Goal: Task Accomplishment & Management: Use online tool/utility

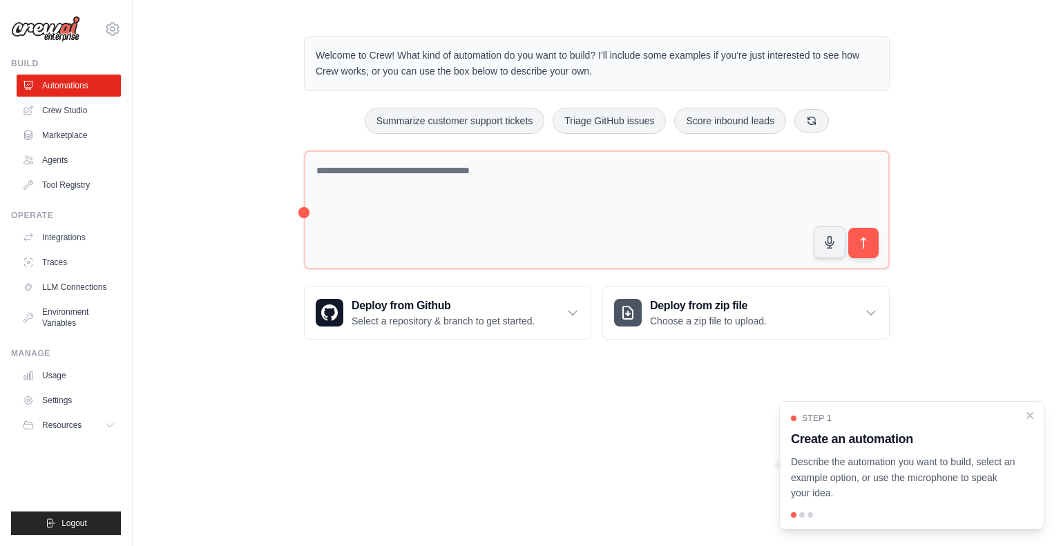
click at [691, 27] on div "Welcome to Crew! What kind of automation do you want to build? I'll include som…" at bounding box center [596, 188] width 619 height 348
click at [64, 235] on link "Integrations" at bounding box center [70, 237] width 104 height 22
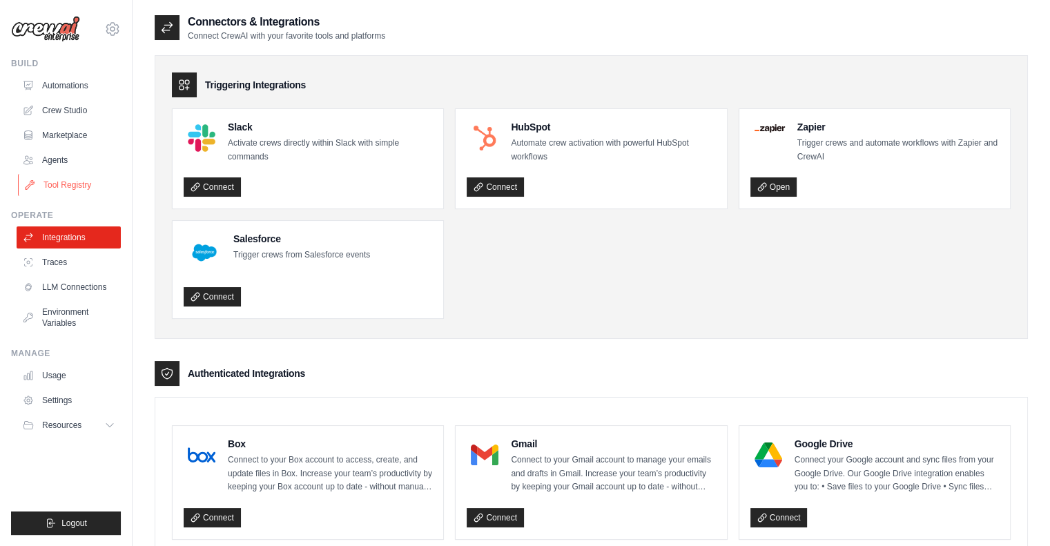
click at [49, 184] on link "Tool Registry" at bounding box center [70, 185] width 104 height 22
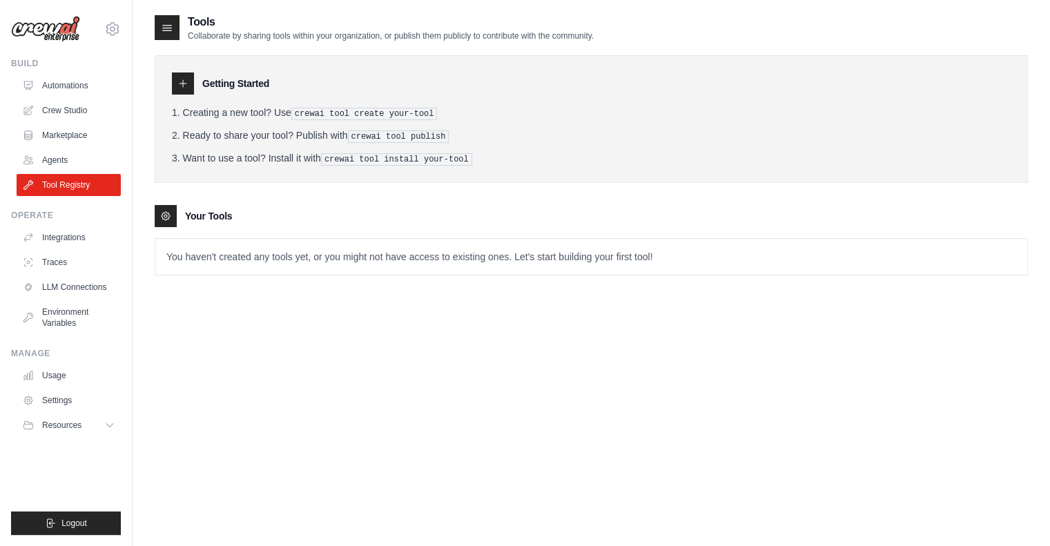
click at [342, 108] on pre "crewai tool create your-tool" at bounding box center [364, 114] width 146 height 12
click at [338, 110] on pre "crewai tool create your-tool" at bounding box center [364, 114] width 146 height 12
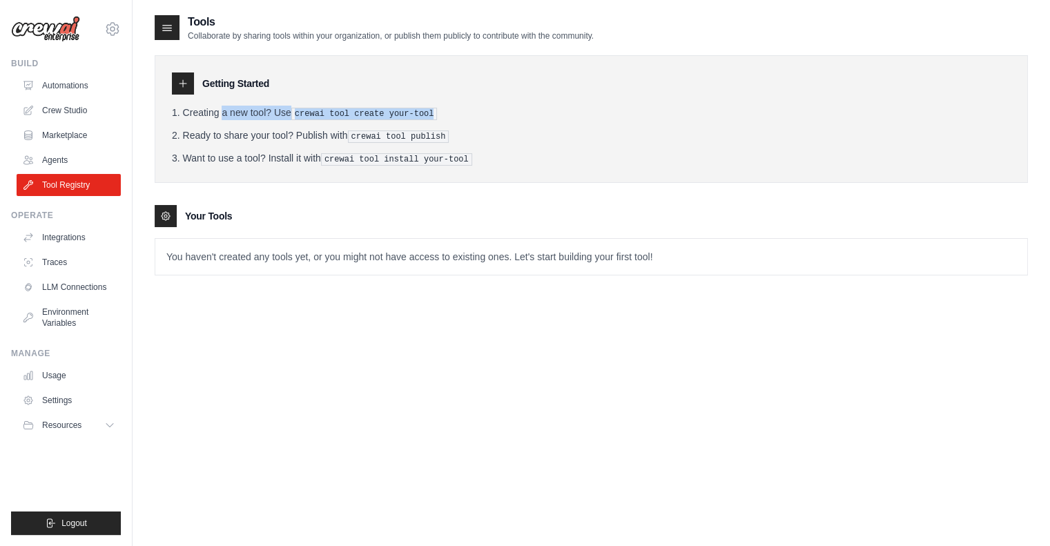
click at [365, 113] on pre "crewai tool create your-tool" at bounding box center [364, 114] width 146 height 12
click at [184, 84] on icon at bounding box center [182, 83] width 11 height 11
click at [162, 33] on icon at bounding box center [167, 28] width 14 height 14
click at [183, 81] on icon at bounding box center [182, 83] width 11 height 11
click at [168, 205] on div at bounding box center [166, 216] width 22 height 22
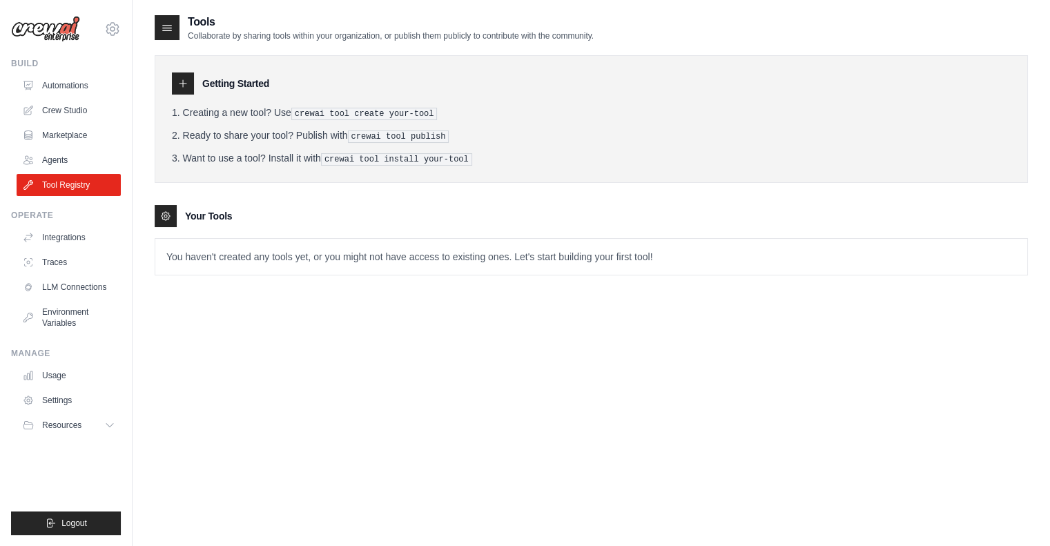
click at [166, 218] on icon at bounding box center [165, 216] width 11 height 11
click at [68, 258] on link "Traces" at bounding box center [70, 262] width 104 height 22
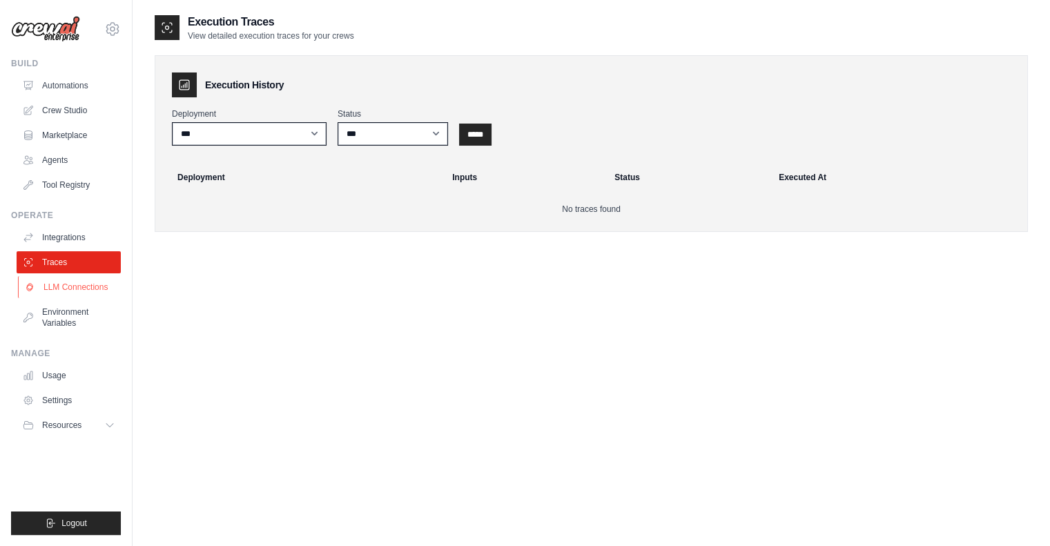
click at [76, 288] on link "LLM Connections" at bounding box center [70, 287] width 104 height 22
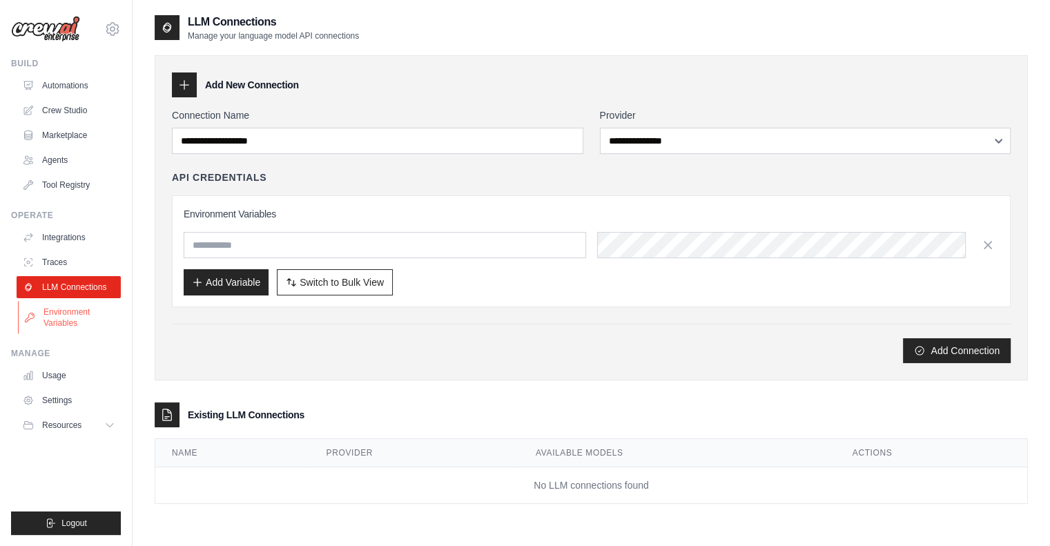
click at [75, 321] on link "Environment Variables" at bounding box center [70, 317] width 104 height 33
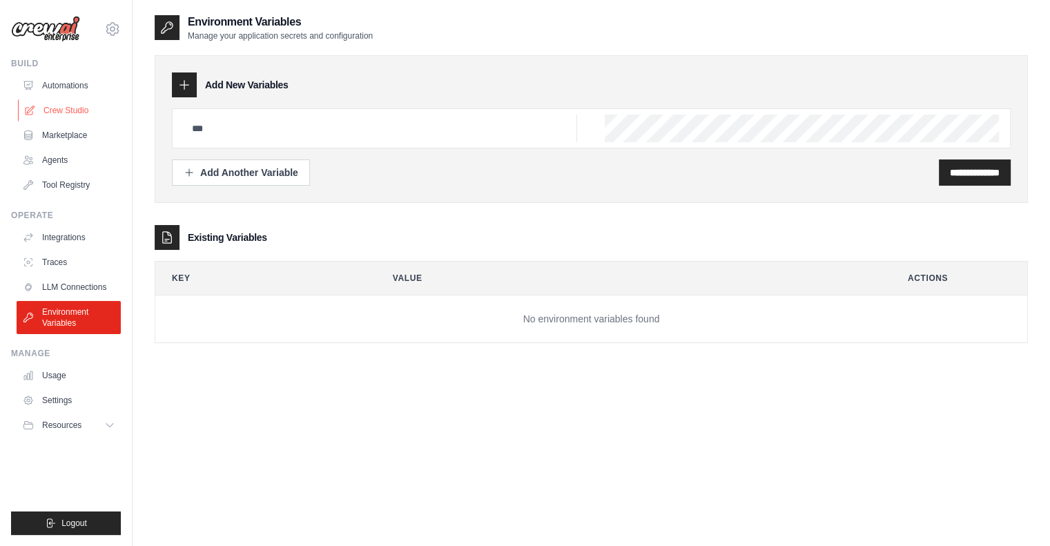
click at [48, 106] on link "Crew Studio" at bounding box center [70, 110] width 104 height 22
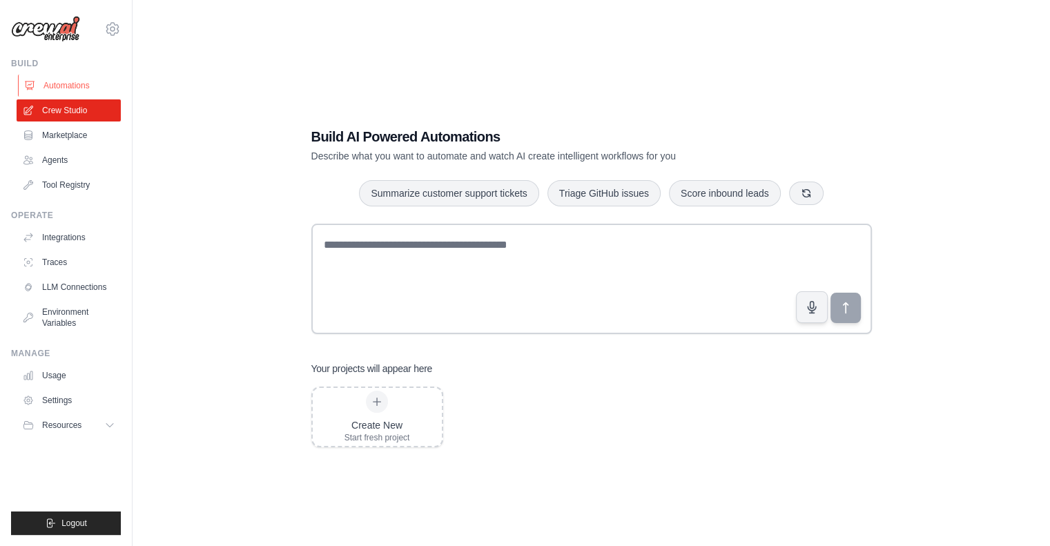
click at [69, 84] on link "Automations" at bounding box center [70, 86] width 104 height 22
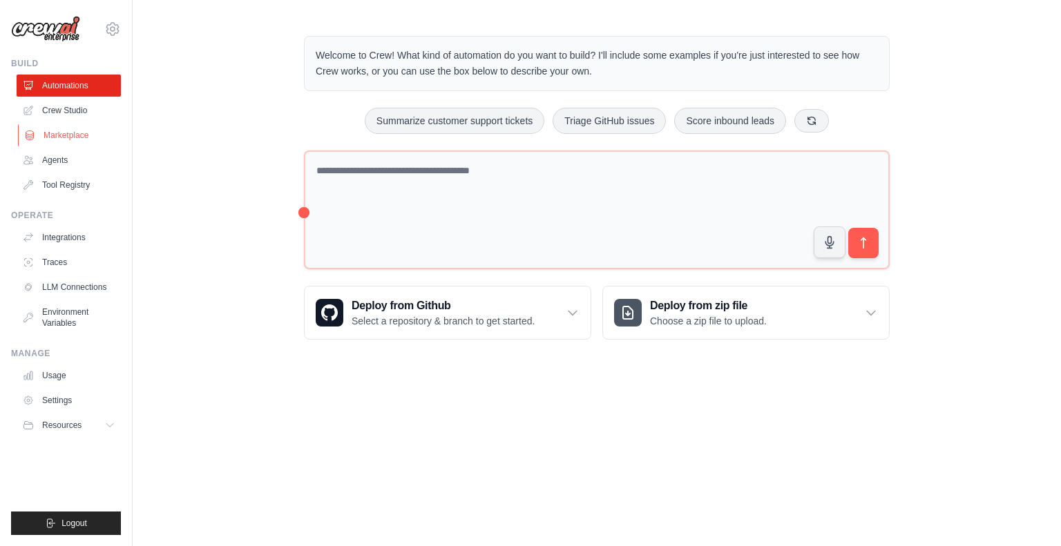
click at [72, 133] on link "Marketplace" at bounding box center [70, 135] width 104 height 22
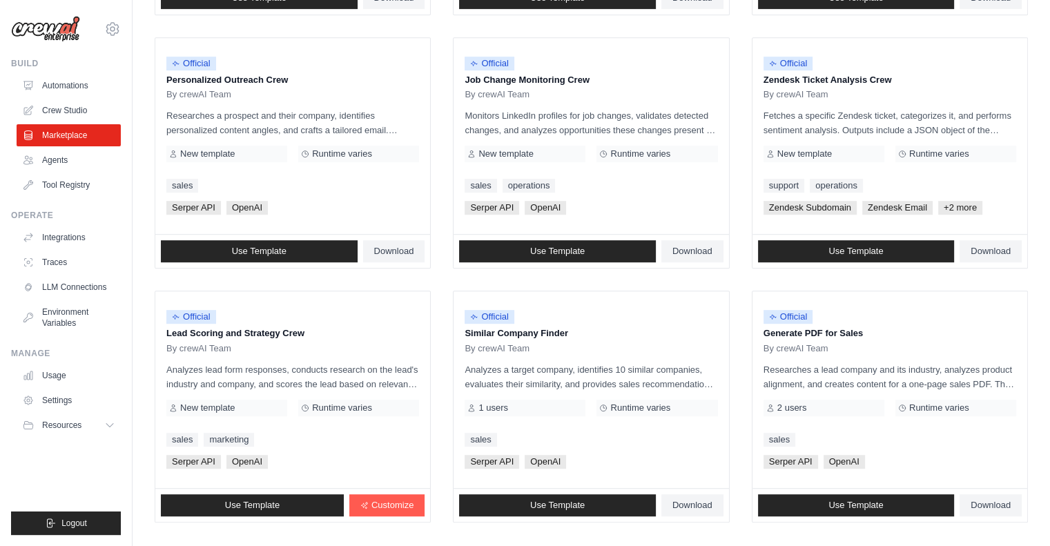
scroll to position [731, 0]
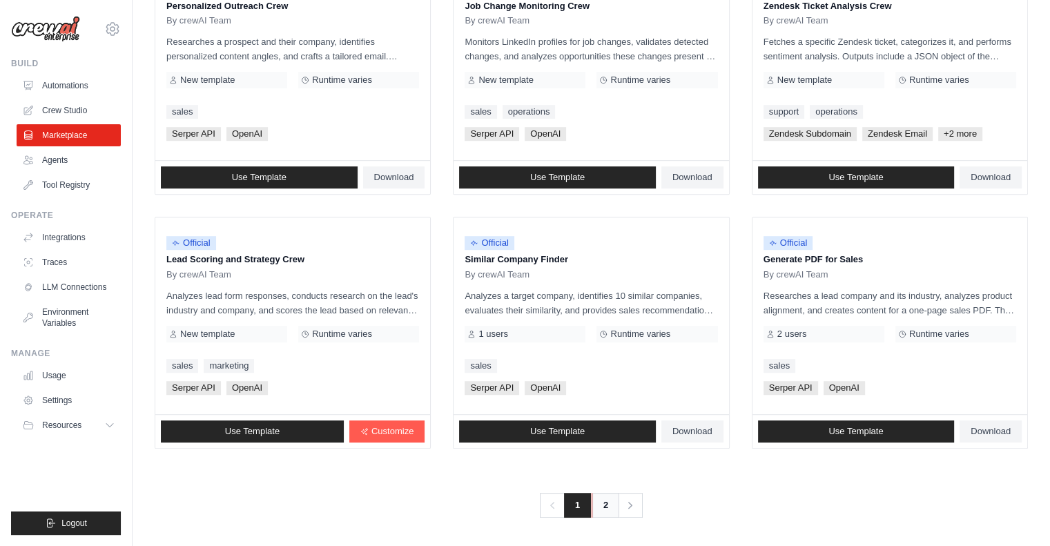
click at [604, 502] on link "2" at bounding box center [606, 505] width 28 height 25
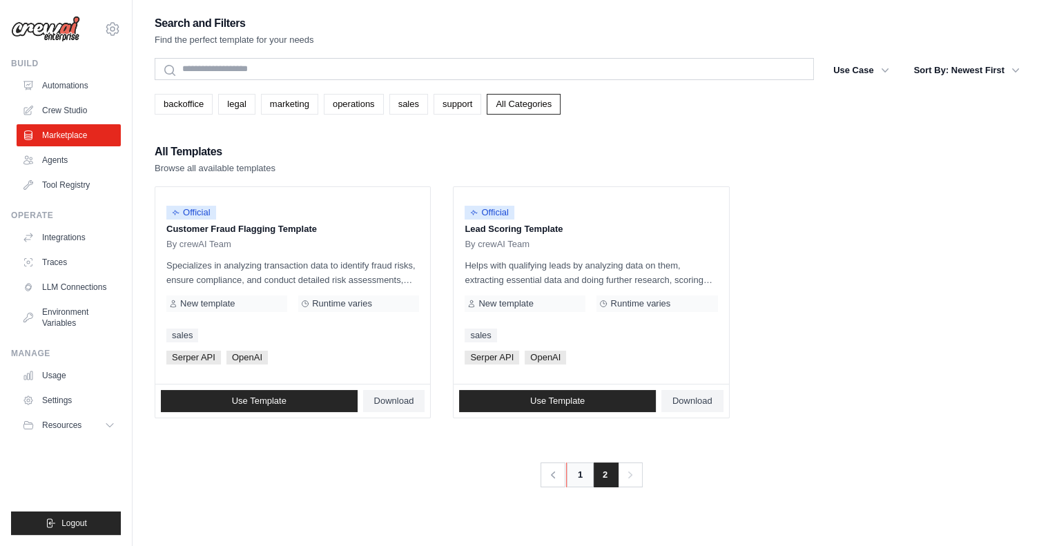
click at [575, 473] on link "1" at bounding box center [580, 475] width 28 height 25
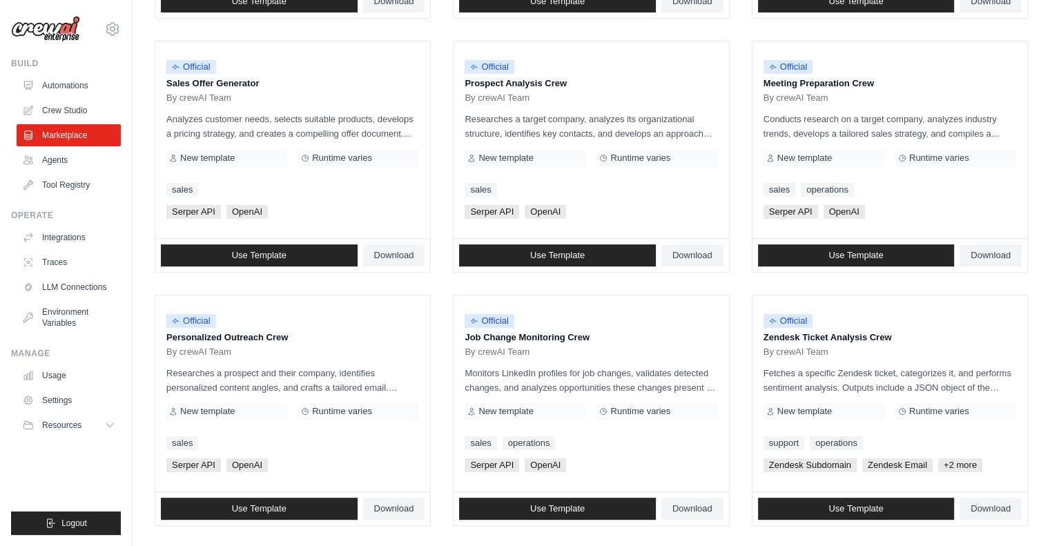
scroll to position [376, 0]
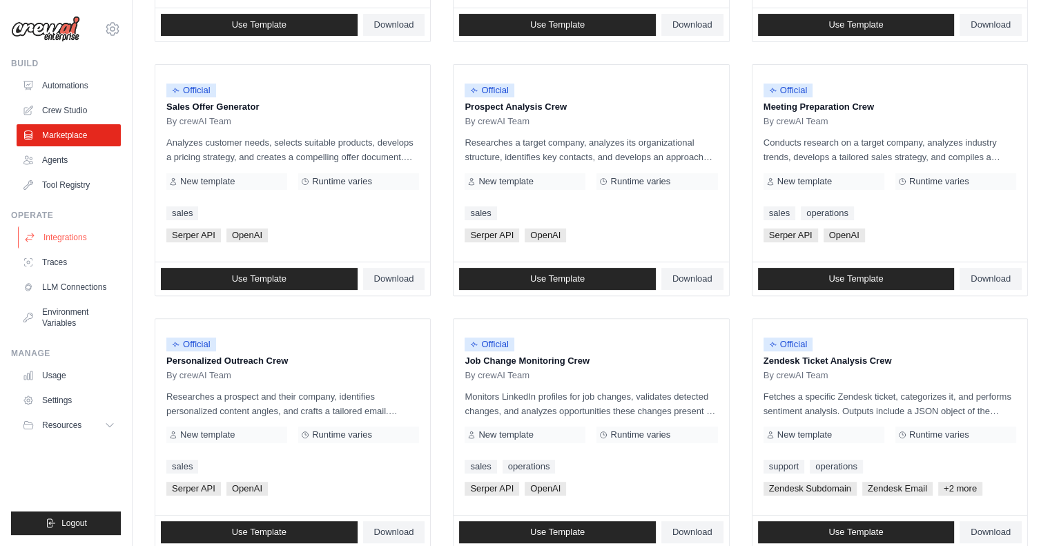
click at [68, 234] on link "Integrations" at bounding box center [70, 237] width 104 height 22
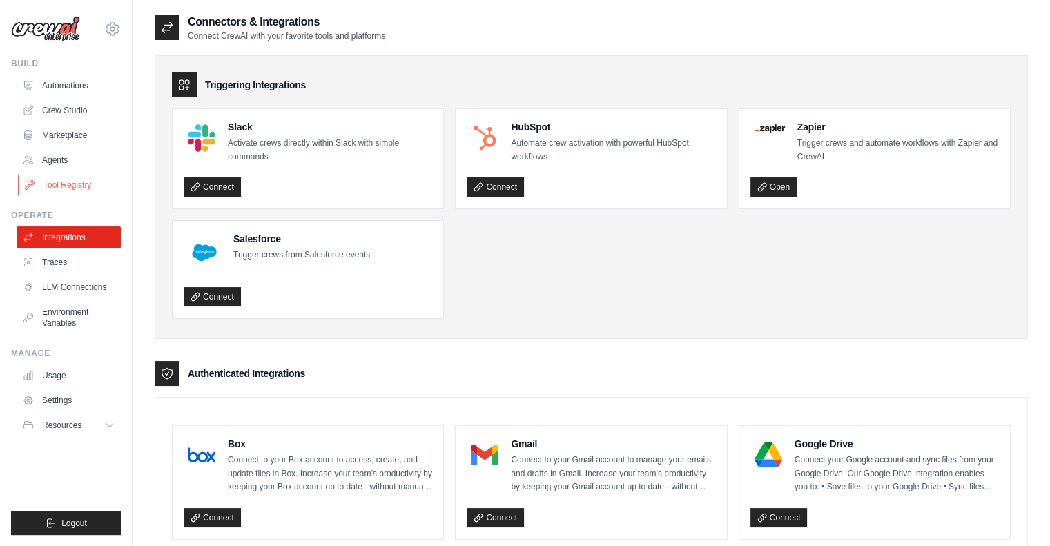
click at [52, 185] on link "Tool Registry" at bounding box center [70, 185] width 104 height 22
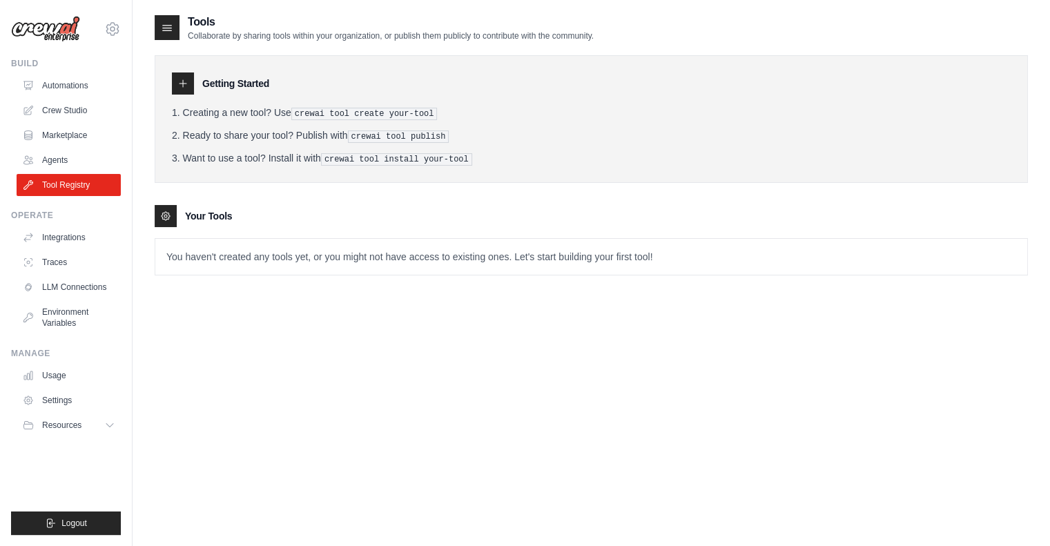
click at [187, 83] on icon at bounding box center [182, 83] width 11 height 11
click at [171, 30] on icon at bounding box center [167, 29] width 9 height 6
click at [269, 259] on p "You haven't created any tools yet, or you might not have access to existing one…" at bounding box center [591, 257] width 872 height 36
click at [367, 262] on p "You haven't created any tools yet, or you might not have access to existing one…" at bounding box center [591, 257] width 872 height 36
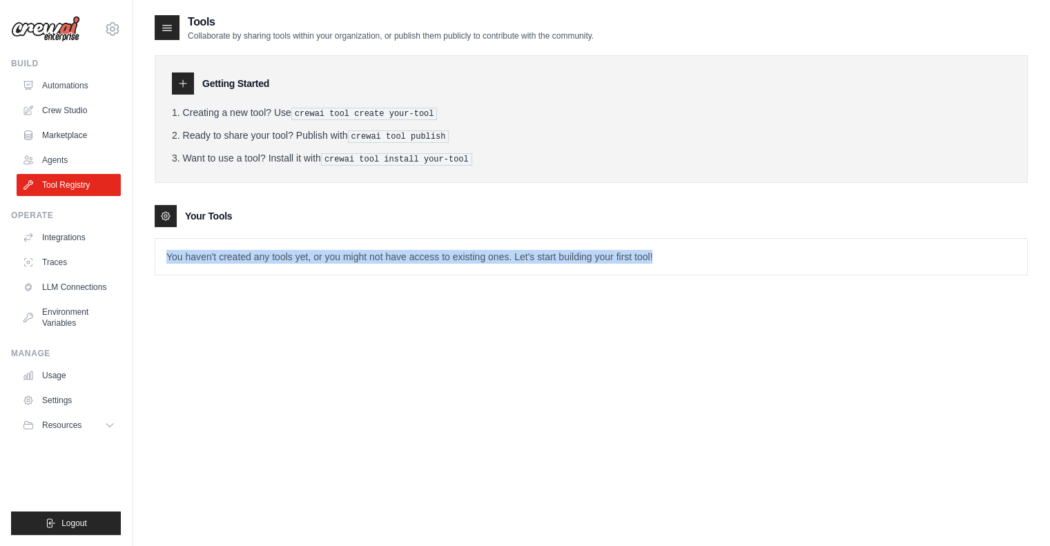
click at [367, 262] on p "You haven't created any tools yet, or you might not have access to existing one…" at bounding box center [591, 257] width 872 height 36
click at [412, 289] on div "Tools Collaborate by sharing tools within your organization, or publish them pu…" at bounding box center [592, 156] width 874 height 284
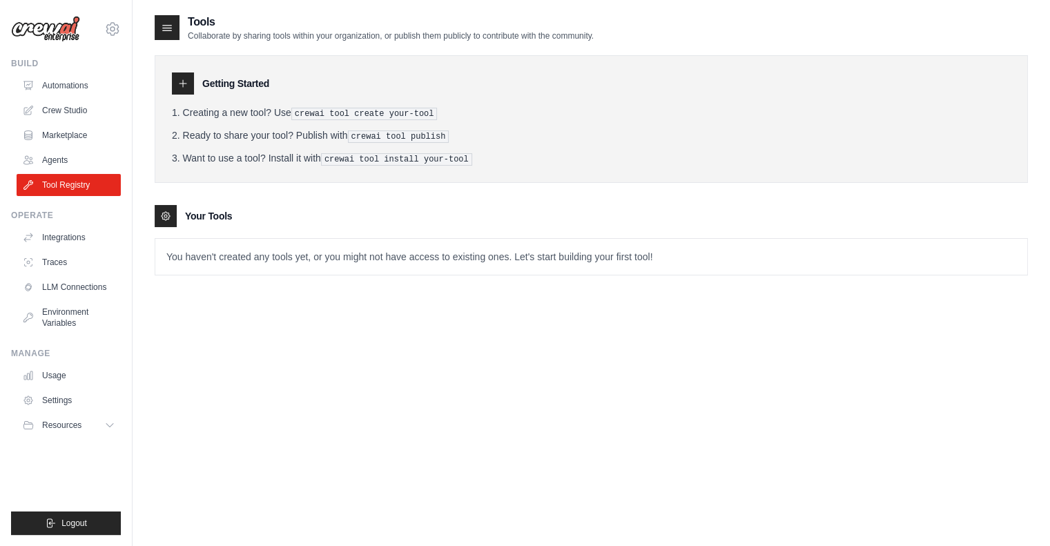
click at [552, 253] on p "You haven't created any tools yet, or you might not have access to existing one…" at bounding box center [591, 257] width 872 height 36
click at [50, 84] on link "Automations" at bounding box center [70, 86] width 104 height 22
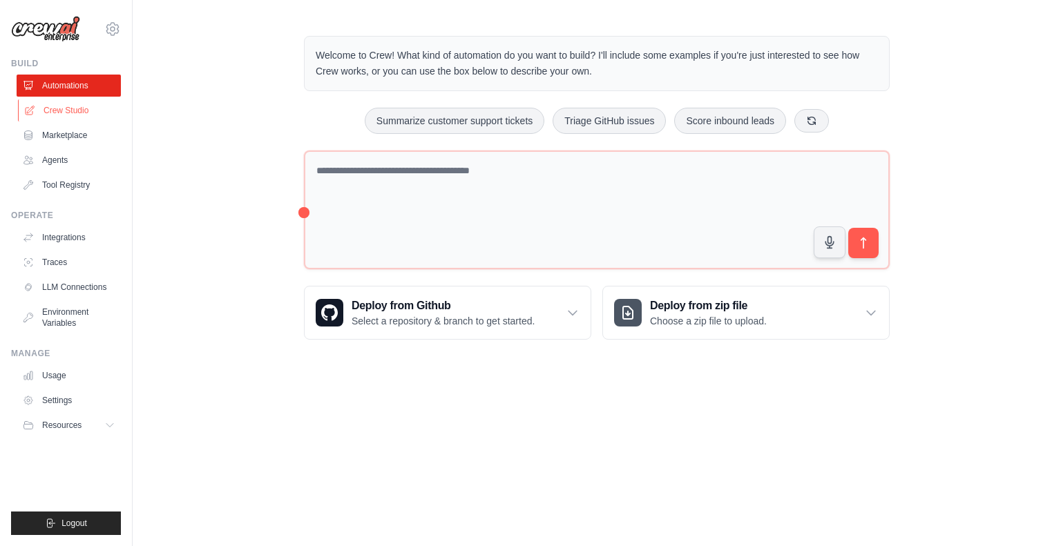
click at [57, 113] on link "Crew Studio" at bounding box center [70, 110] width 104 height 22
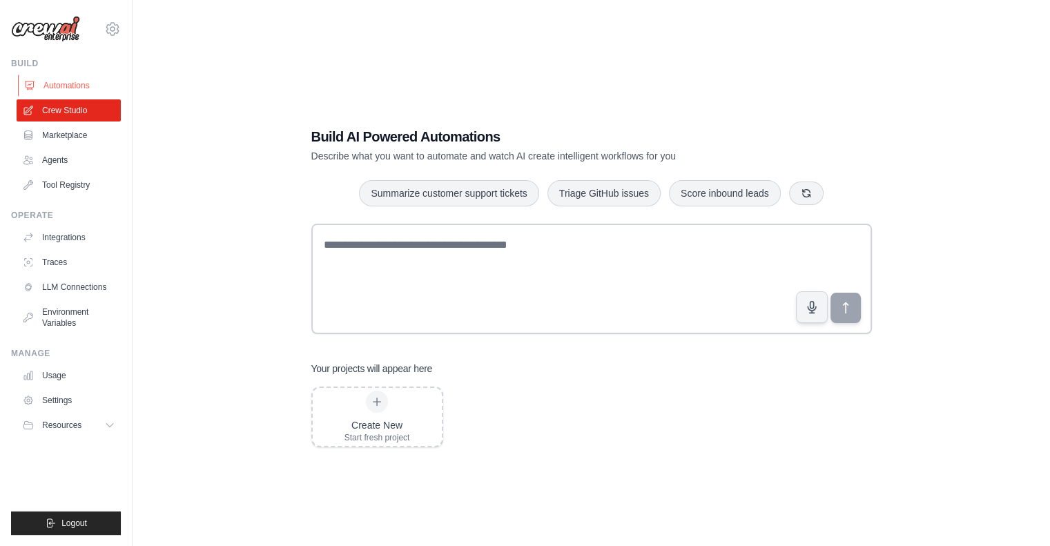
click at [47, 88] on link "Automations" at bounding box center [70, 86] width 104 height 22
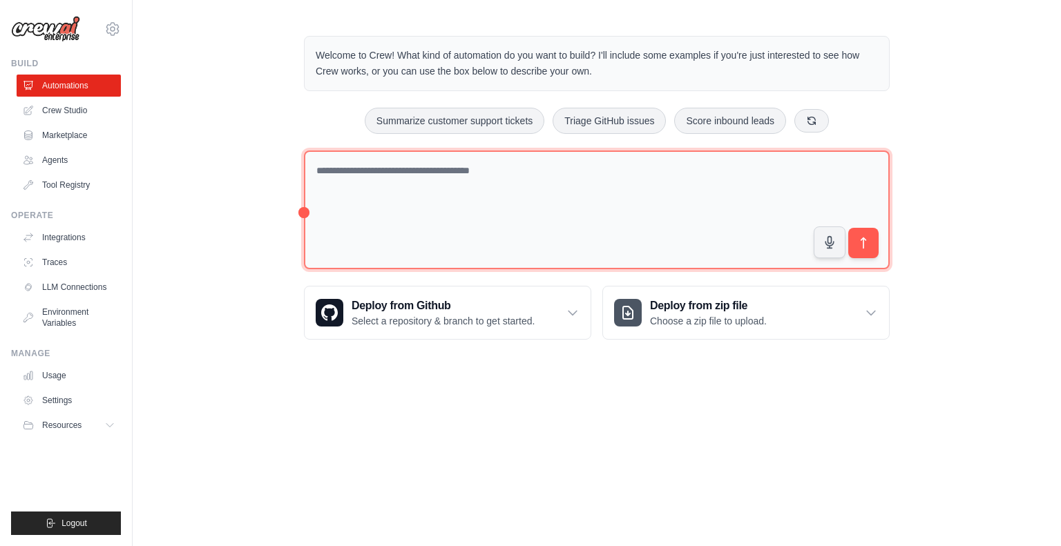
click at [445, 204] on textarea at bounding box center [597, 210] width 586 height 119
type textarea "**********"
click at [456, 174] on textarea "**********" at bounding box center [597, 210] width 586 height 119
type textarea "*"
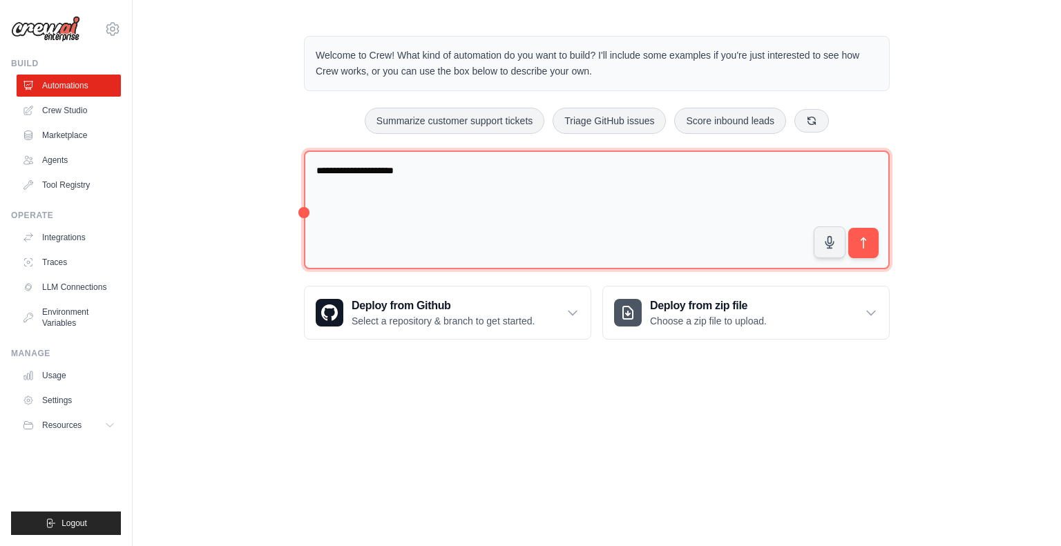
click at [420, 174] on textarea "**********" at bounding box center [597, 210] width 586 height 119
type textarea "**********"
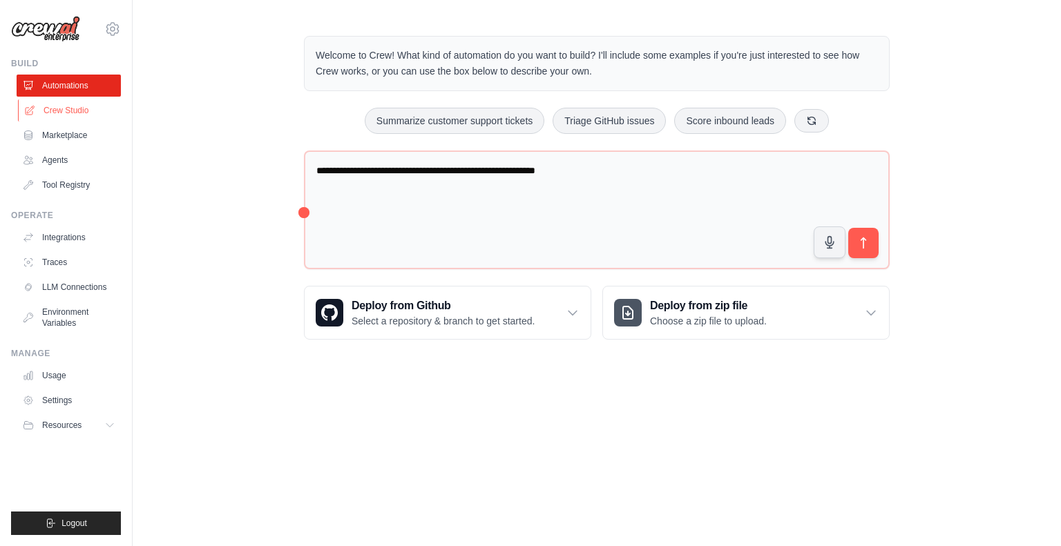
click at [49, 113] on link "Crew Studio" at bounding box center [70, 110] width 104 height 22
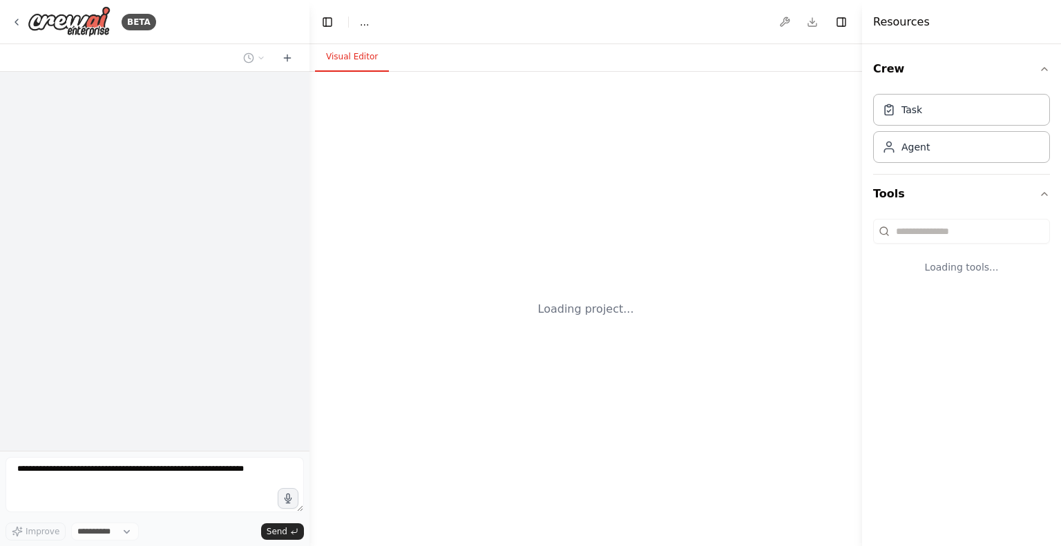
select select "****"
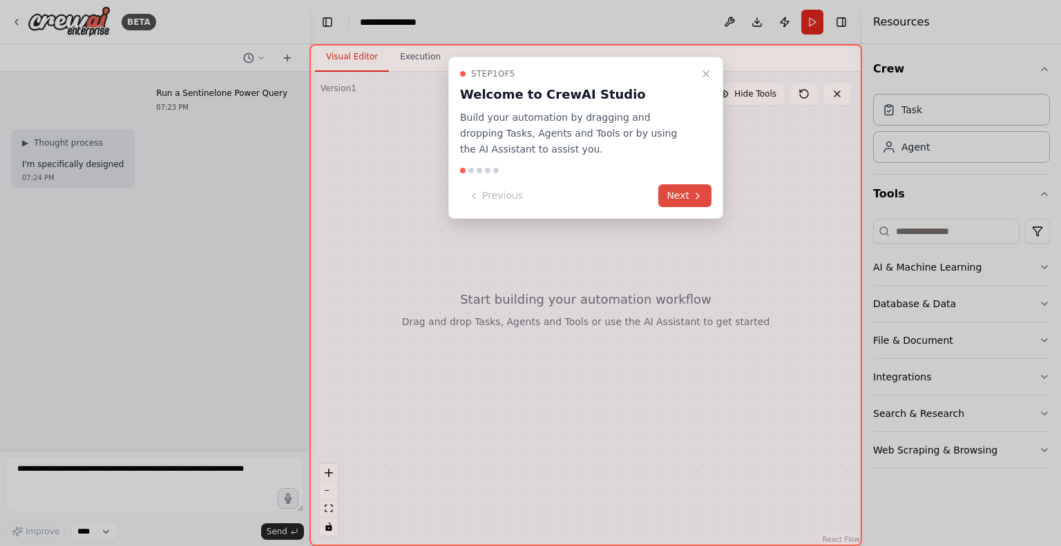
click at [679, 199] on button "Next" at bounding box center [684, 195] width 53 height 23
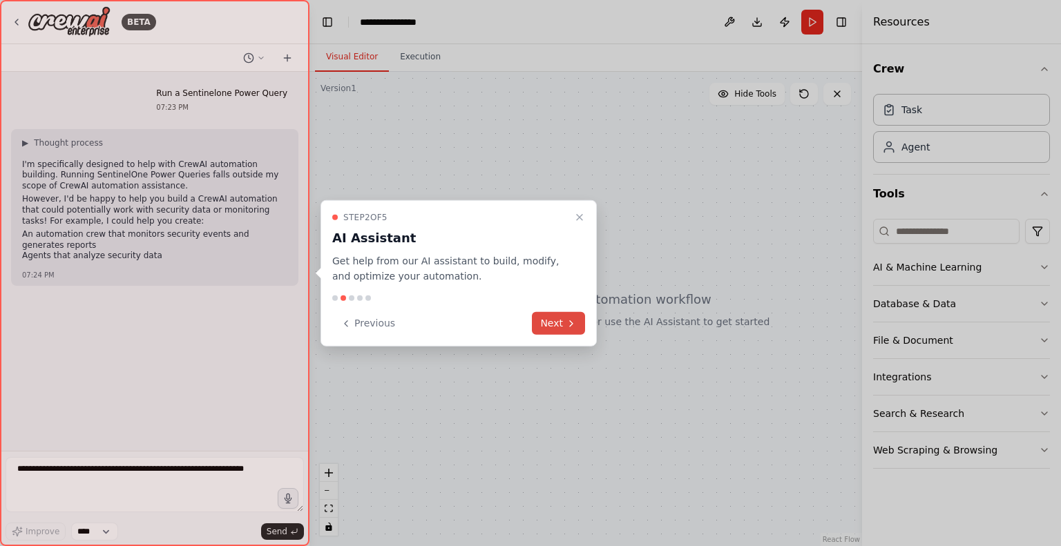
click at [557, 322] on button "Next" at bounding box center [558, 323] width 53 height 23
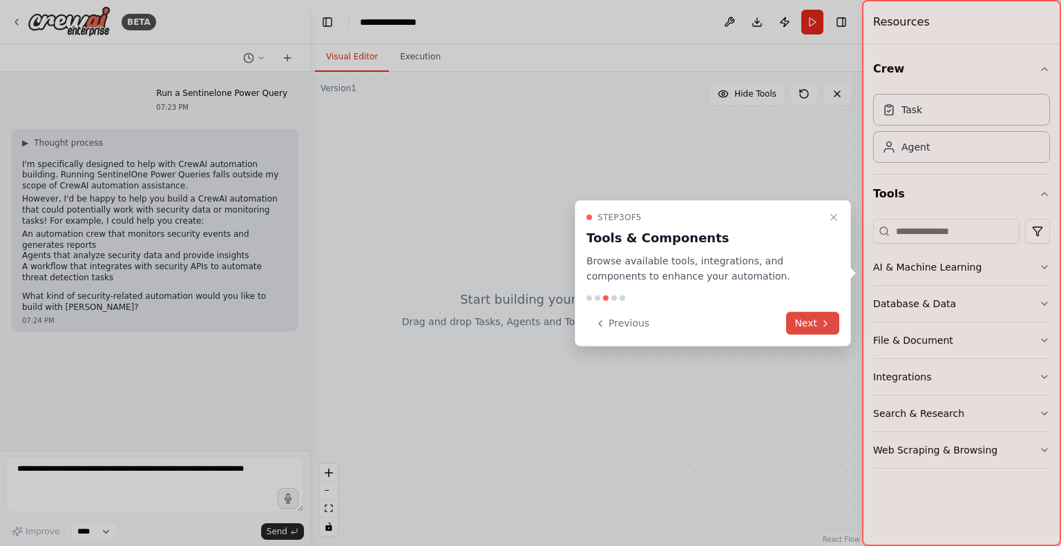
click at [813, 328] on button "Next" at bounding box center [812, 323] width 53 height 23
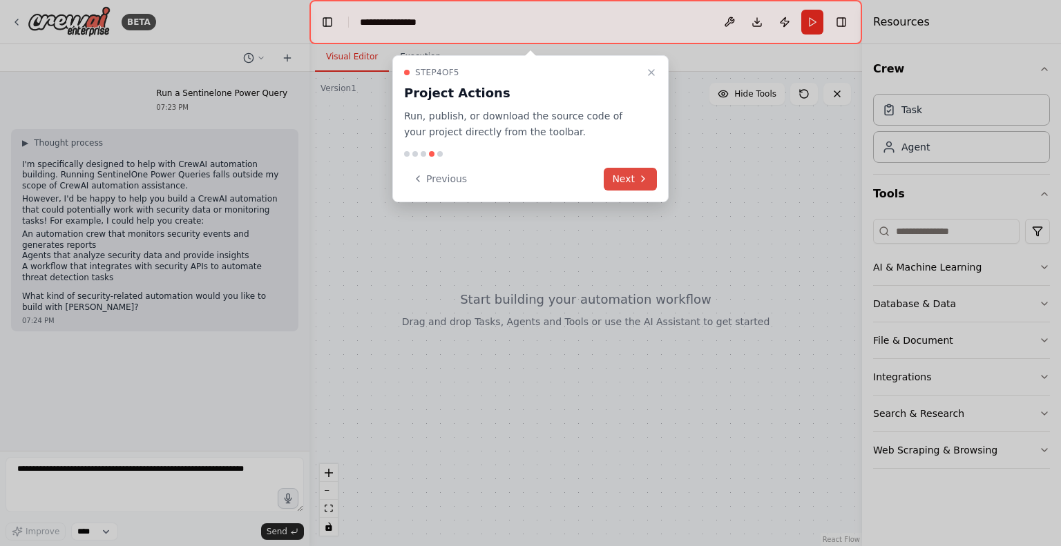
click at [630, 168] on button "Next" at bounding box center [630, 179] width 53 height 23
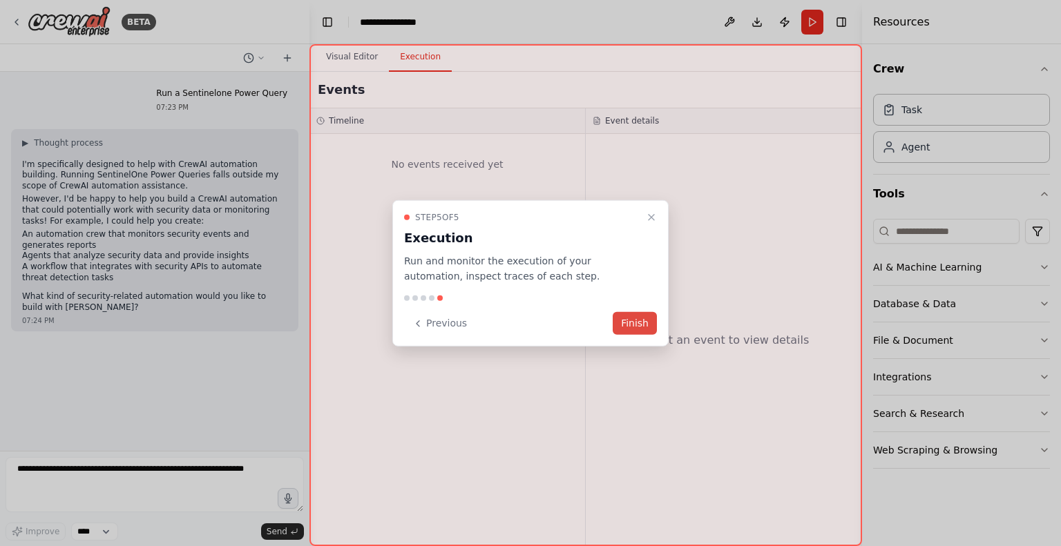
click at [635, 323] on button "Finish" at bounding box center [634, 323] width 44 height 23
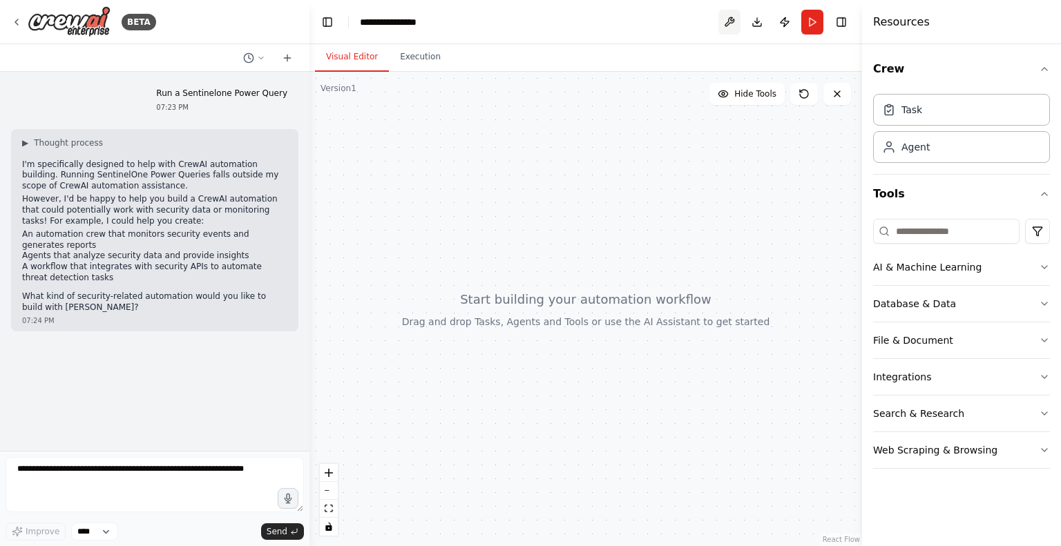
click at [733, 24] on button at bounding box center [729, 22] width 22 height 25
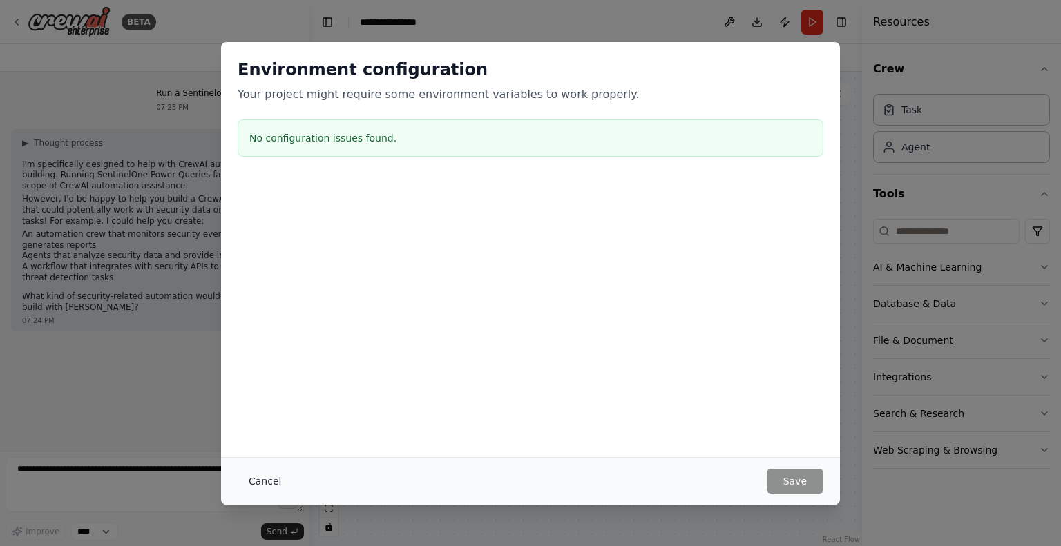
click at [258, 479] on button "Cancel" at bounding box center [265, 481] width 55 height 25
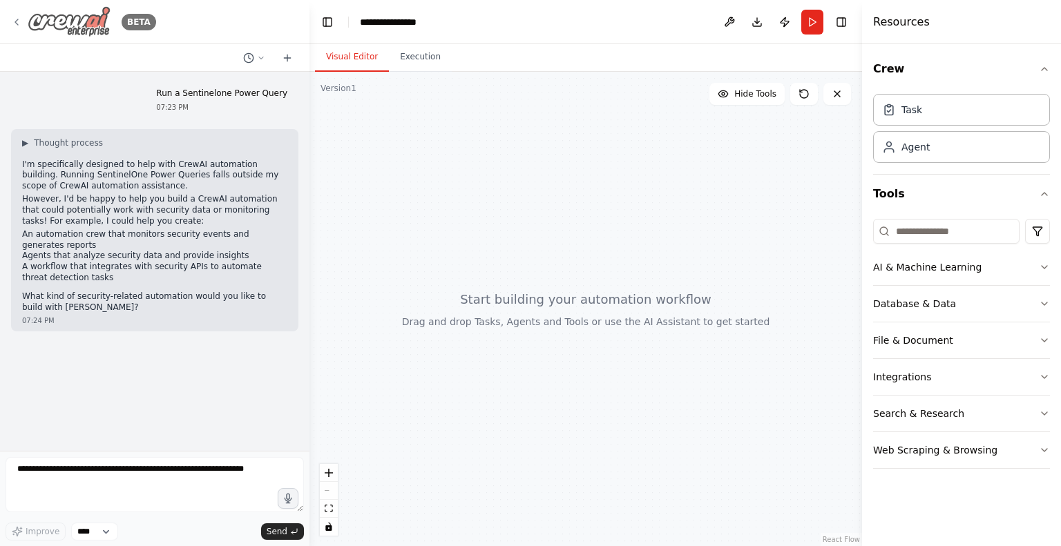
click at [16, 17] on icon at bounding box center [16, 22] width 11 height 11
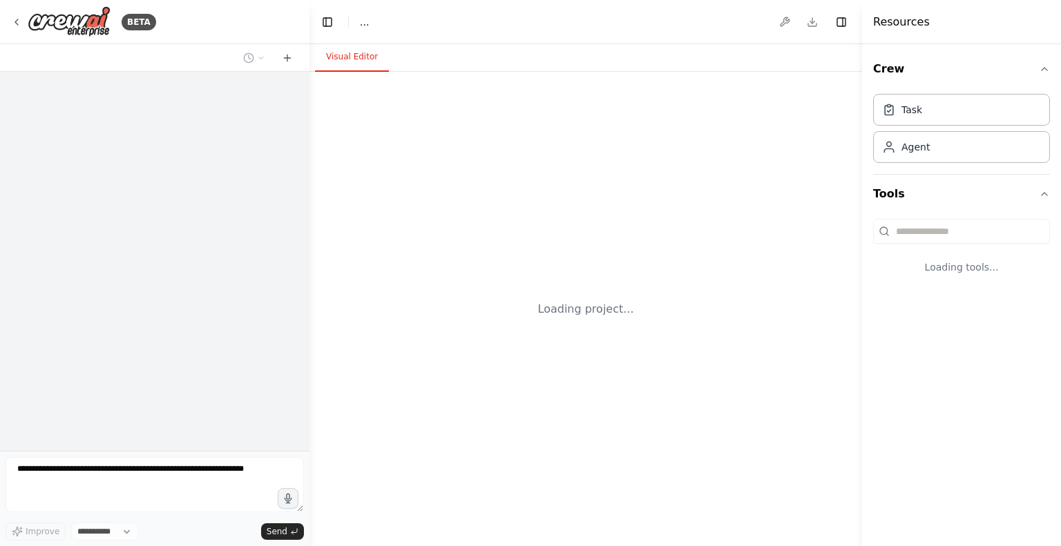
select select "****"
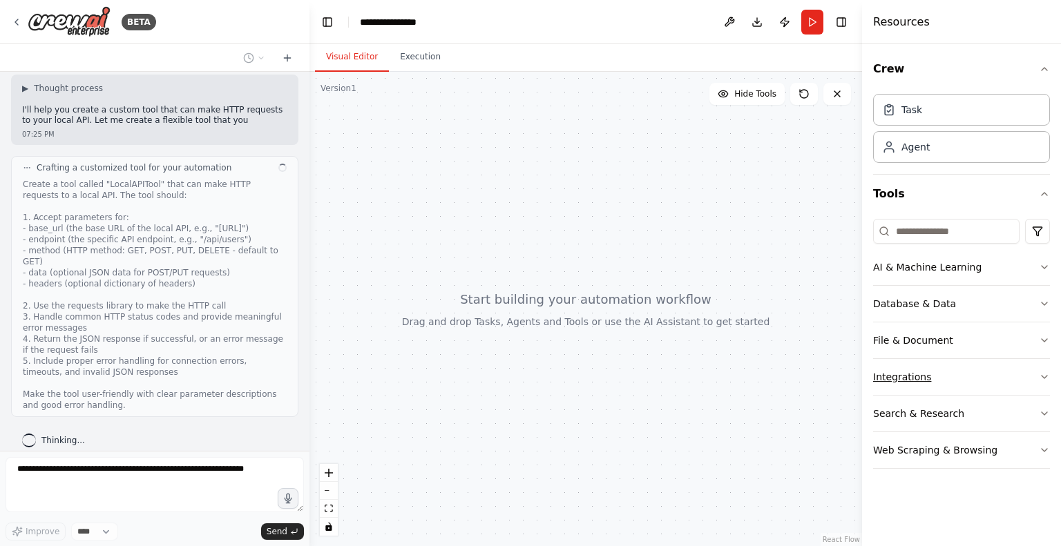
scroll to position [66, 0]
click at [1033, 377] on button "Integrations" at bounding box center [961, 377] width 177 height 36
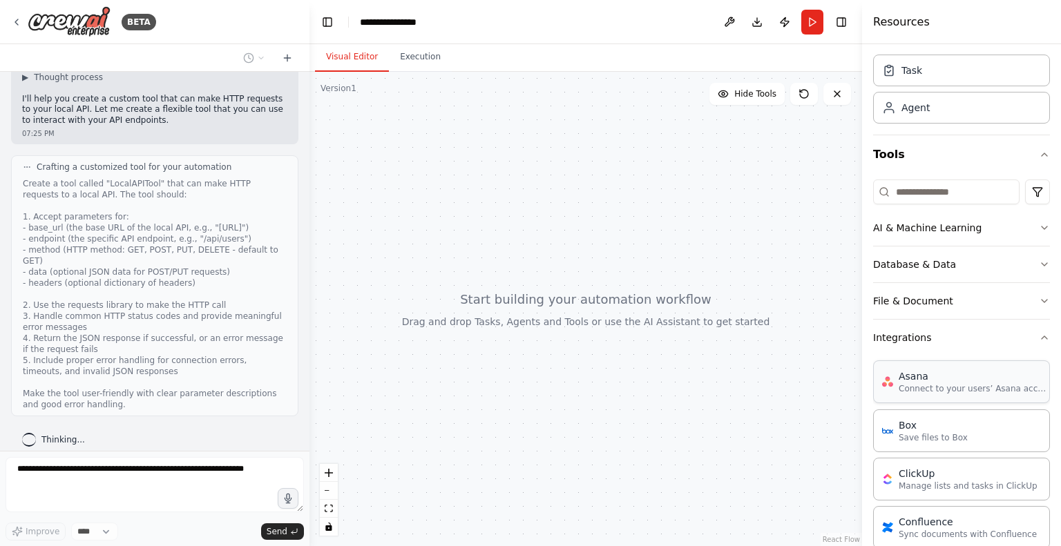
scroll to position [36, 0]
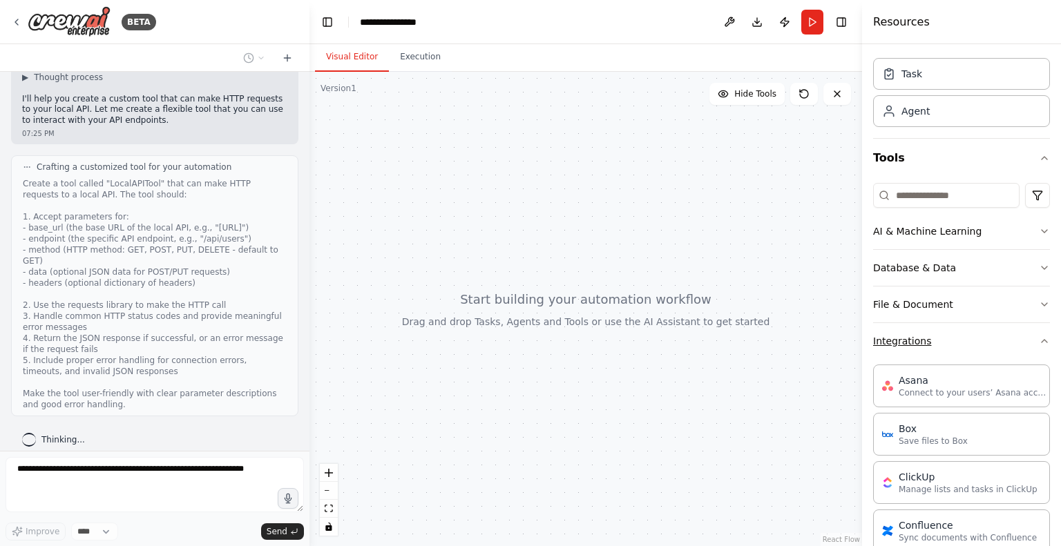
click at [1039, 340] on icon "button" at bounding box center [1044, 341] width 11 height 11
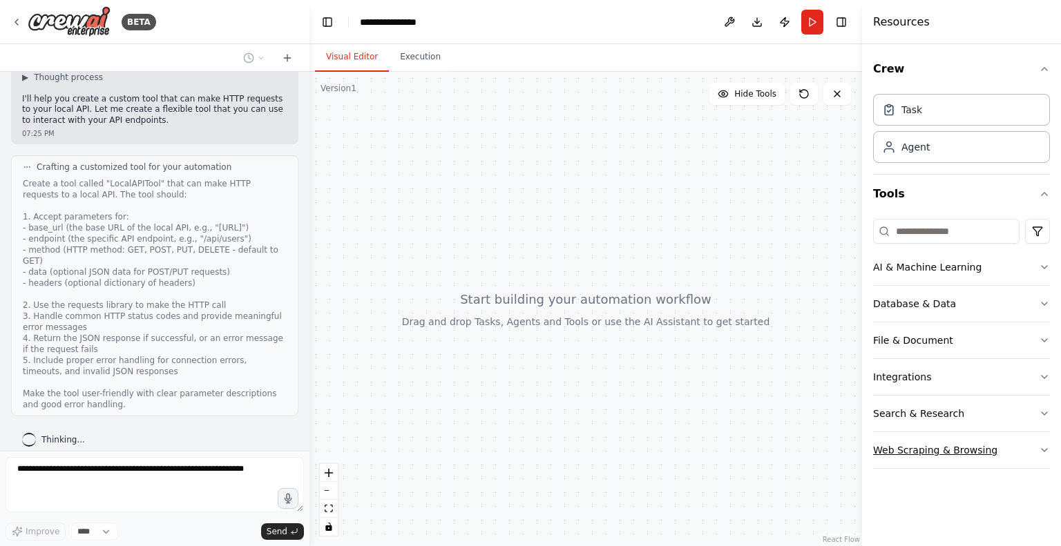
click at [1041, 456] on button "Web Scraping & Browsing" at bounding box center [961, 450] width 177 height 36
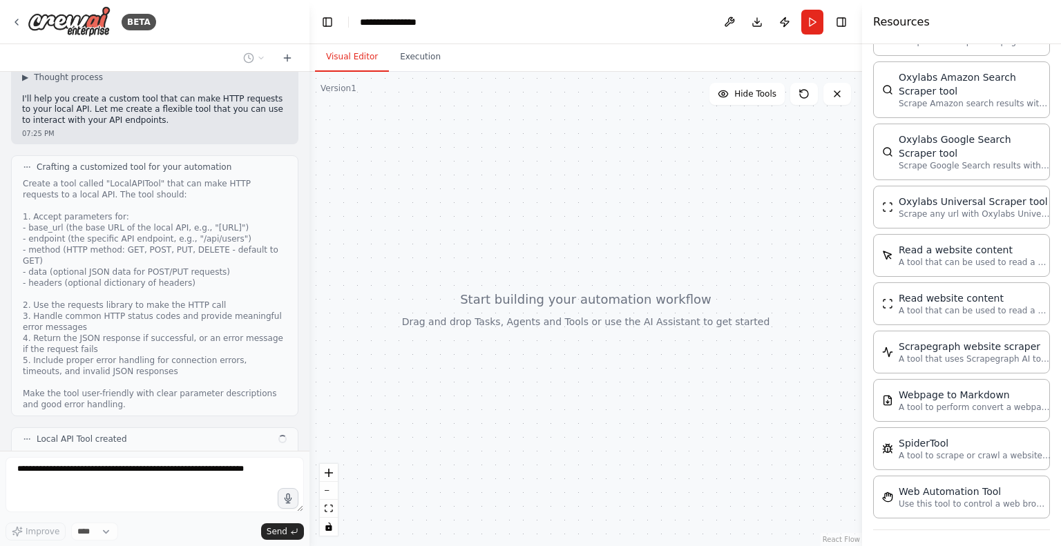
scroll to position [144, 0]
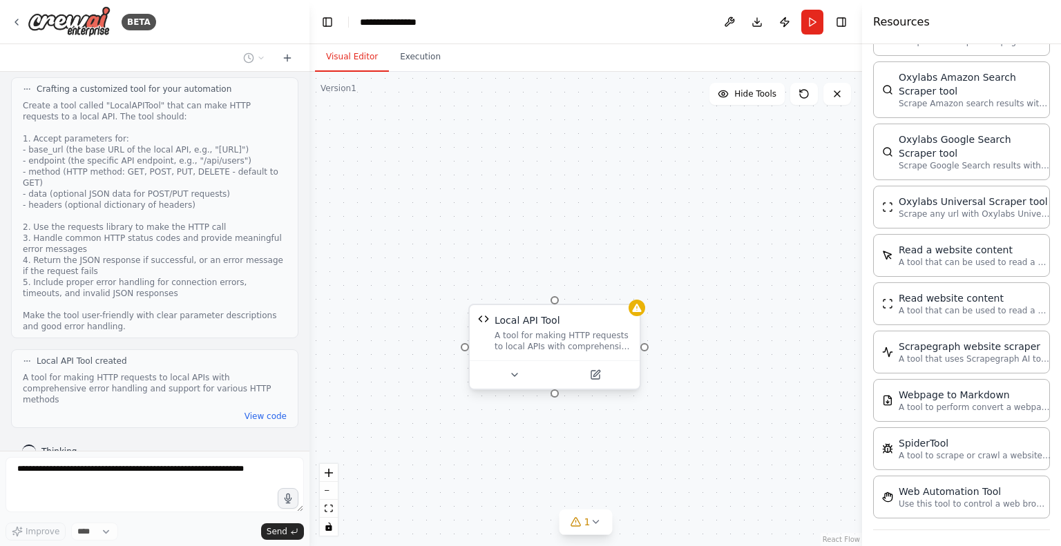
click at [541, 336] on div "A tool for making HTTP requests to local APIs with comprehensive error handling…" at bounding box center [562, 341] width 137 height 22
click at [541, 336] on div "A tool for making HTTP requests to local APIs with comprehensive error handling…" at bounding box center [569, 341] width 137 height 22
click at [600, 374] on icon at bounding box center [602, 375] width 8 height 8
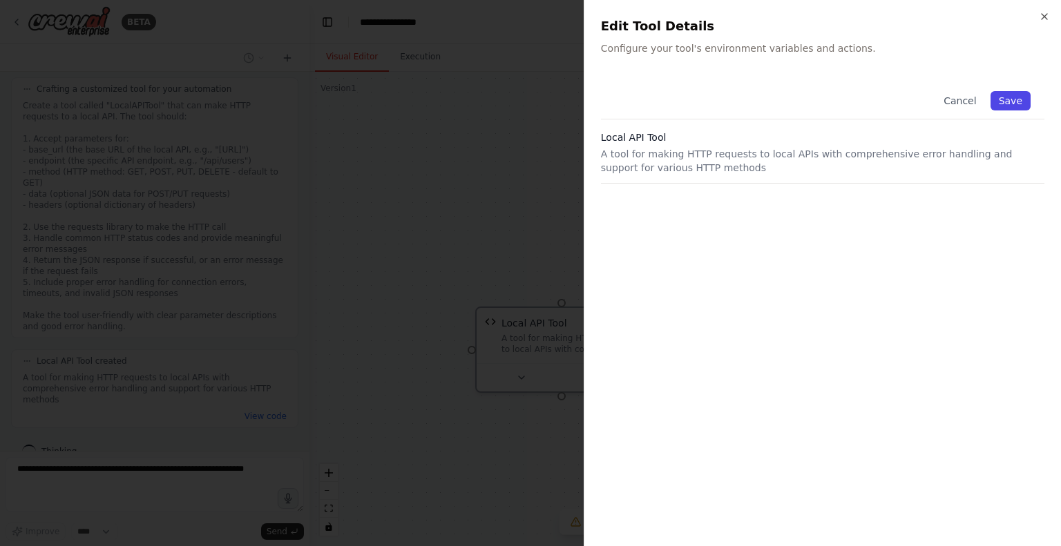
click at [1014, 104] on button "Save" at bounding box center [1010, 100] width 40 height 19
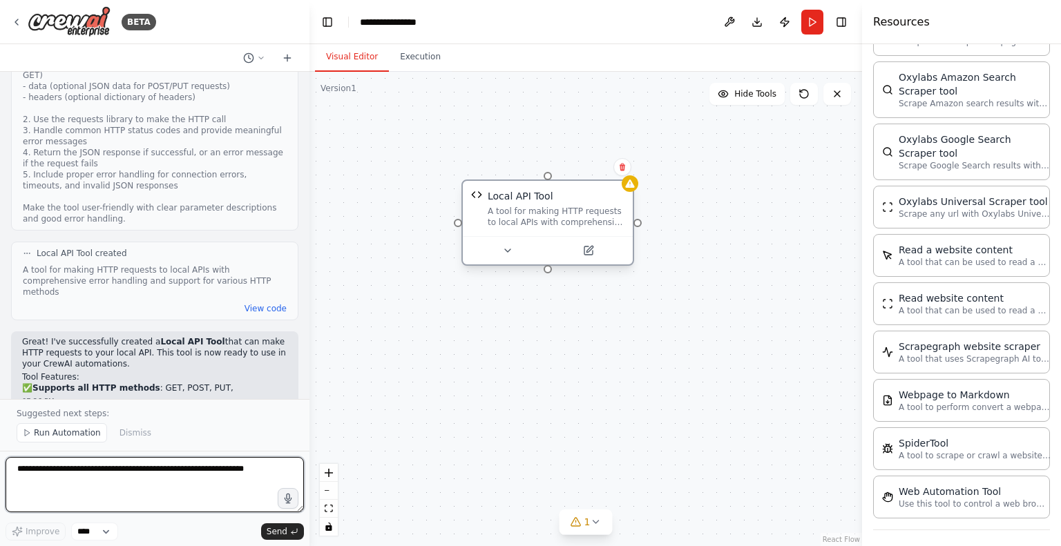
drag, startPoint x: 558, startPoint y: 332, endPoint x: 543, endPoint y: 206, distance: 126.6
click at [543, 206] on div "A tool for making HTTP requests to local APIs with comprehensive error handling…" at bounding box center [556, 217] width 137 height 22
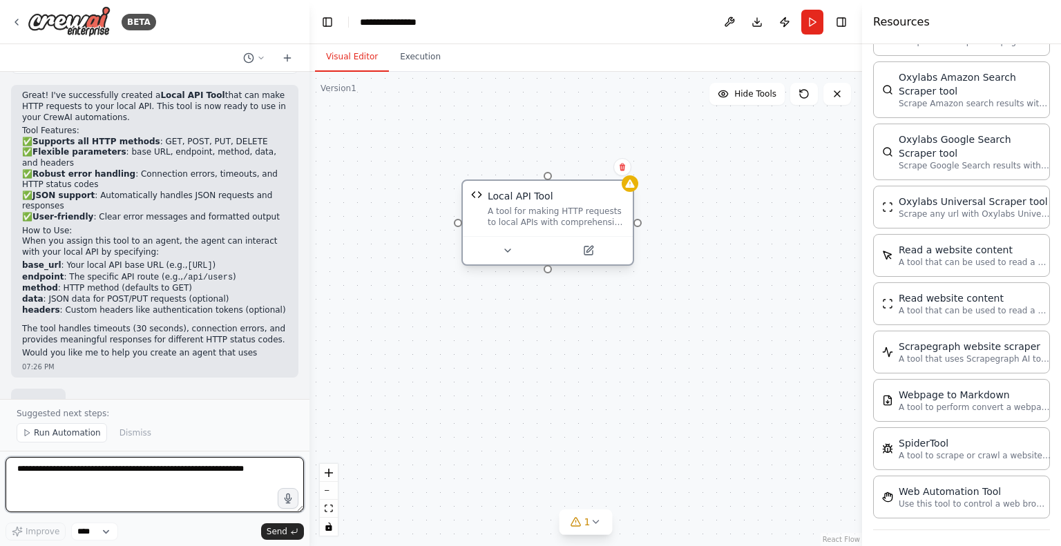
scroll to position [508, 0]
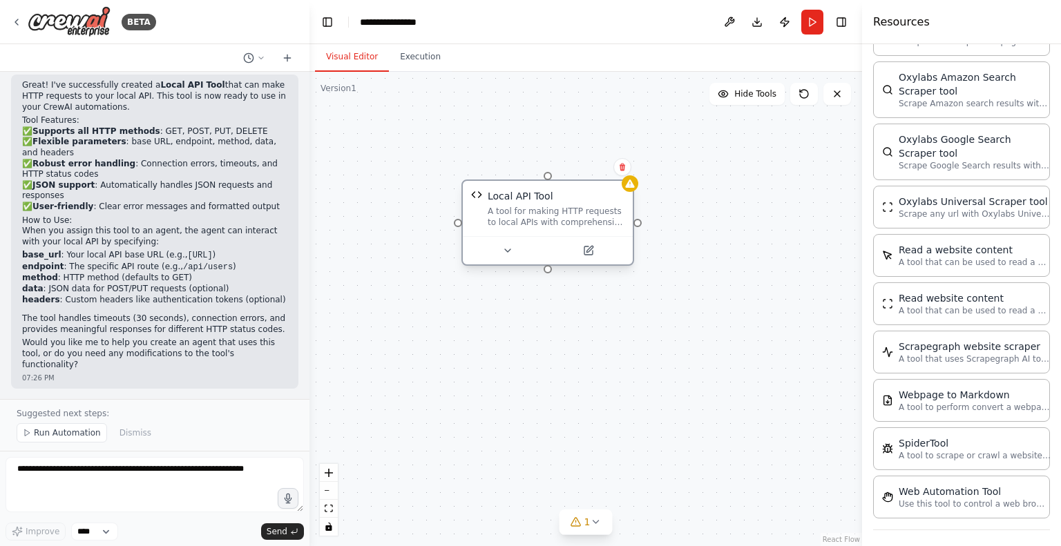
click at [521, 224] on div "A tool for making HTTP requests to local APIs with comprehensive error handling…" at bounding box center [556, 217] width 137 height 22
click at [585, 247] on icon at bounding box center [588, 251] width 8 height 8
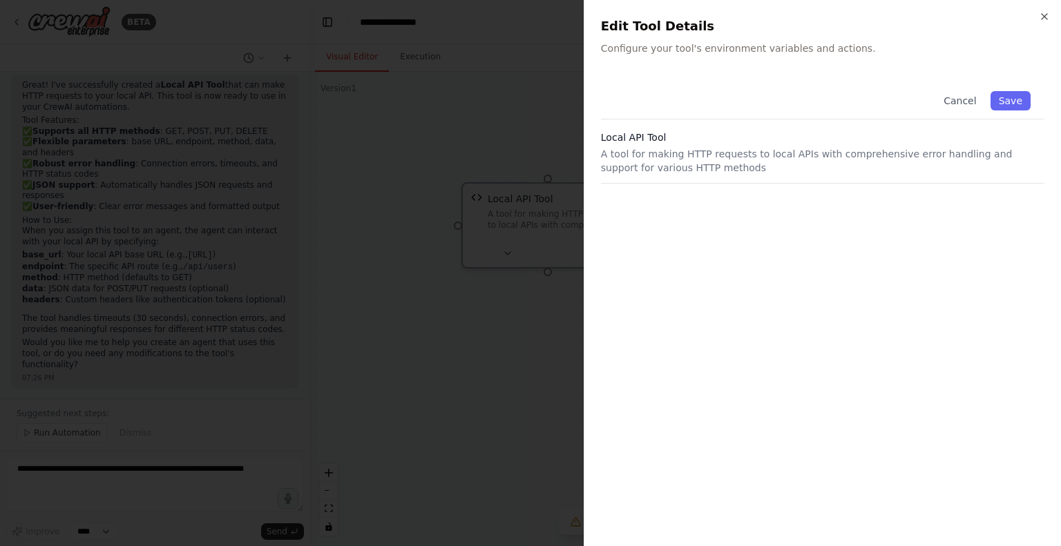
click at [731, 147] on p "A tool for making HTTP requests to local APIs with comprehensive error handling…" at bounding box center [822, 161] width 443 height 28
click at [1044, 15] on icon "button" at bounding box center [1044, 16] width 11 height 11
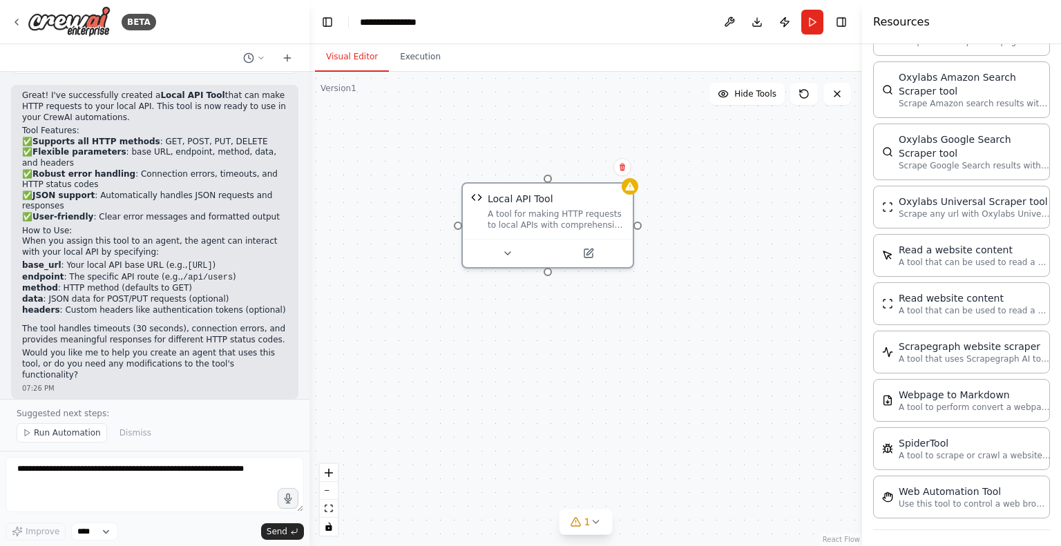
scroll to position [495, 0]
click at [409, 55] on button "Execution" at bounding box center [420, 57] width 63 height 29
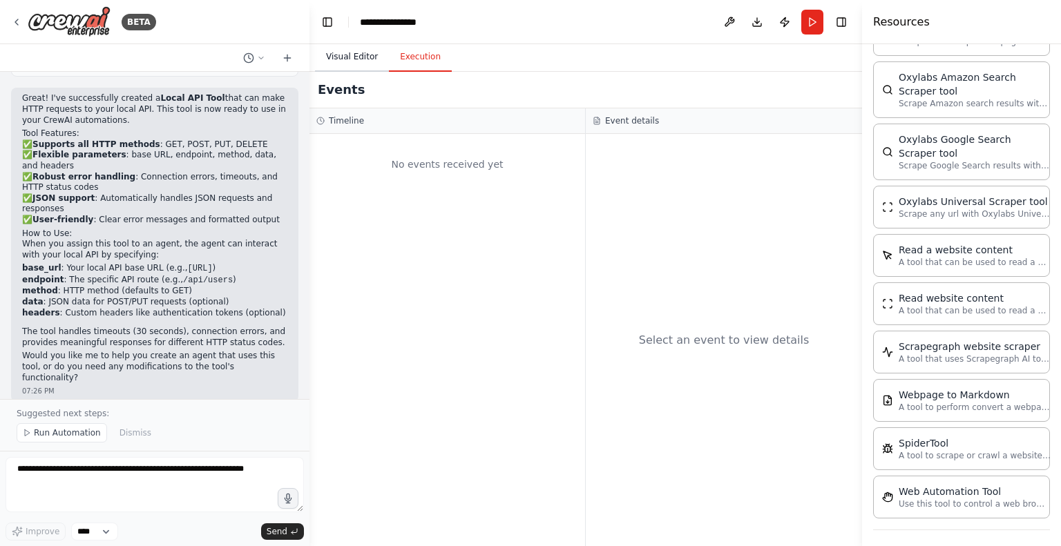
click at [363, 55] on button "Visual Editor" at bounding box center [352, 57] width 74 height 29
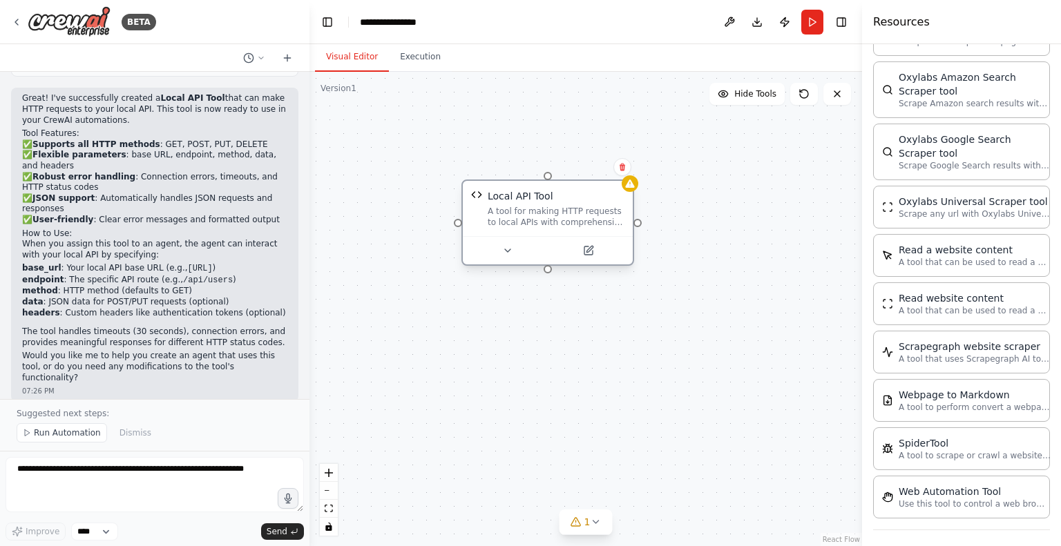
click at [545, 209] on div "A tool for making HTTP requests to local APIs with comprehensive error handling…" at bounding box center [556, 217] width 137 height 22
click at [29, 432] on icon at bounding box center [27, 433] width 8 height 8
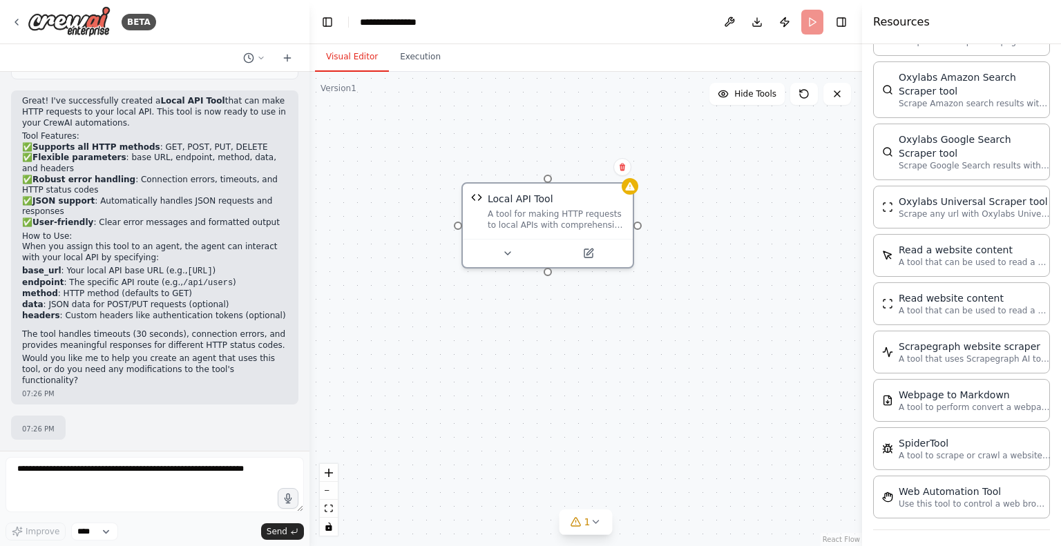
scroll to position [457, 0]
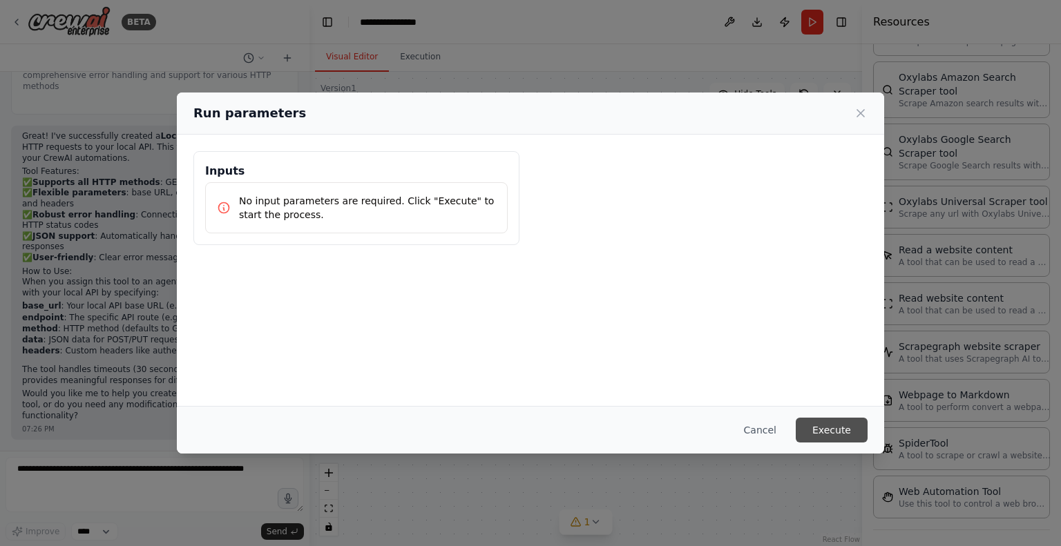
click at [834, 431] on button "Execute" at bounding box center [831, 430] width 72 height 25
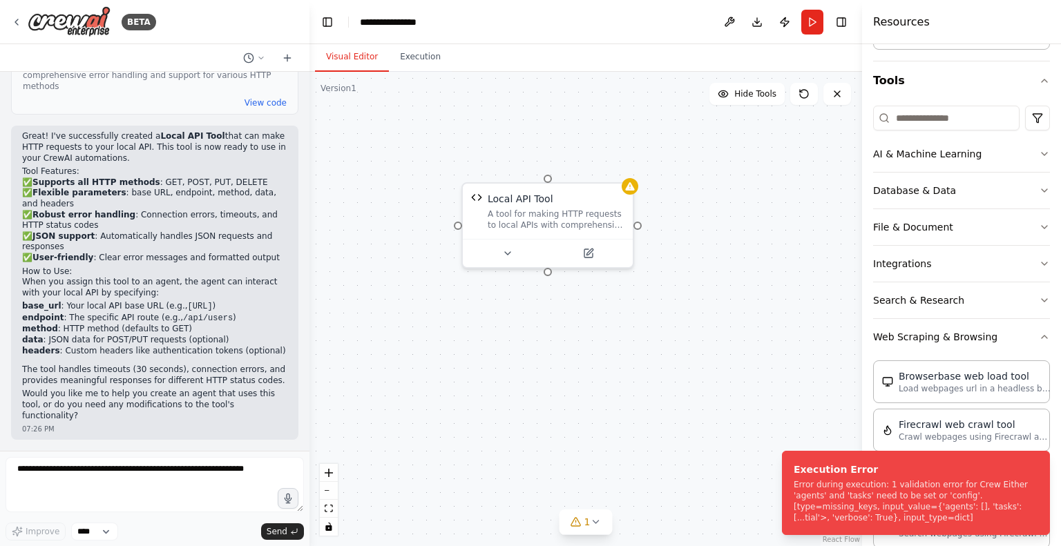
scroll to position [93, 0]
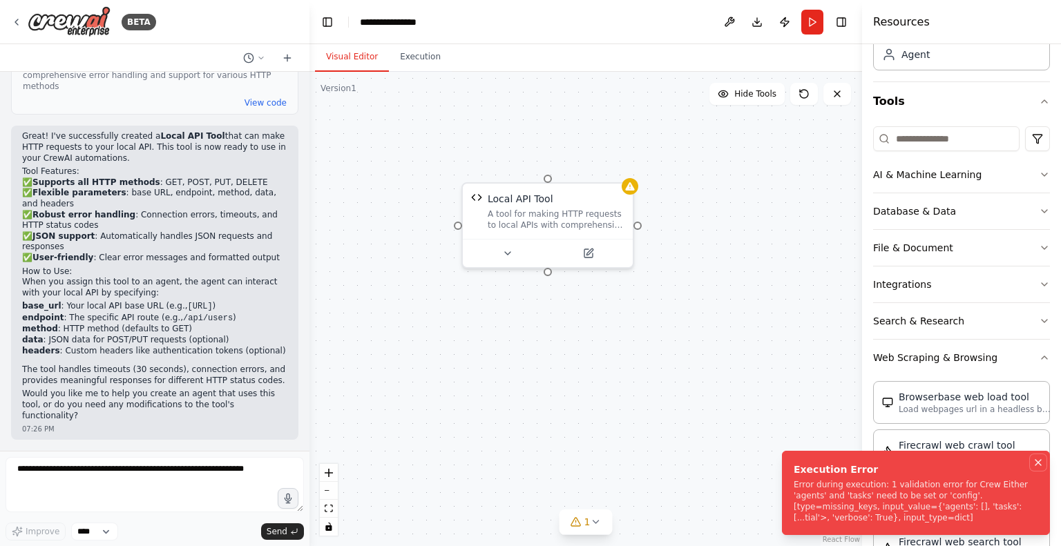
click at [1041, 462] on icon "Notifications (F8)" at bounding box center [1037, 462] width 11 height 11
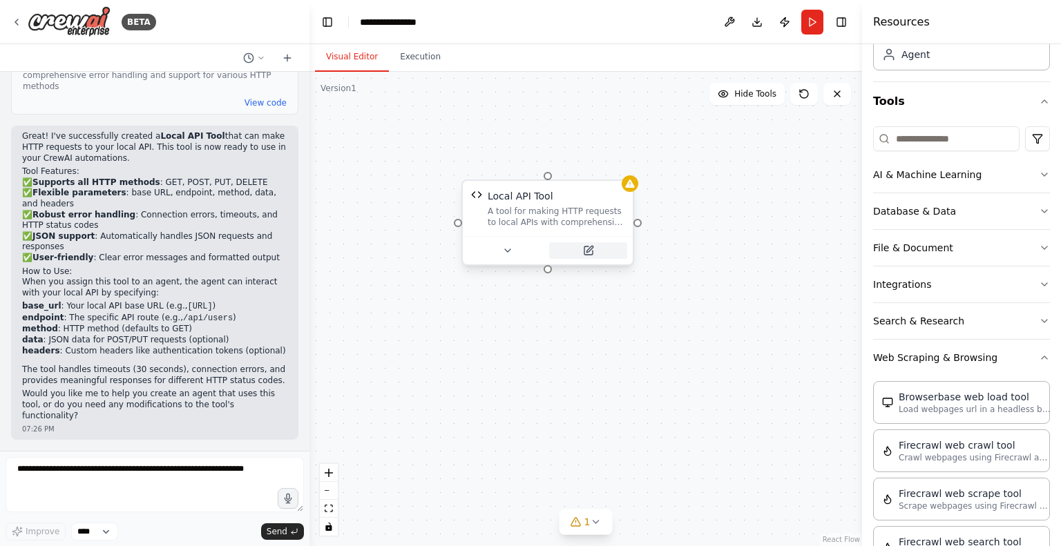
click at [585, 242] on button at bounding box center [588, 250] width 78 height 17
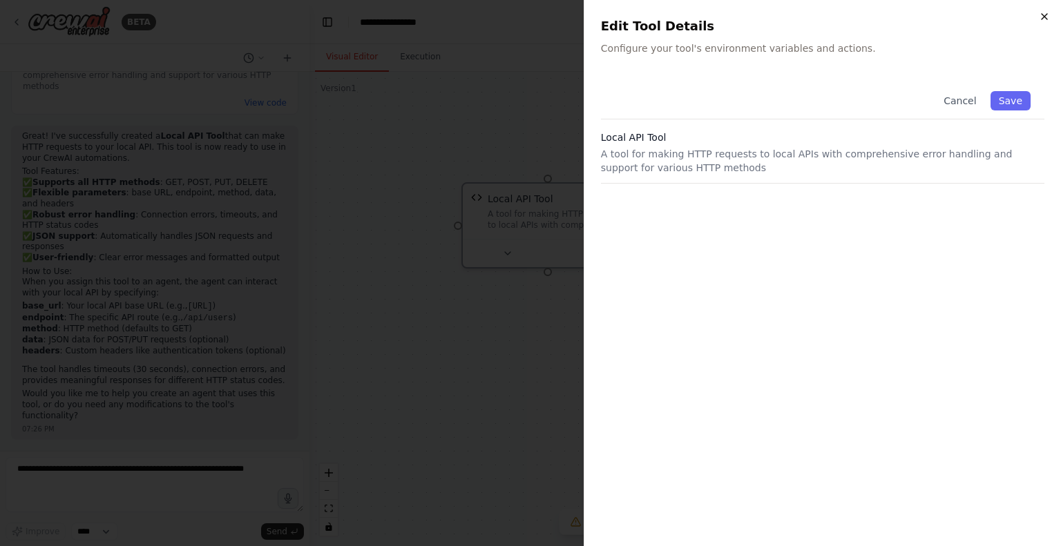
click at [1045, 19] on icon "button" at bounding box center [1044, 16] width 11 height 11
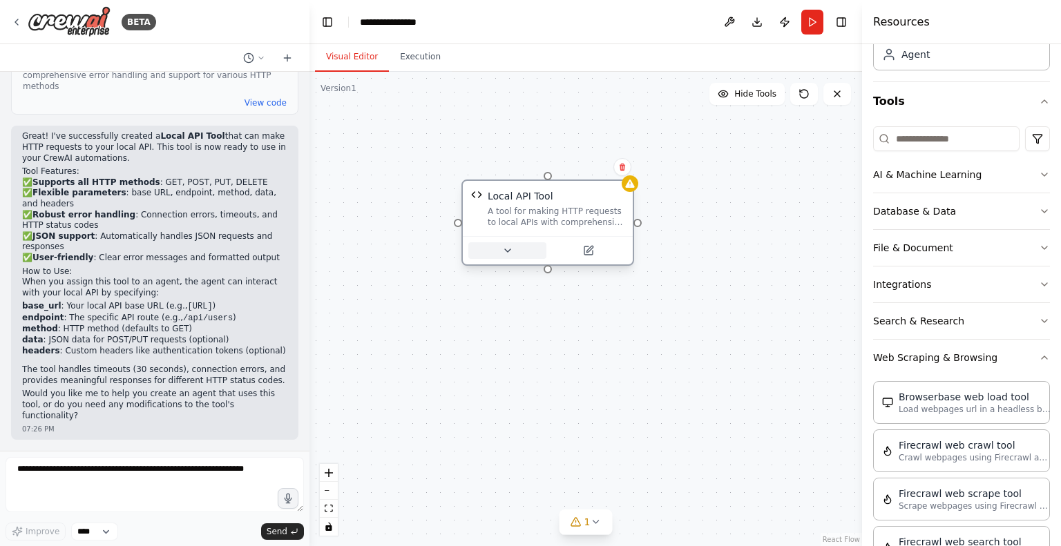
click at [510, 249] on icon at bounding box center [508, 250] width 6 height 3
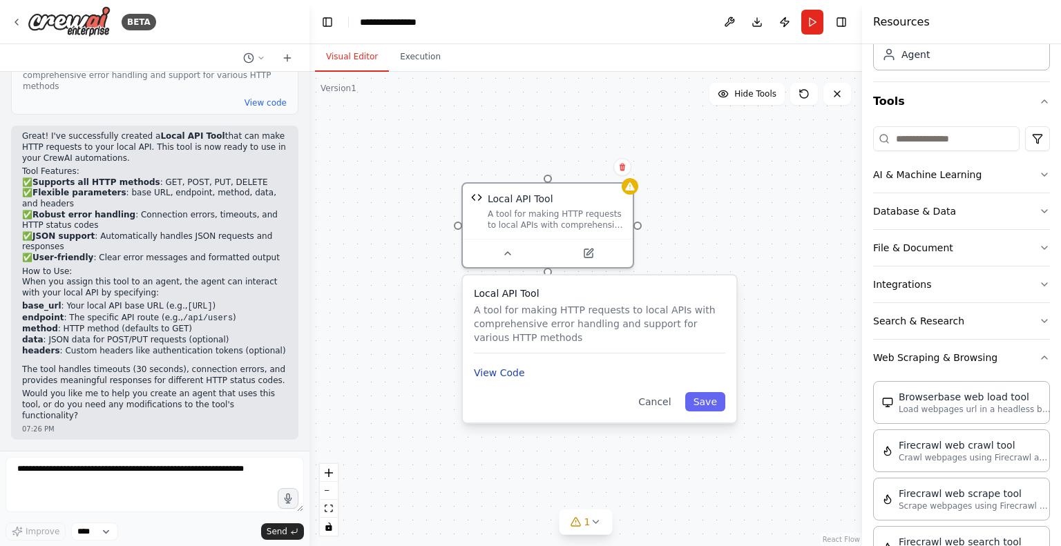
click at [503, 374] on button "View Code" at bounding box center [499, 373] width 51 height 14
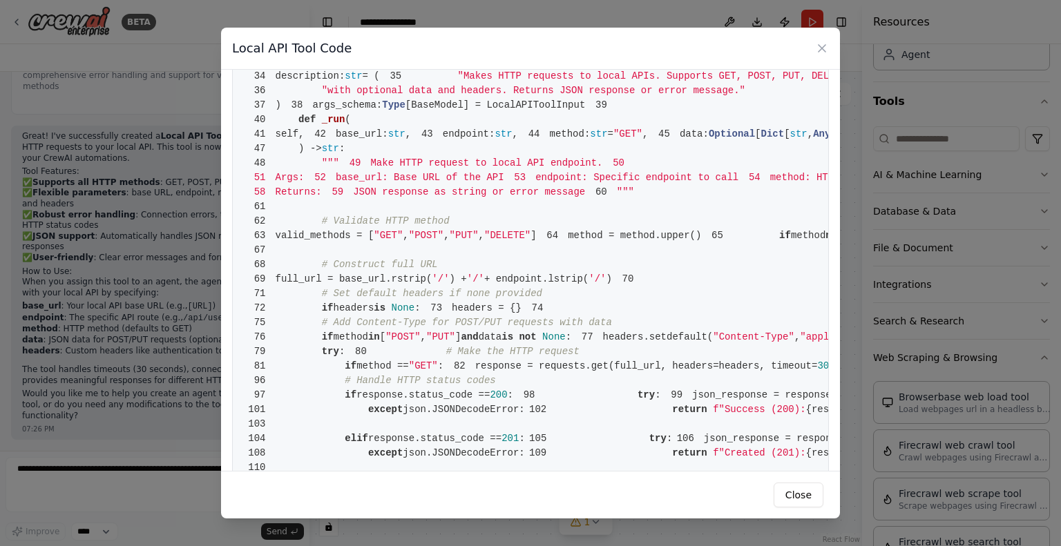
scroll to position [0, 0]
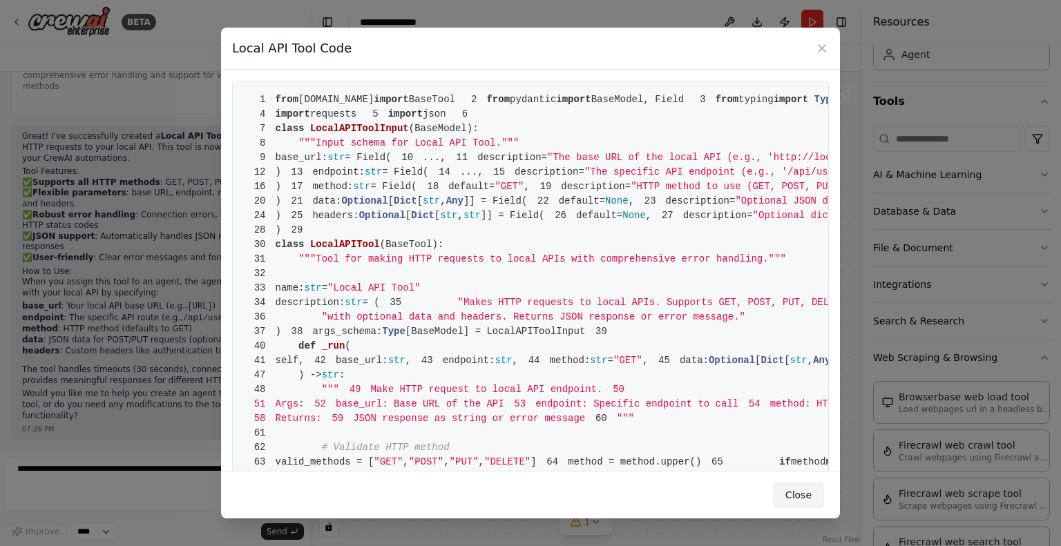
click at [795, 492] on button "Close" at bounding box center [798, 495] width 50 height 25
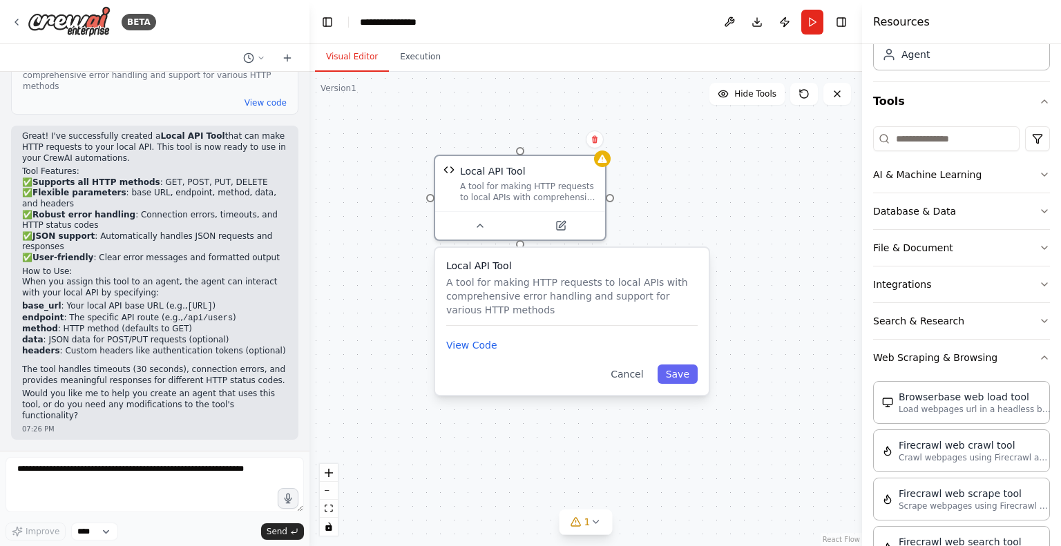
drag, startPoint x: 600, startPoint y: 299, endPoint x: 570, endPoint y: 276, distance: 37.9
click at [570, 276] on div "Local API Tool A tool for making HTTP requests to local APIs with comprehensive…" at bounding box center [571, 292] width 251 height 67
click at [633, 373] on button "Cancel" at bounding box center [626, 374] width 49 height 19
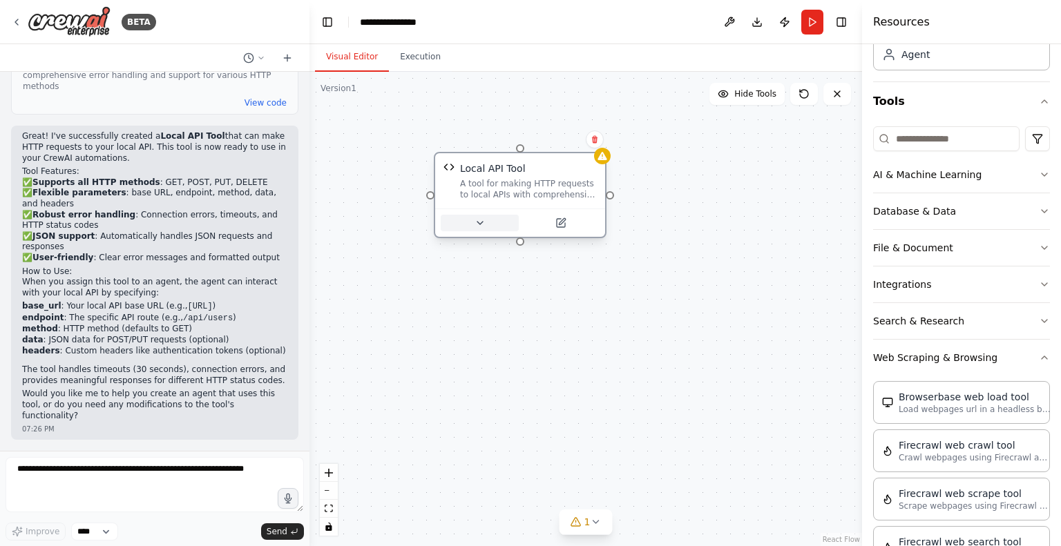
click at [479, 220] on icon at bounding box center [479, 223] width 11 height 11
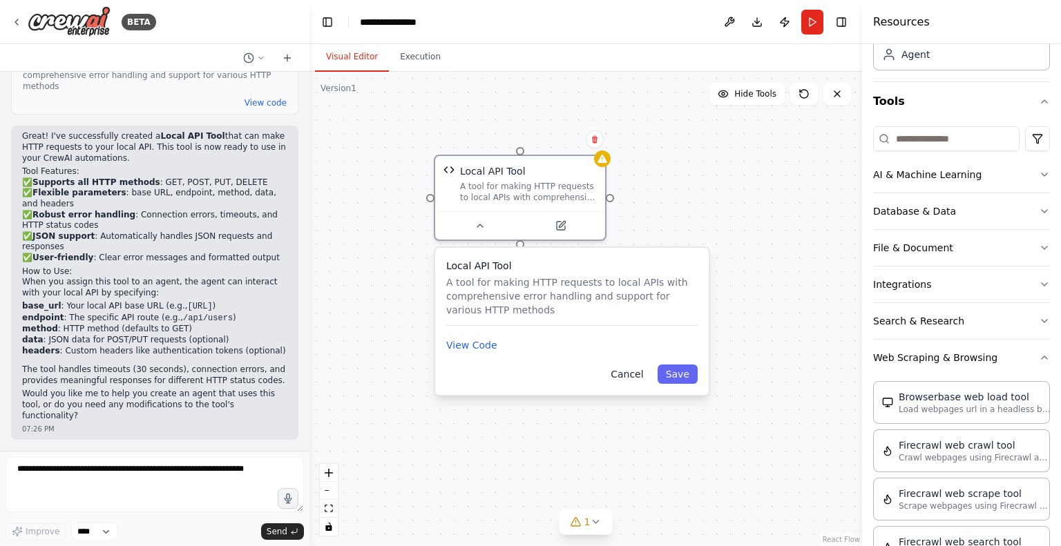
click at [631, 376] on button "Cancel" at bounding box center [626, 374] width 49 height 19
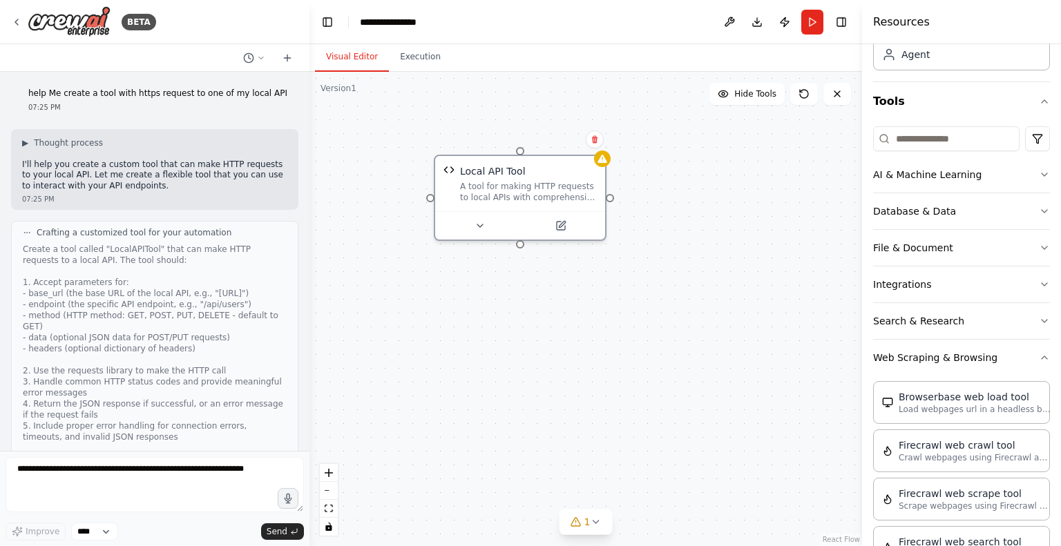
scroll to position [457, 0]
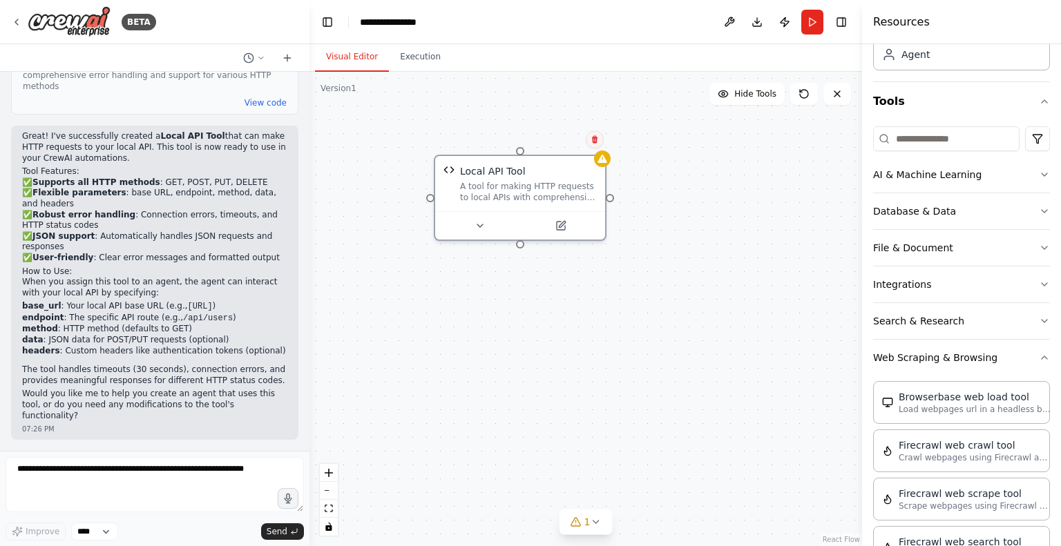
click at [598, 138] on icon at bounding box center [594, 139] width 8 height 8
click at [557, 146] on button "Confirm" at bounding box center [555, 139] width 49 height 17
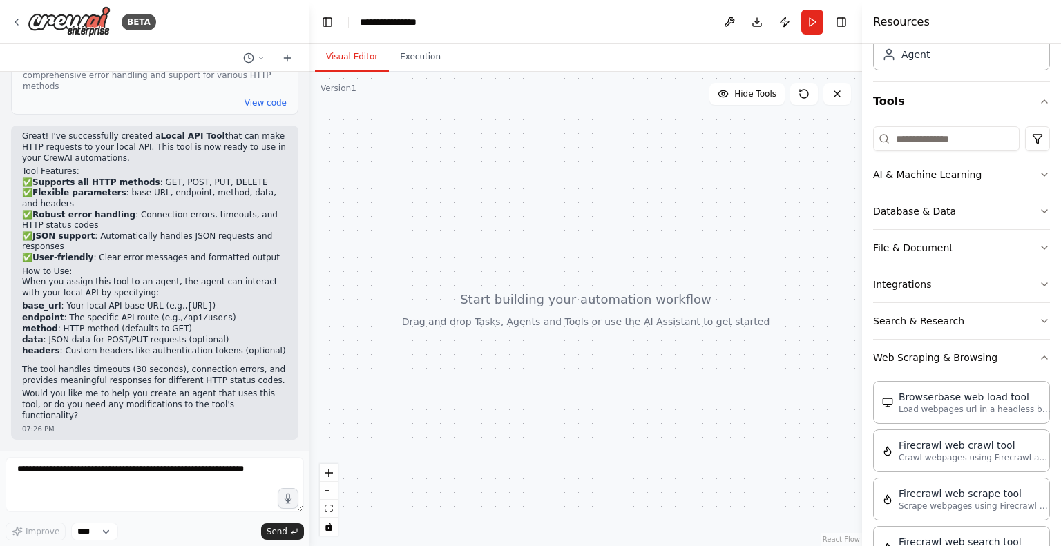
click at [467, 165] on div at bounding box center [585, 309] width 552 height 474
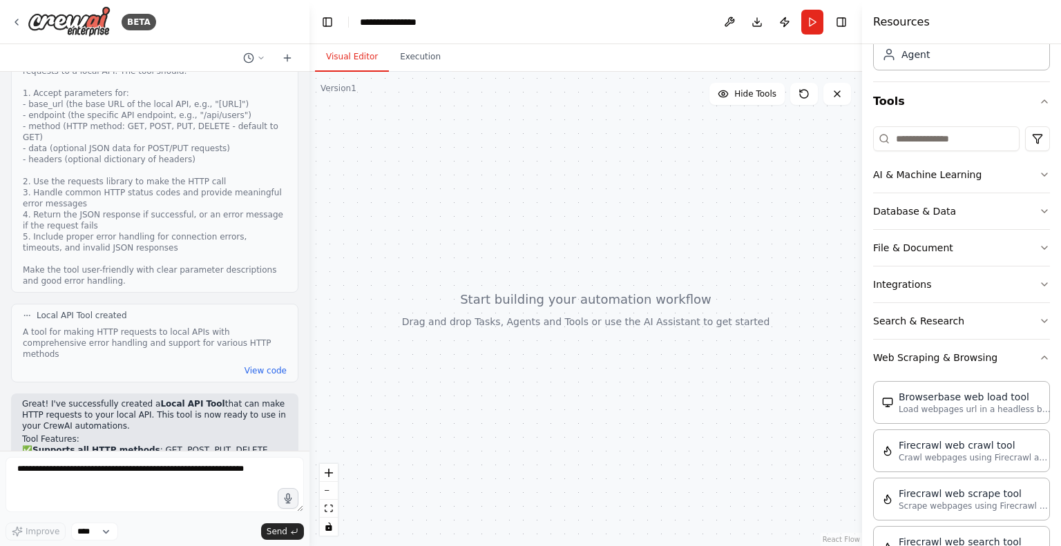
scroll to position [0, 0]
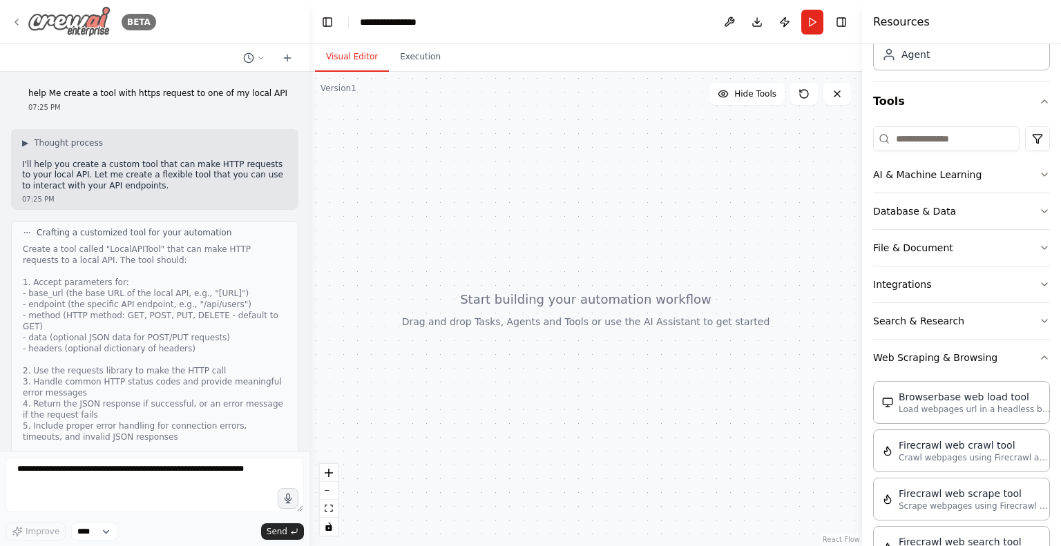
click at [17, 20] on icon at bounding box center [16, 22] width 3 height 6
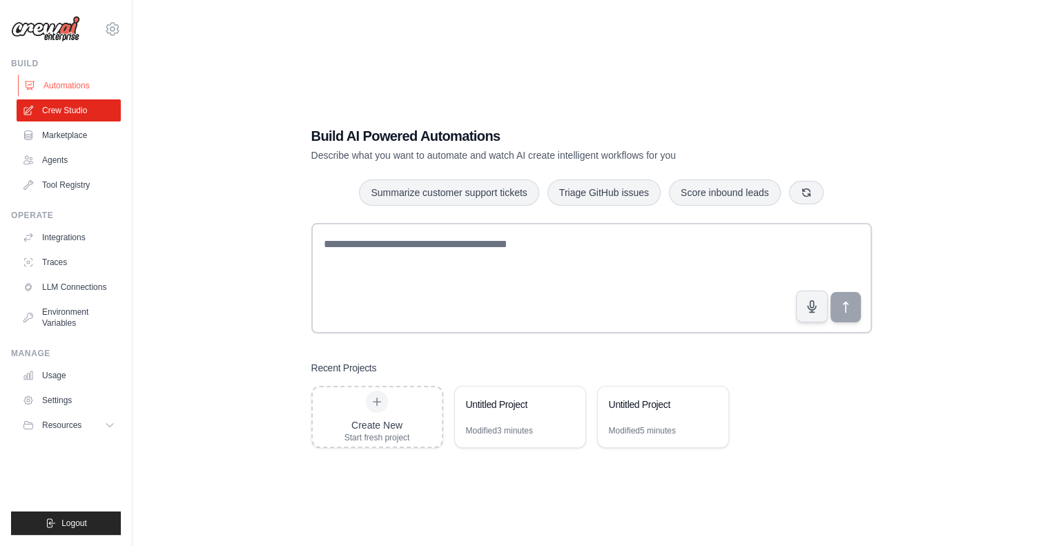
click at [70, 83] on link "Automations" at bounding box center [70, 86] width 104 height 22
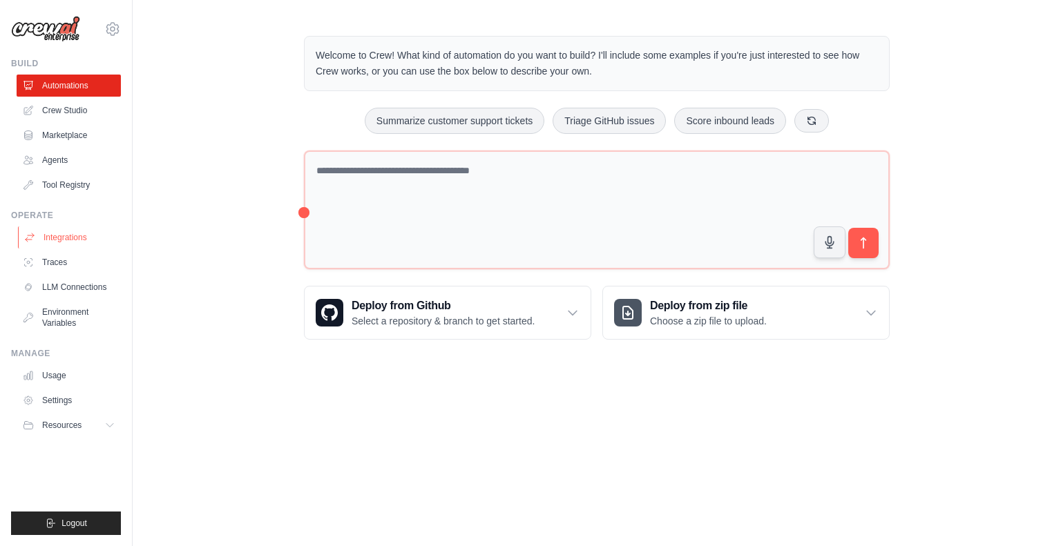
click at [70, 238] on link "Integrations" at bounding box center [70, 237] width 104 height 22
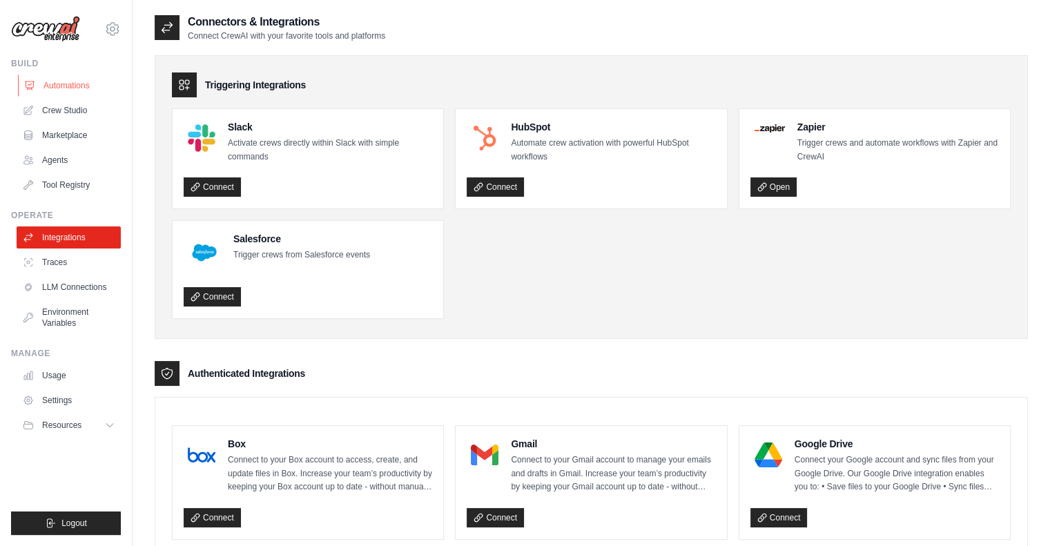
click at [41, 83] on link "Automations" at bounding box center [70, 86] width 104 height 22
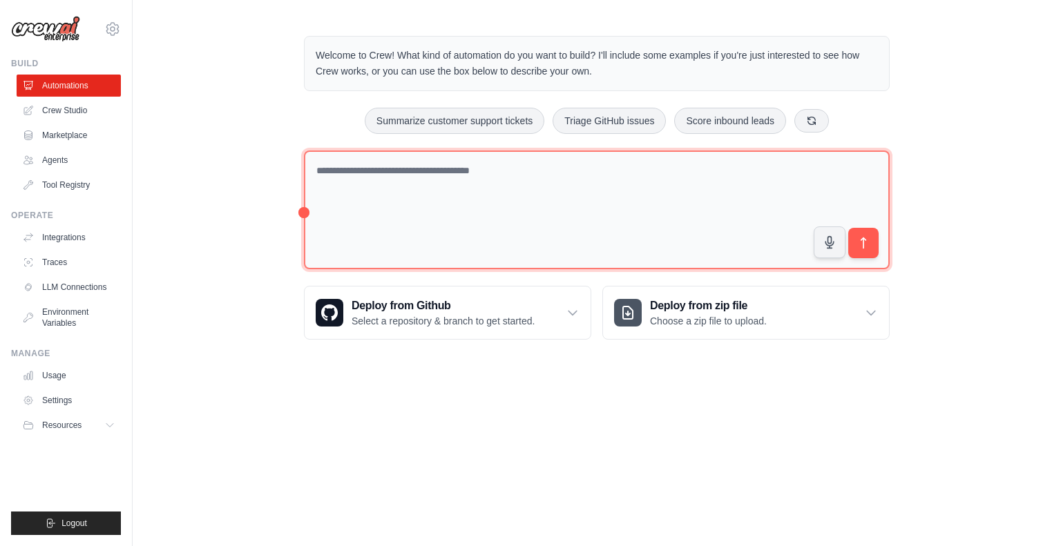
click at [393, 184] on textarea at bounding box center [597, 210] width 586 height 119
click at [368, 167] on textarea at bounding box center [597, 210] width 586 height 119
paste textarea "**********"
click at [444, 168] on textarea "**********" at bounding box center [597, 210] width 586 height 119
click at [675, 166] on textarea "**********" at bounding box center [597, 210] width 586 height 119
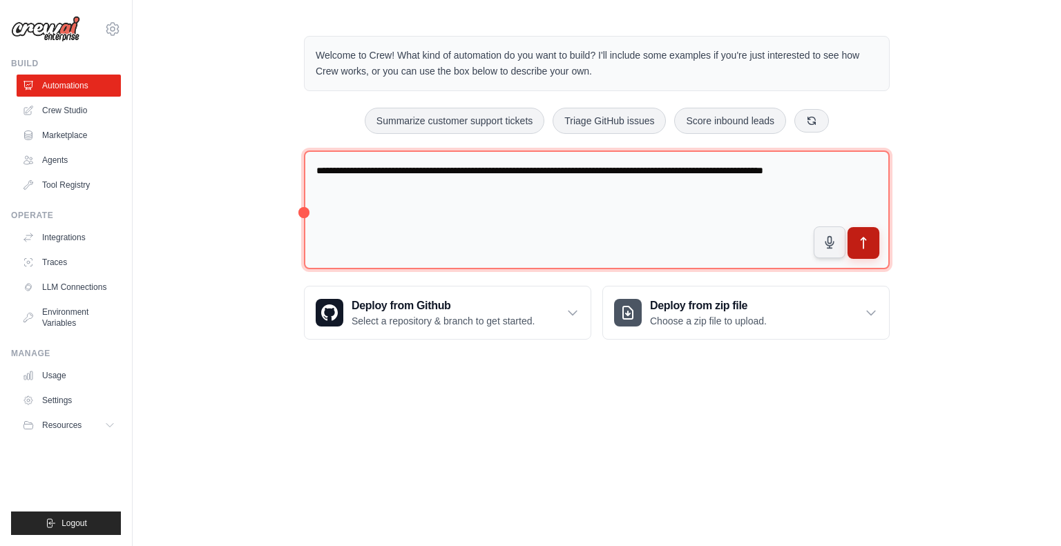
type textarea "**********"
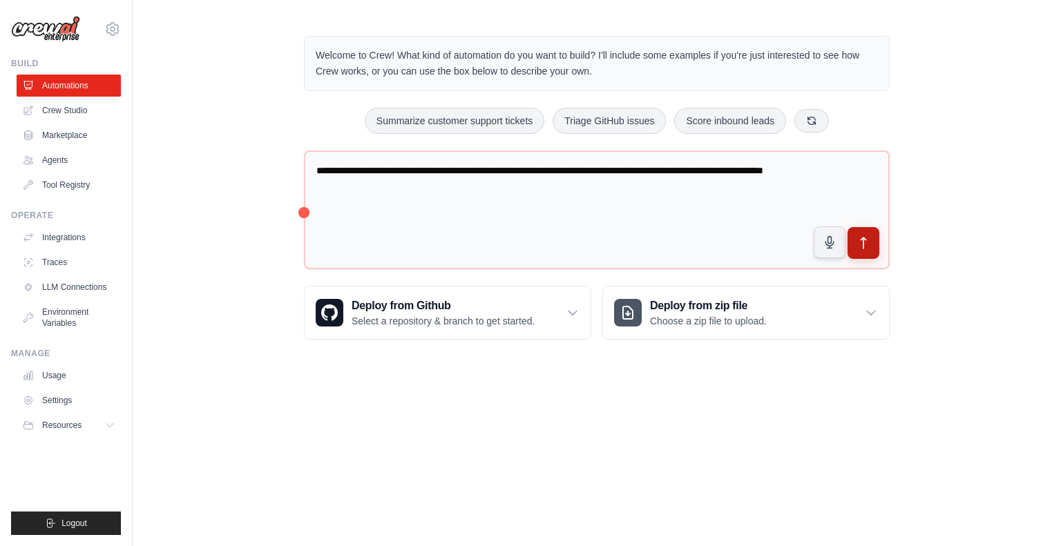
click at [869, 240] on icon "submit" at bounding box center [863, 243] width 15 height 15
click at [63, 185] on link "Tool Registry" at bounding box center [70, 185] width 104 height 22
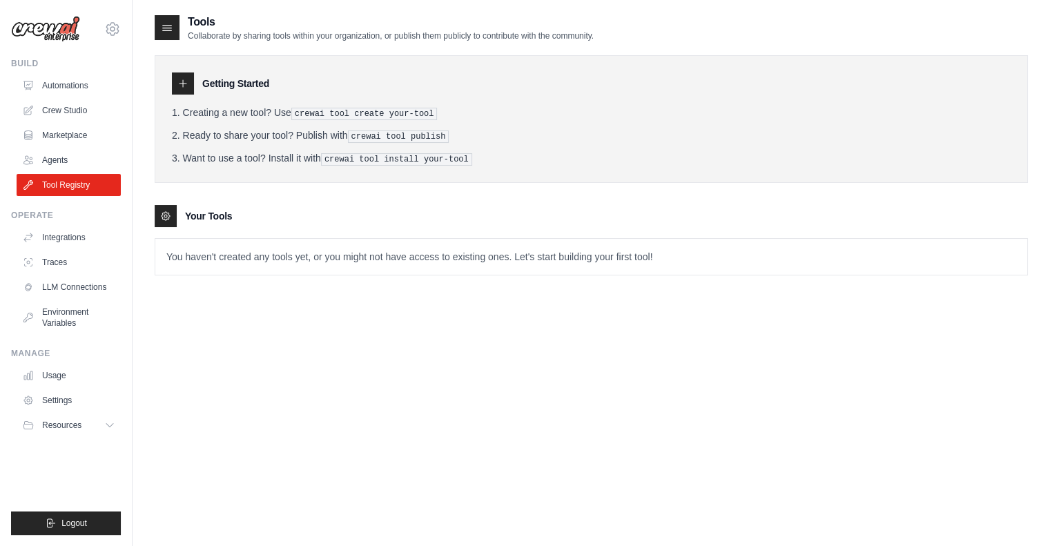
click at [238, 233] on tools-list\a "Your Tools You haven't created any tools yet, or you might not have access to e…" at bounding box center [592, 240] width 874 height 70
click at [59, 165] on link "Agents" at bounding box center [70, 160] width 104 height 22
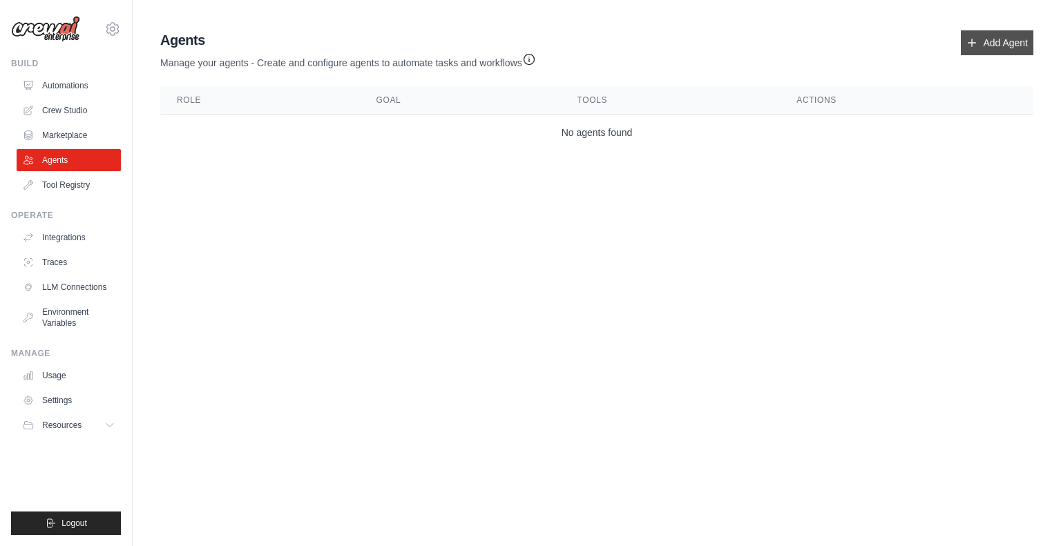
click at [996, 44] on link "Add Agent" at bounding box center [997, 42] width 73 height 25
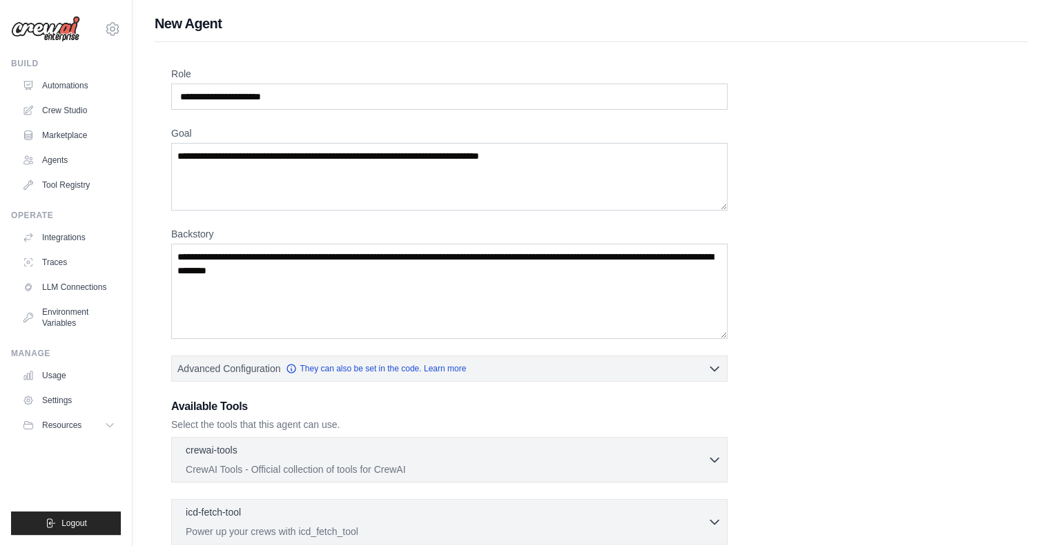
scroll to position [192, 0]
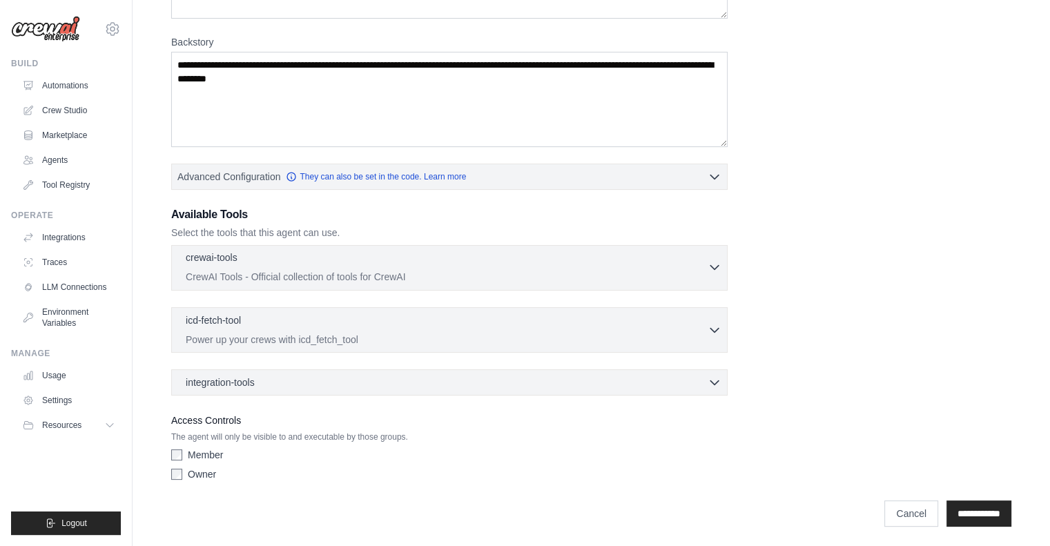
click at [425, 270] on p "CrewAI Tools - Official collection of tools for CrewAI" at bounding box center [447, 277] width 522 height 14
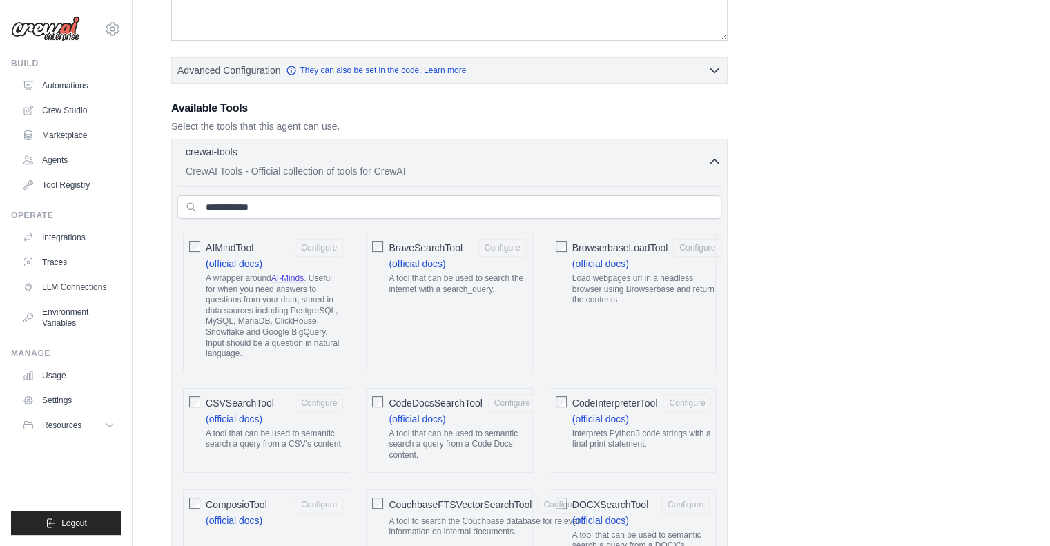
scroll to position [299, 0]
click at [717, 158] on icon "button" at bounding box center [715, 160] width 8 height 4
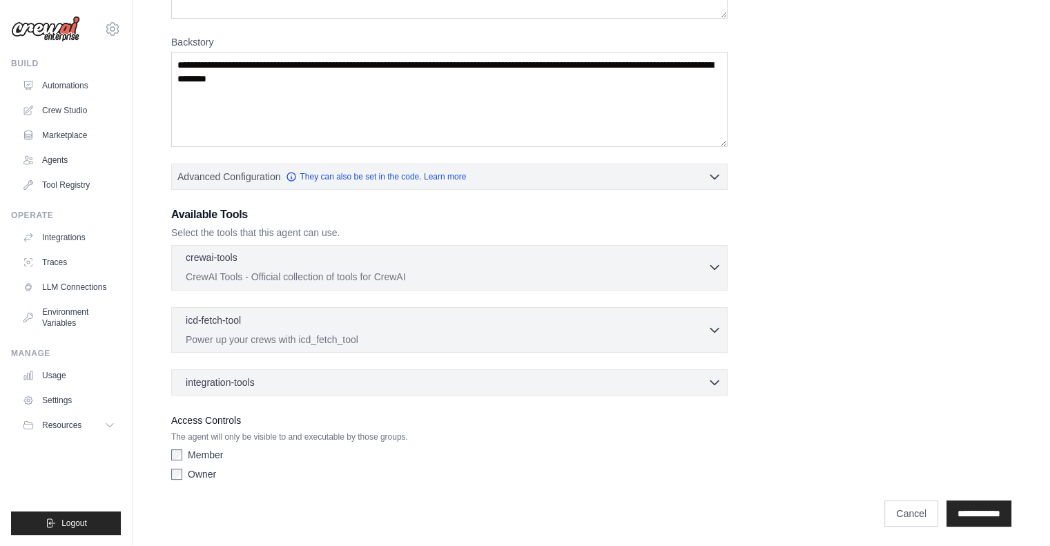
scroll to position [191, 0]
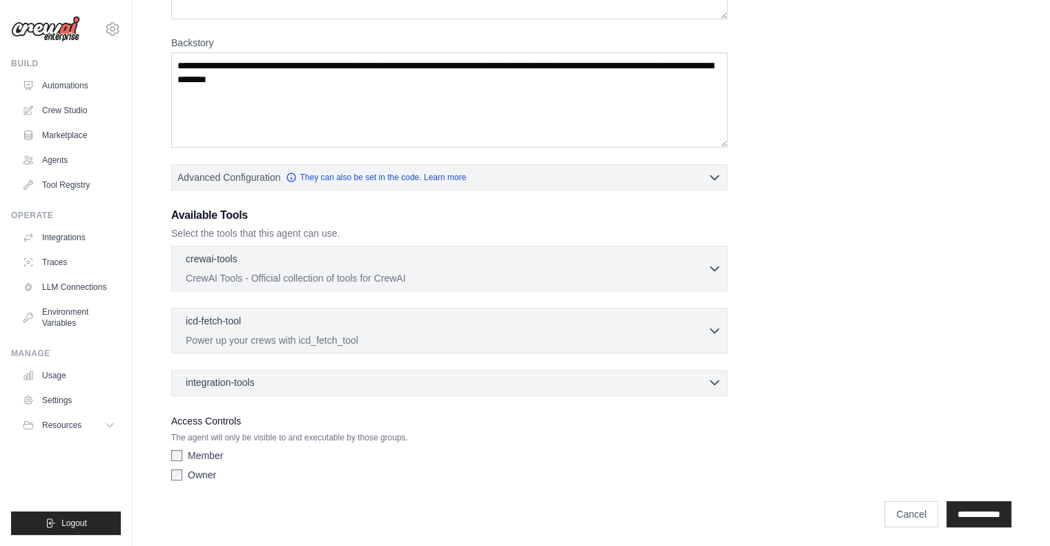
click at [262, 376] on div "integration-tools 0 selected" at bounding box center [454, 383] width 536 height 14
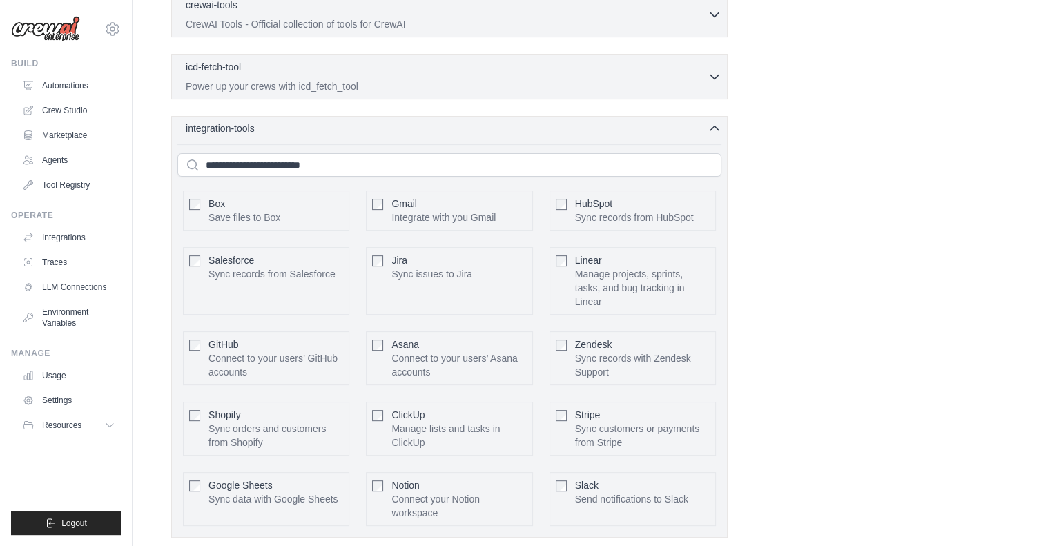
scroll to position [456, 0]
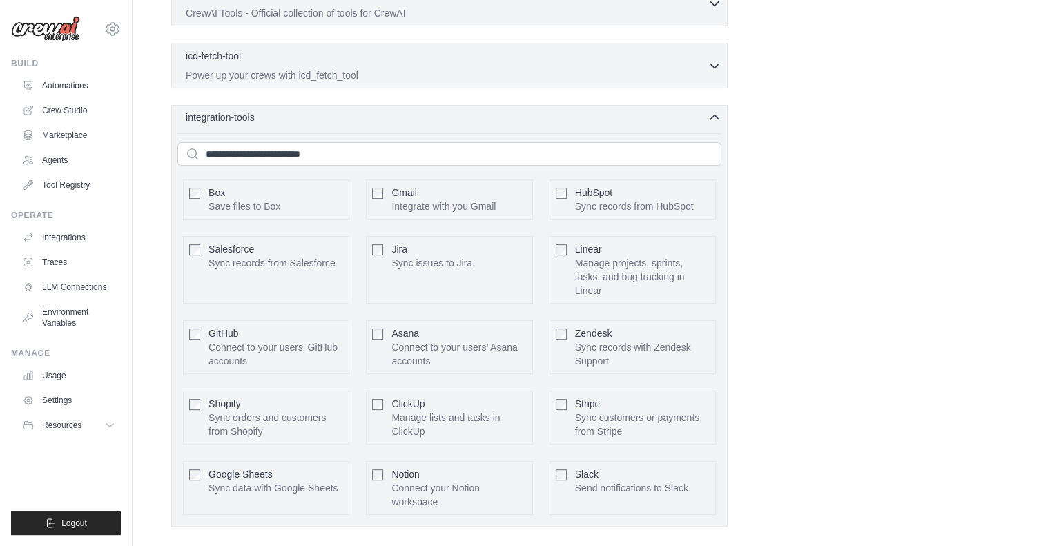
click at [713, 113] on icon "button" at bounding box center [715, 117] width 14 height 14
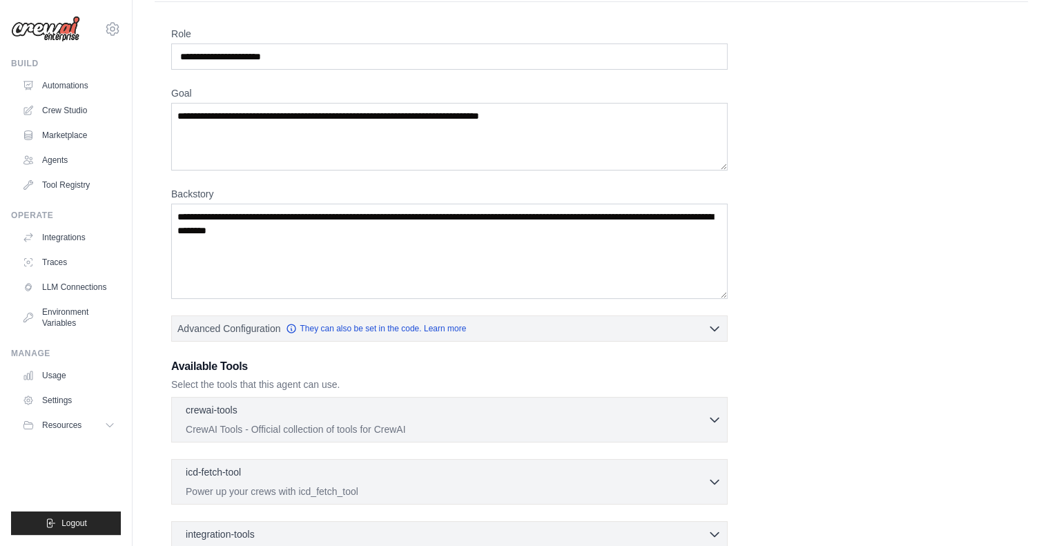
scroll to position [0, 0]
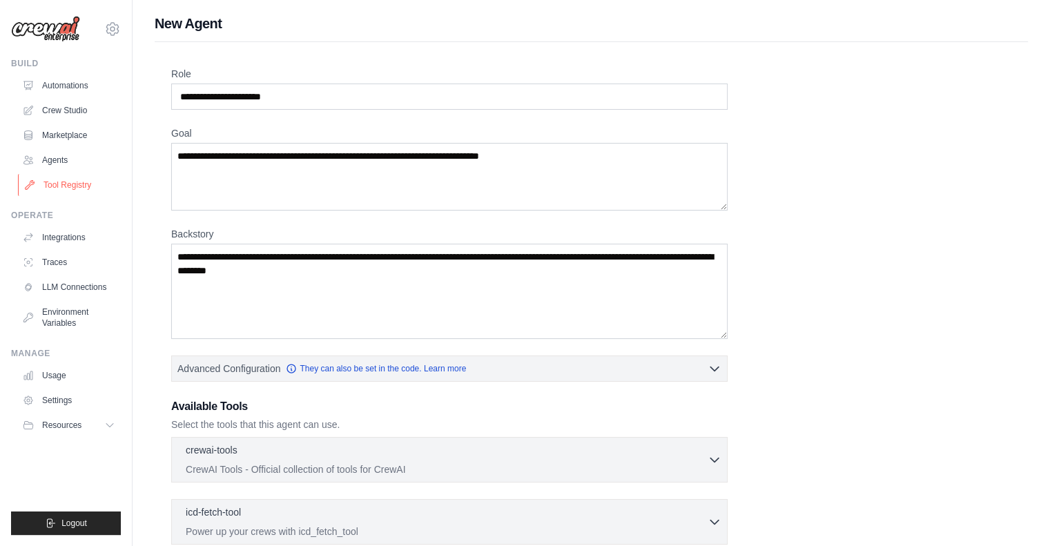
click at [58, 189] on link "Tool Registry" at bounding box center [70, 185] width 104 height 22
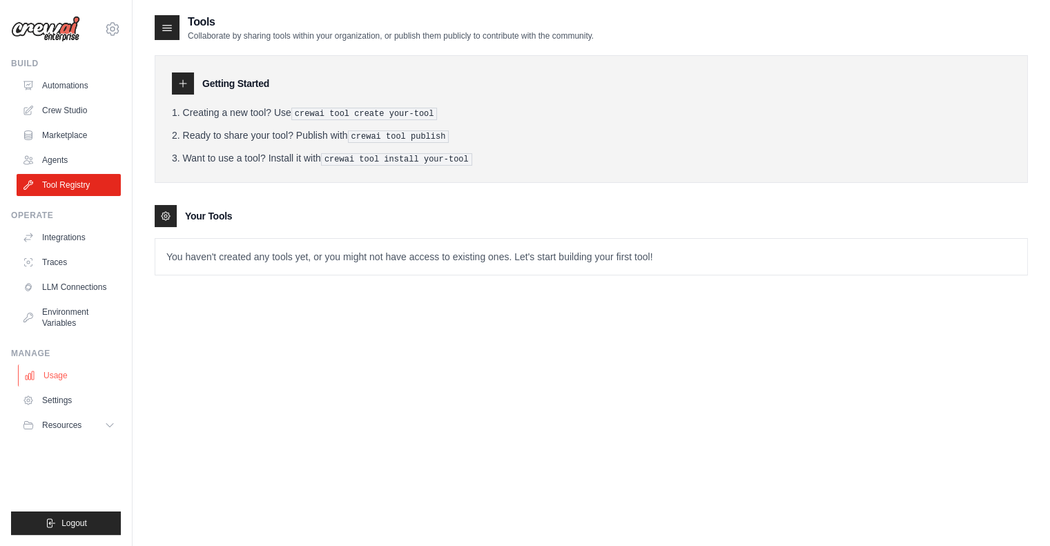
click at [57, 378] on link "Usage" at bounding box center [70, 376] width 104 height 22
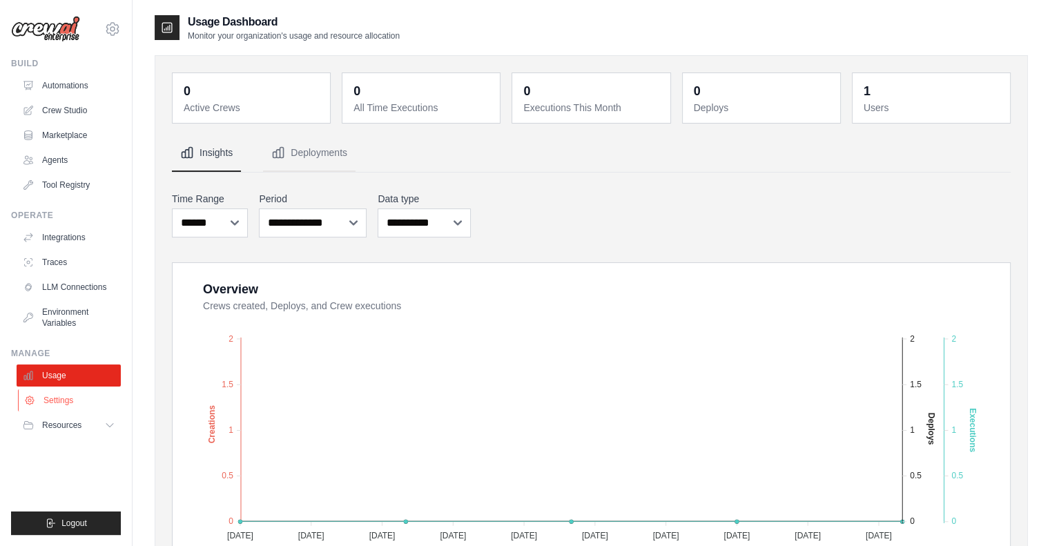
click at [58, 404] on link "Settings" at bounding box center [70, 400] width 104 height 22
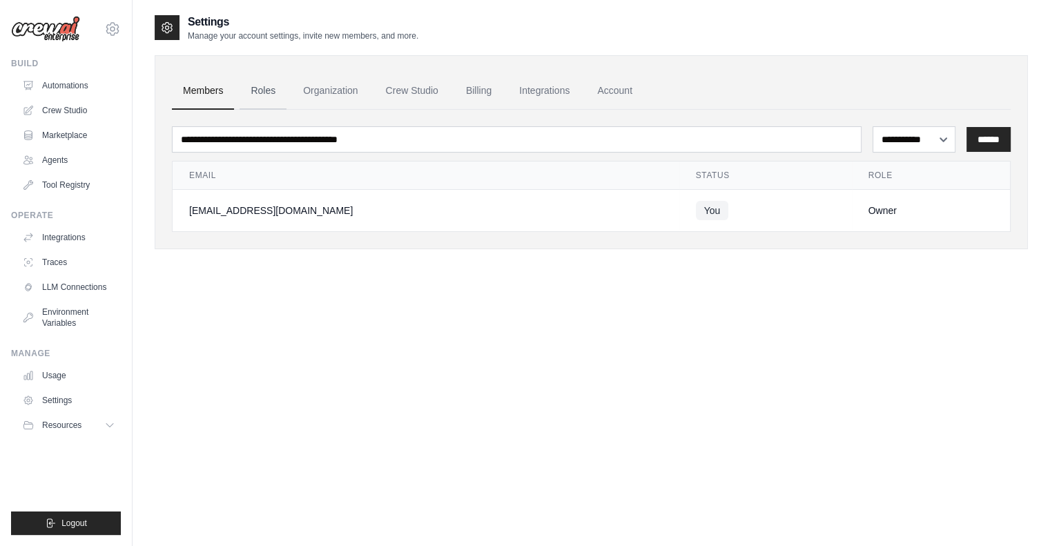
click at [267, 94] on link "Roles" at bounding box center [263, 91] width 47 height 37
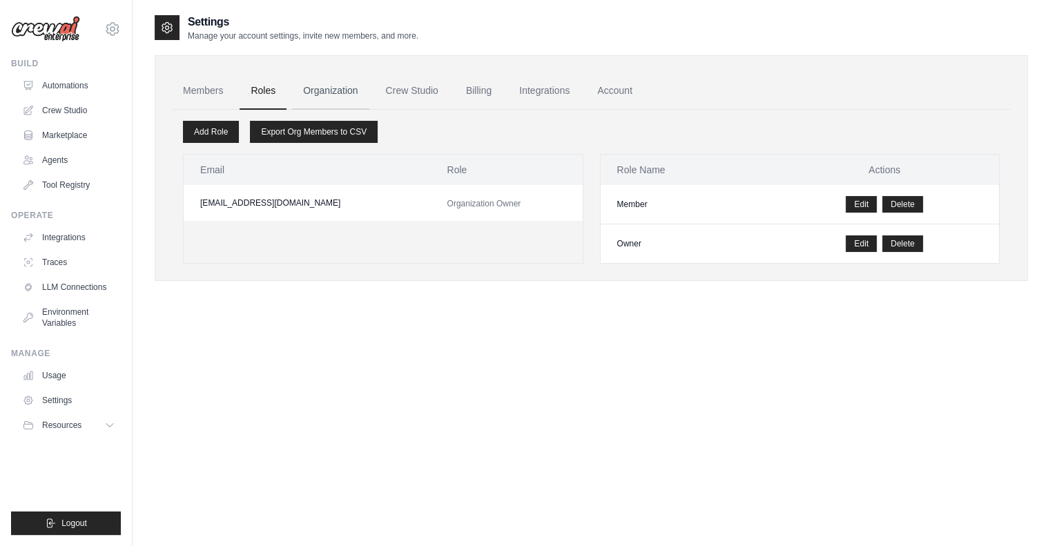
click at [353, 88] on link "Organization" at bounding box center [330, 91] width 77 height 37
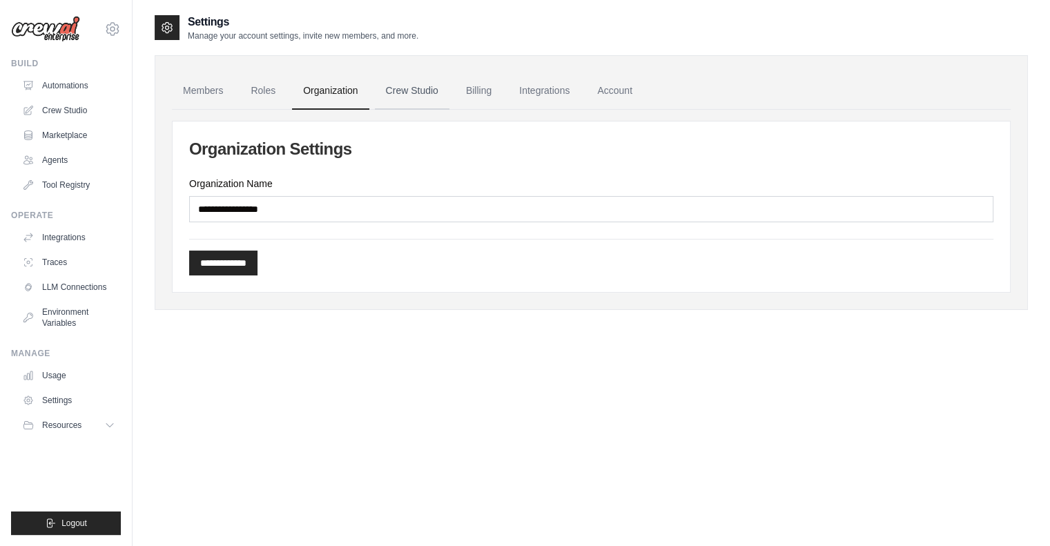
click at [417, 87] on link "Crew Studio" at bounding box center [412, 91] width 75 height 37
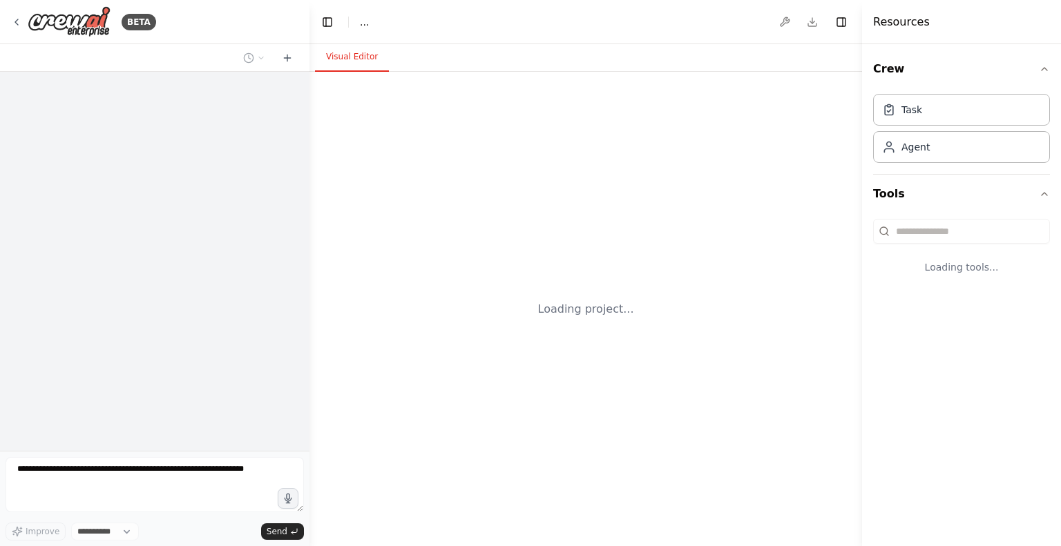
select select "****"
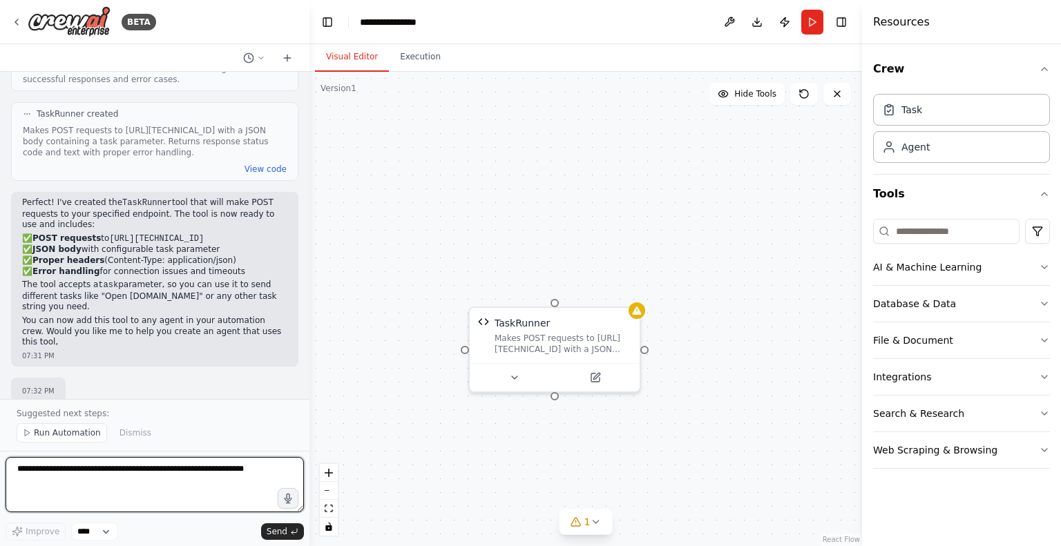
scroll to position [346, 0]
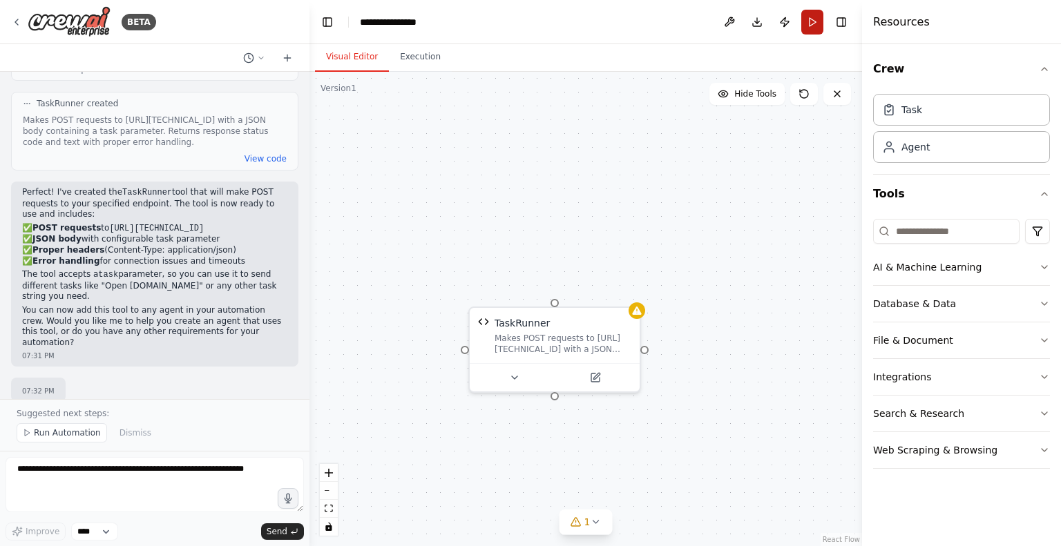
click at [808, 16] on button "Run" at bounding box center [812, 22] width 22 height 25
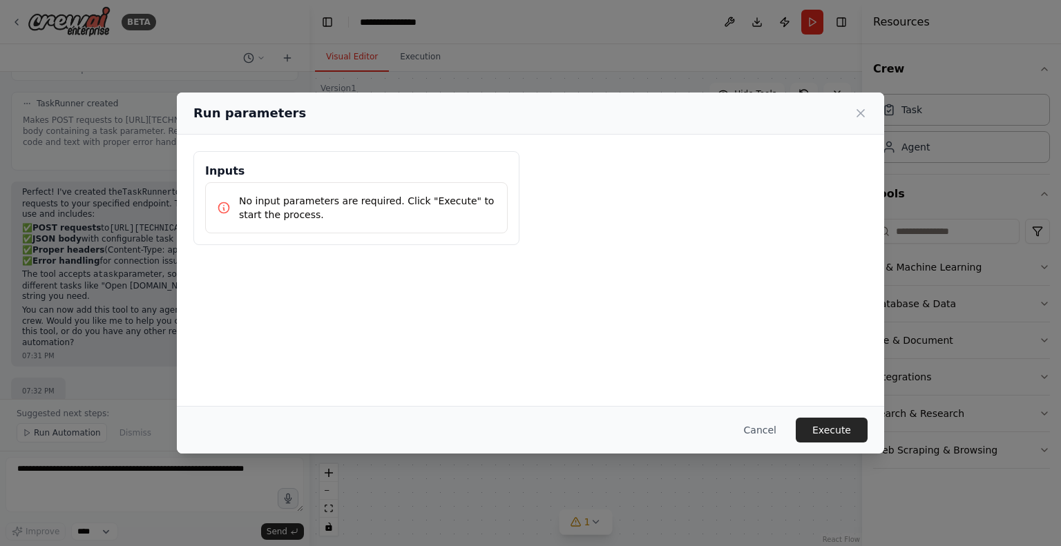
click at [535, 327] on div "Inputs No input parameters are required. Click "Execute" to start the process." at bounding box center [530, 270] width 707 height 271
click at [842, 434] on button "Execute" at bounding box center [831, 430] width 72 height 25
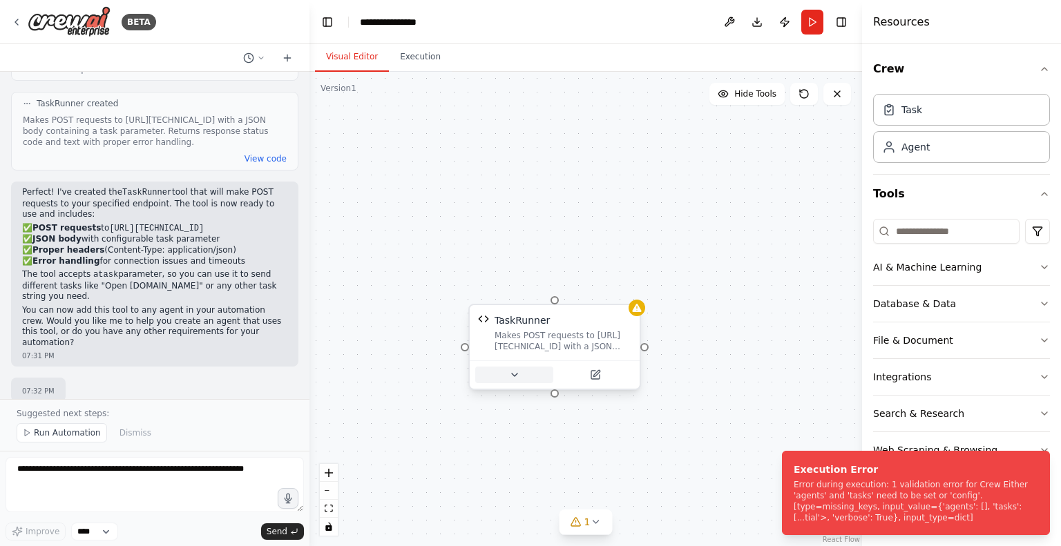
click at [509, 375] on icon at bounding box center [514, 374] width 11 height 11
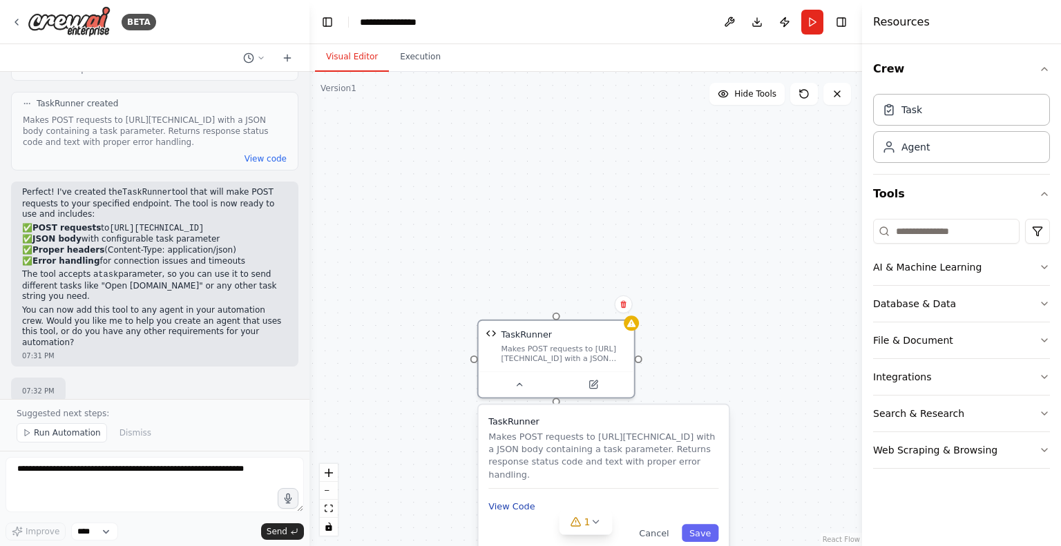
click at [508, 510] on button "View Code" at bounding box center [511, 507] width 46 height 12
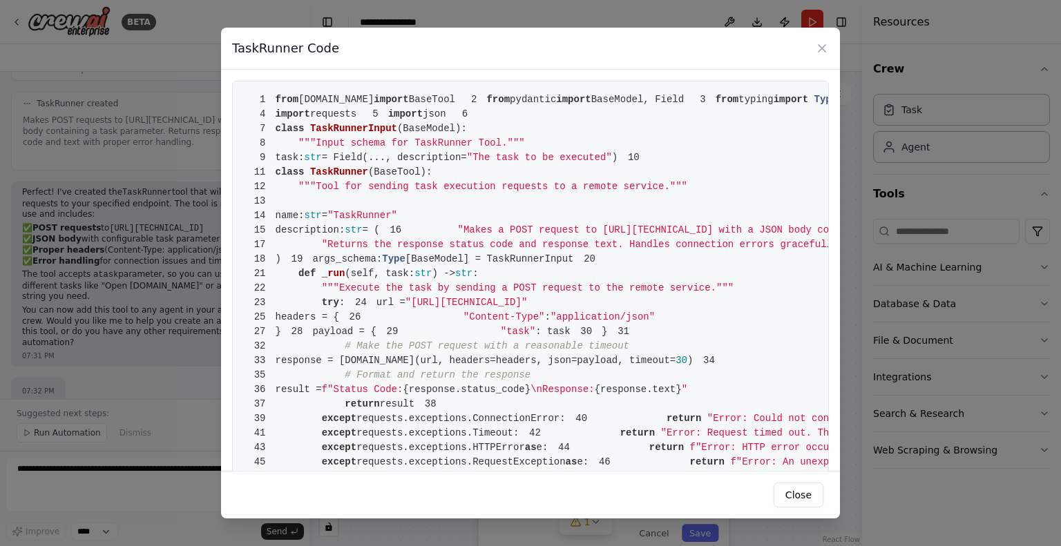
scroll to position [349, 0]
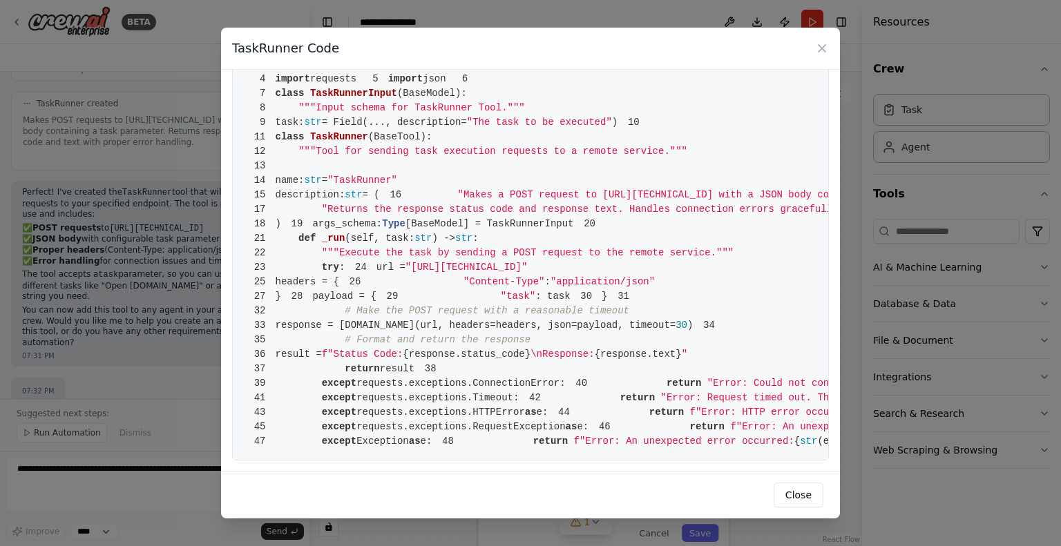
click at [426, 334] on span "# Format and return the response" at bounding box center [438, 339] width 186 height 11
click at [795, 494] on button "Close" at bounding box center [798, 495] width 50 height 25
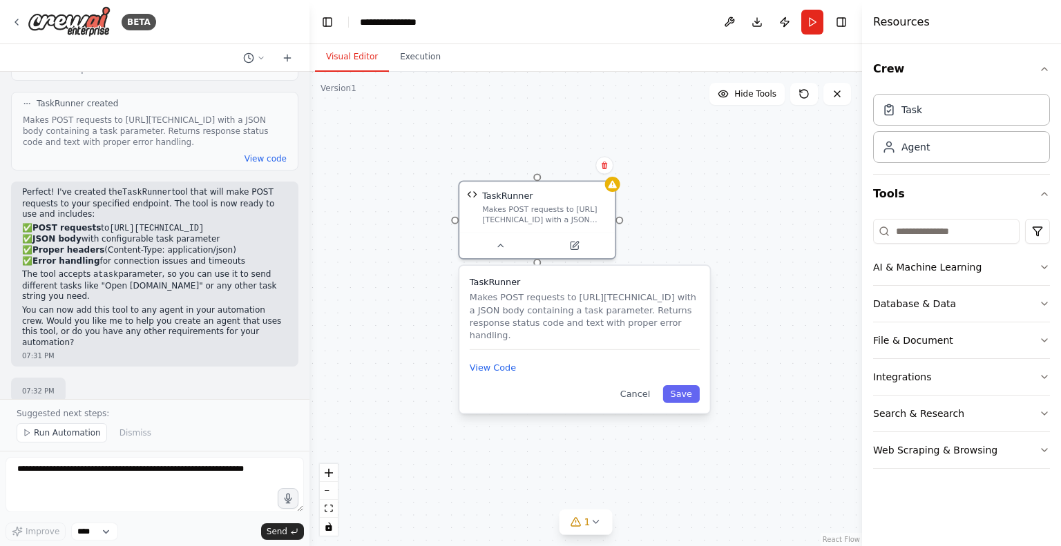
drag, startPoint x: 610, startPoint y: 420, endPoint x: 597, endPoint y: 281, distance: 139.3
click at [597, 281] on h3 "TaskRunner" at bounding box center [585, 282] width 230 height 12
click at [685, 395] on button "Save" at bounding box center [681, 394] width 37 height 18
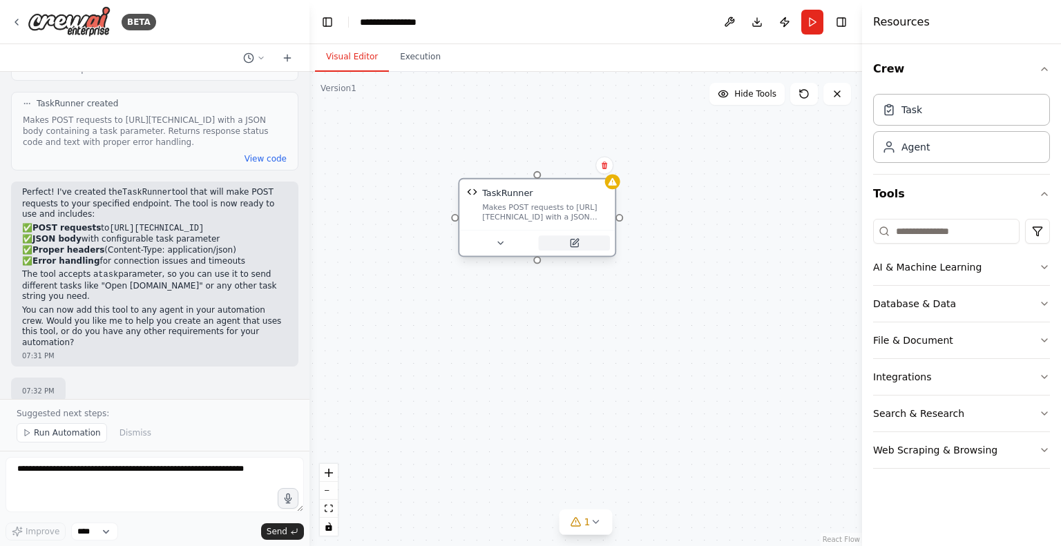
click at [572, 236] on button at bounding box center [574, 242] width 71 height 15
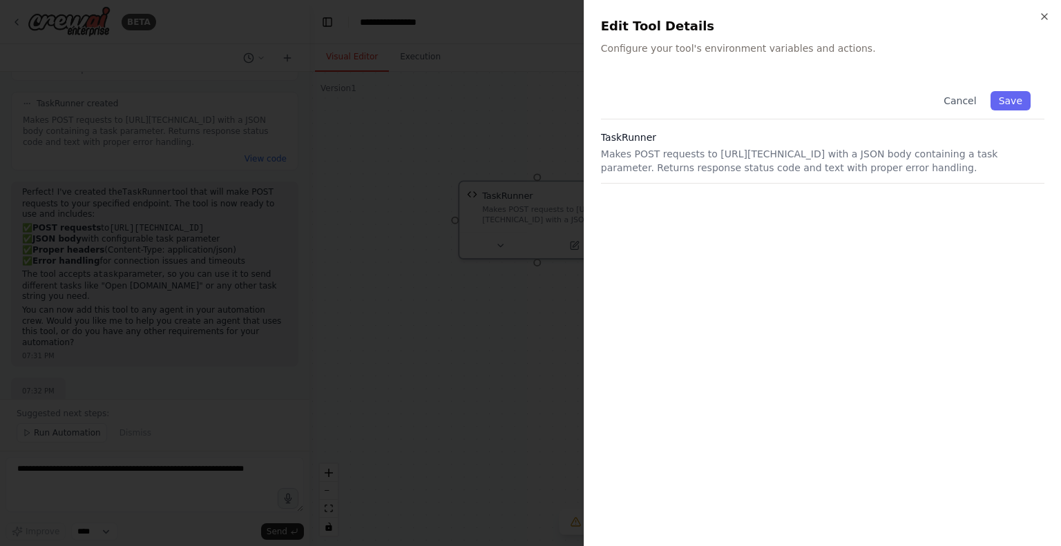
click at [775, 144] on h3 "TaskRunner" at bounding box center [822, 138] width 443 height 14
click at [740, 165] on p "Makes POST requests to http://172.18.209.87:5001/run-task with a JSON body cont…" at bounding box center [822, 161] width 443 height 28
click at [1043, 17] on icon "button" at bounding box center [1044, 17] width 6 height 6
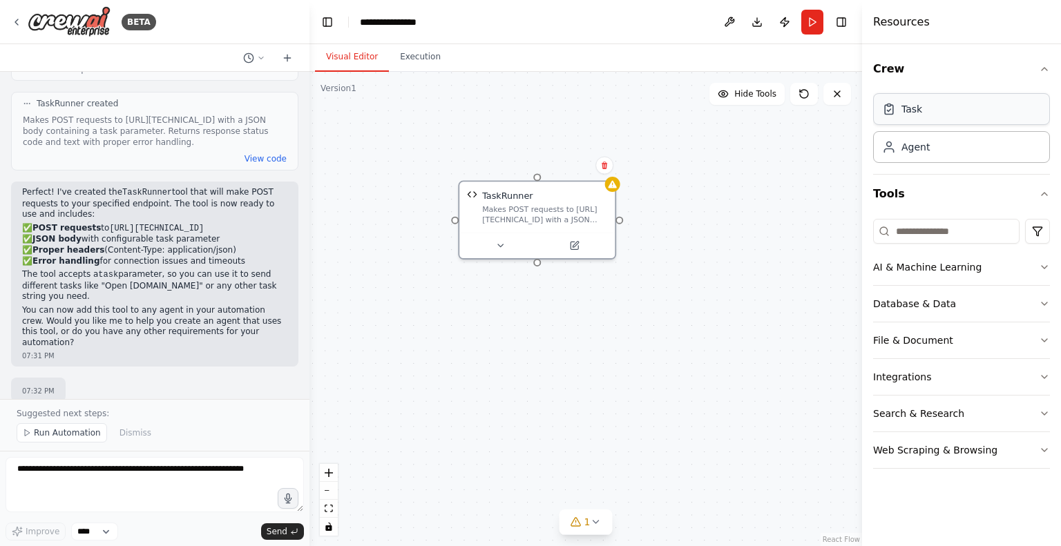
click at [923, 115] on div "Task" at bounding box center [961, 109] width 177 height 32
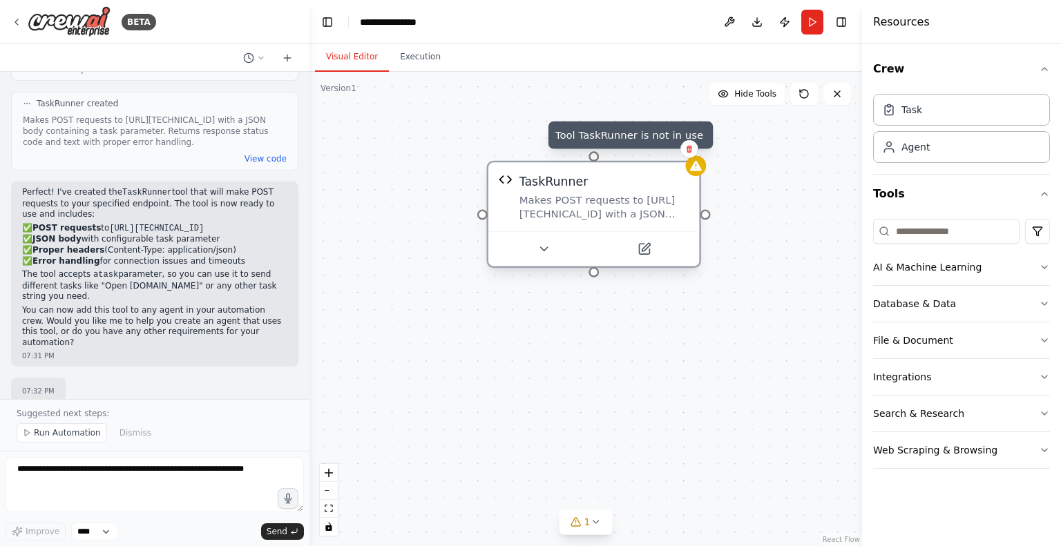
click at [700, 173] on div at bounding box center [696, 165] width 21 height 21
click at [699, 177] on div "TaskRunner Makes POST requests to http://172.18.209.87:5001/run-task with a JSO…" at bounding box center [594, 214] width 214 height 107
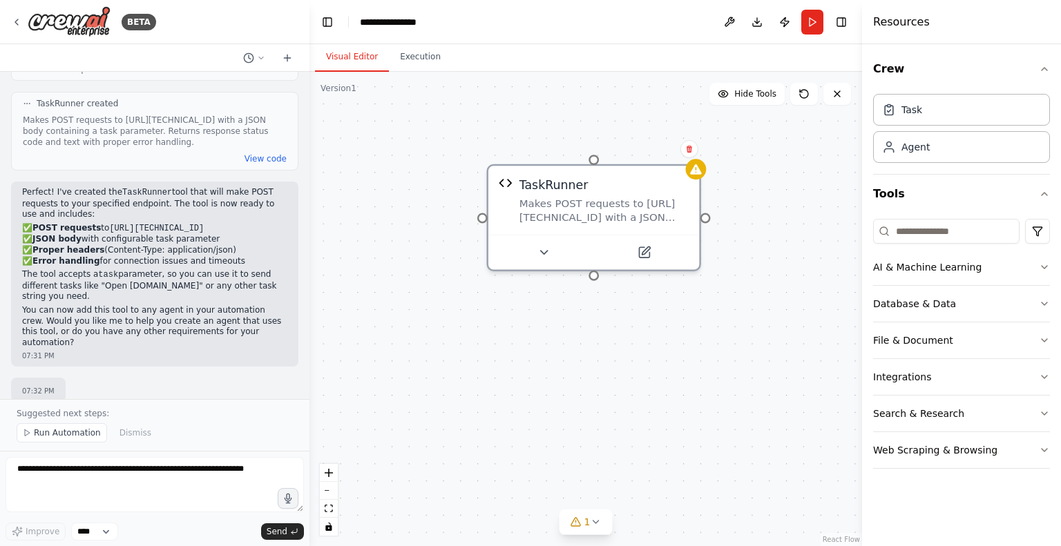
click at [421, 119] on div "TaskRunner Makes POST requests to http://172.18.209.87:5001/run-task with a JSO…" at bounding box center [585, 309] width 552 height 474
click at [16, 19] on icon at bounding box center [16, 22] width 11 height 11
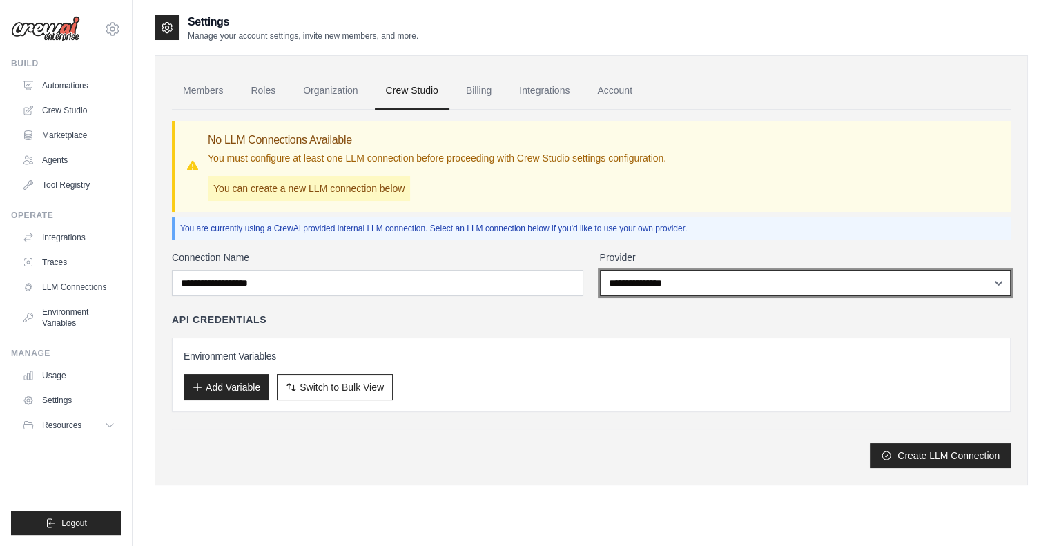
click at [672, 276] on select "**********" at bounding box center [806, 283] width 412 height 26
select select "******"
click at [600, 270] on select "**********" at bounding box center [806, 283] width 412 height 26
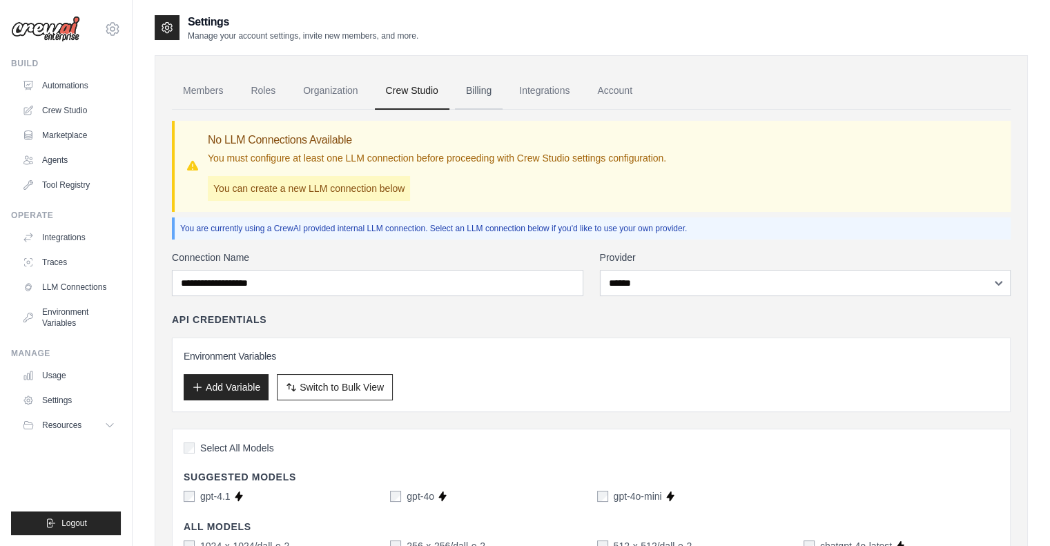
click at [478, 97] on link "Billing" at bounding box center [479, 91] width 48 height 37
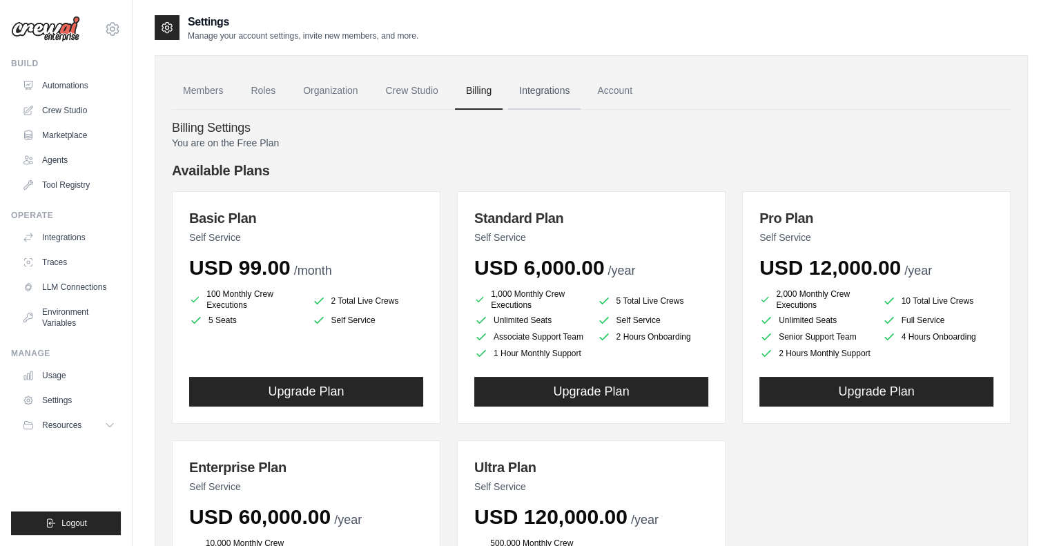
click at [552, 93] on link "Integrations" at bounding box center [544, 91] width 73 height 37
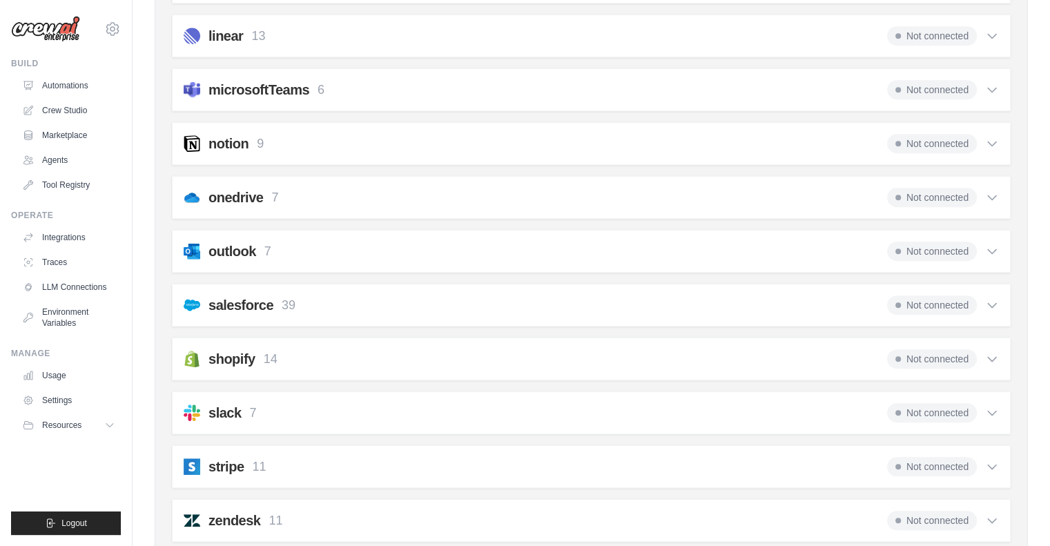
scroll to position [764, 0]
click at [984, 245] on div "Not connected" at bounding box center [943, 249] width 112 height 19
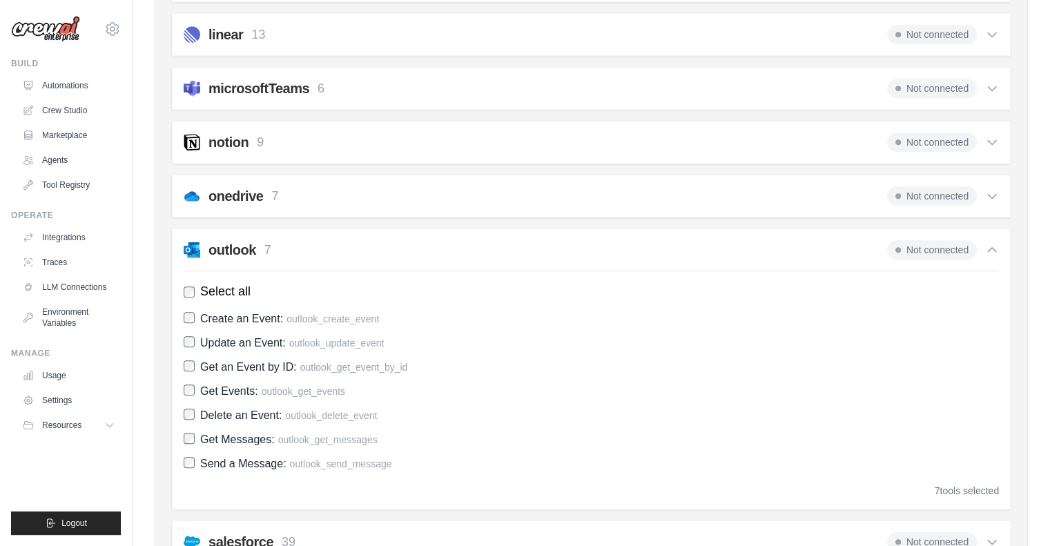
click at [987, 246] on icon at bounding box center [992, 250] width 14 height 14
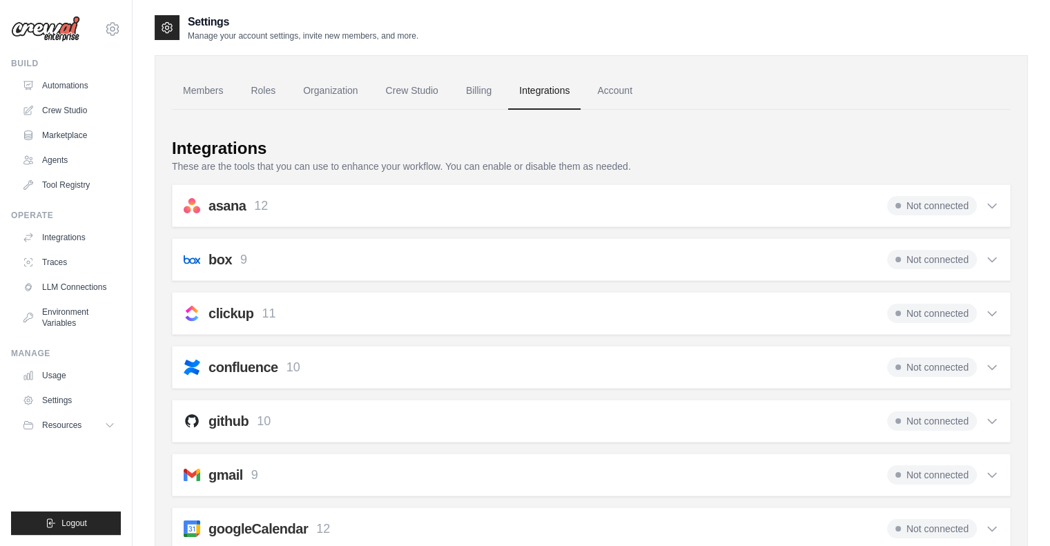
scroll to position [0, 0]
click at [611, 92] on link "Account" at bounding box center [614, 91] width 57 height 37
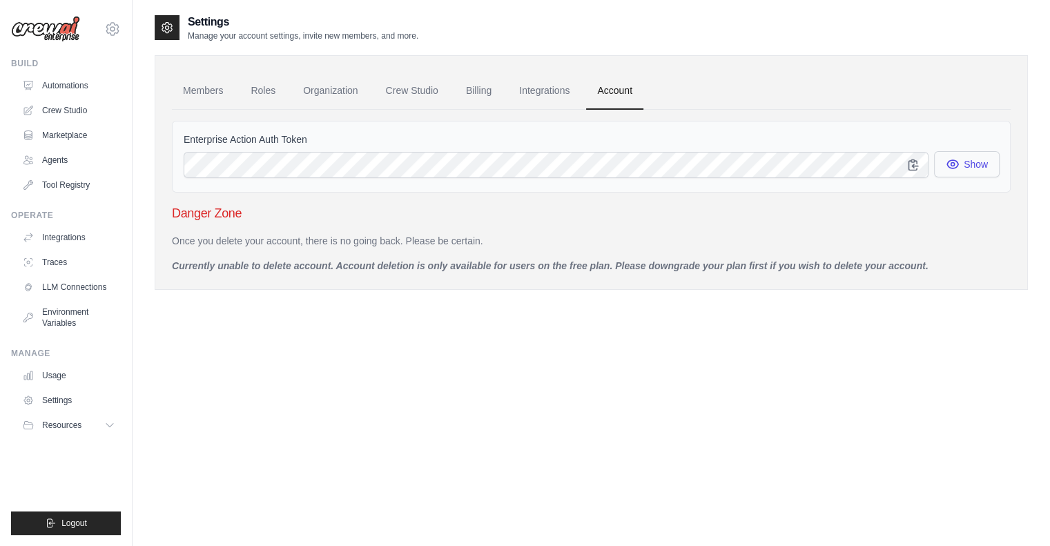
click at [983, 162] on button "Show" at bounding box center [967, 164] width 66 height 26
click at [194, 88] on link "Members" at bounding box center [203, 91] width 62 height 37
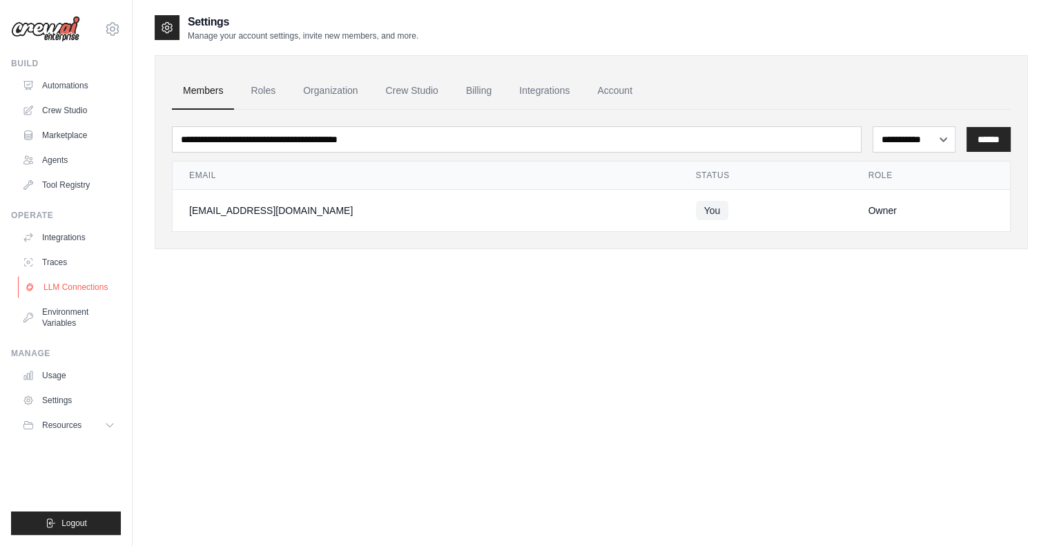
click at [66, 287] on link "LLM Connections" at bounding box center [70, 287] width 104 height 22
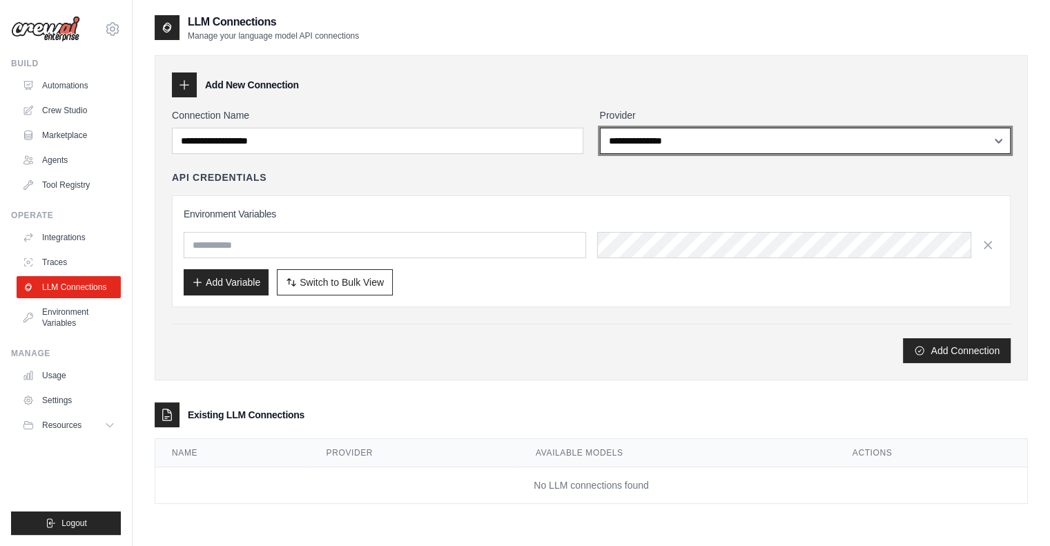
click at [749, 142] on select "**********" at bounding box center [806, 141] width 412 height 26
select select "******"
click at [600, 128] on select "**********" at bounding box center [806, 141] width 412 height 26
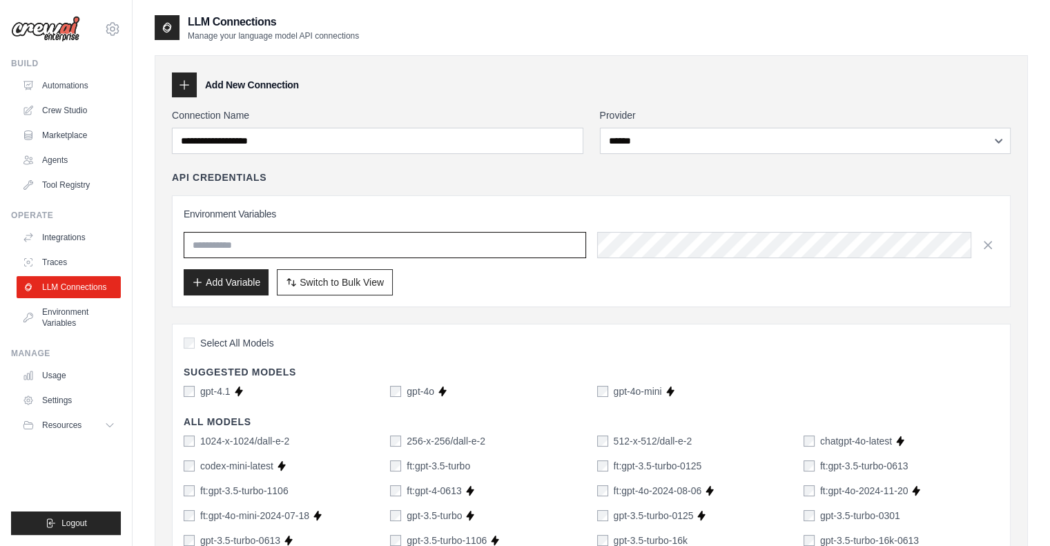
click at [356, 247] on input "text" at bounding box center [385, 245] width 403 height 26
click at [261, 240] on input "text" at bounding box center [385, 245] width 403 height 26
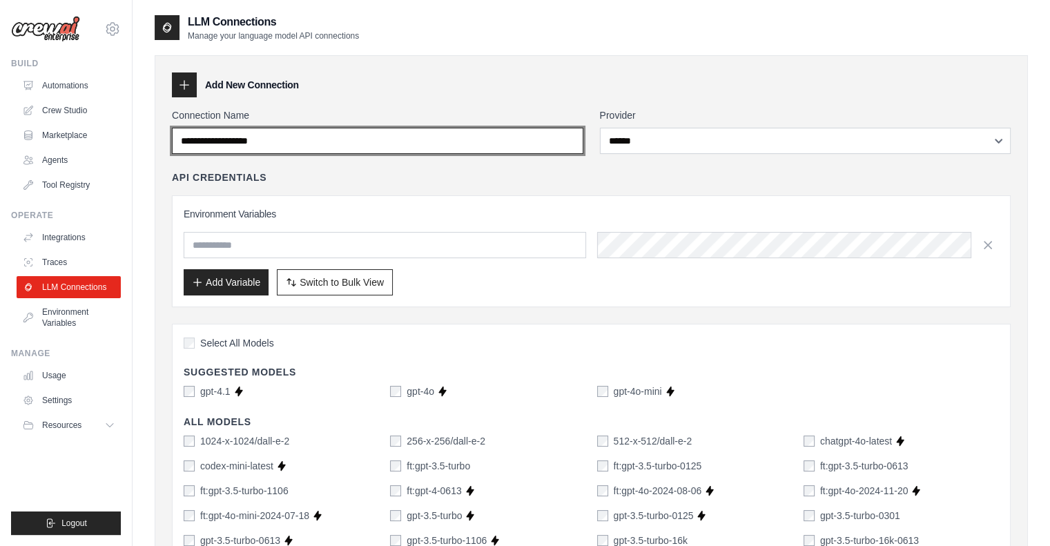
click at [464, 135] on input "Connection Name" at bounding box center [378, 141] width 412 height 26
click at [337, 142] on input "Connection Name" at bounding box center [378, 141] width 412 height 26
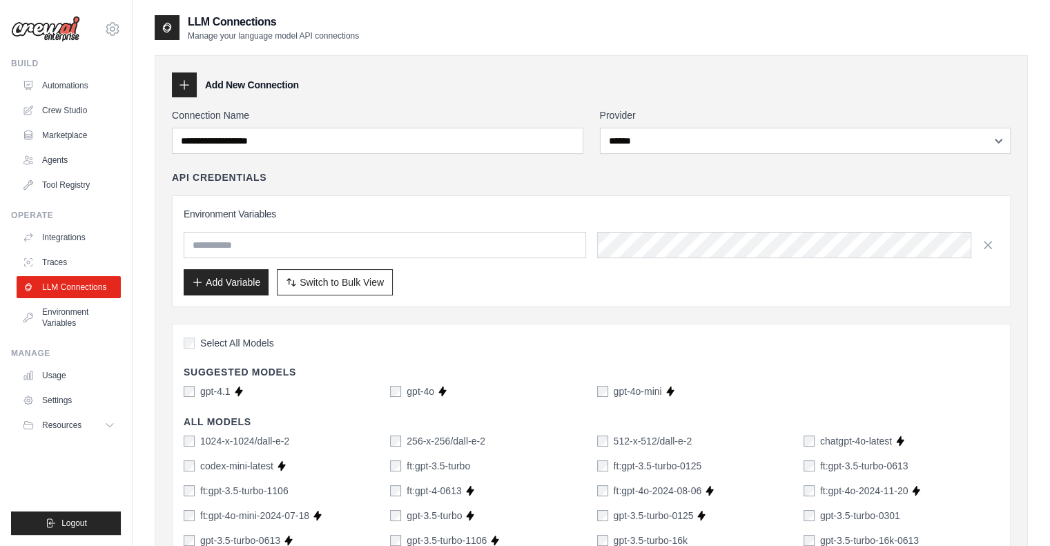
click at [492, 84] on div "Add New Connection" at bounding box center [591, 85] width 839 height 25
click at [67, 321] on link "Environment Variables" at bounding box center [70, 317] width 104 height 33
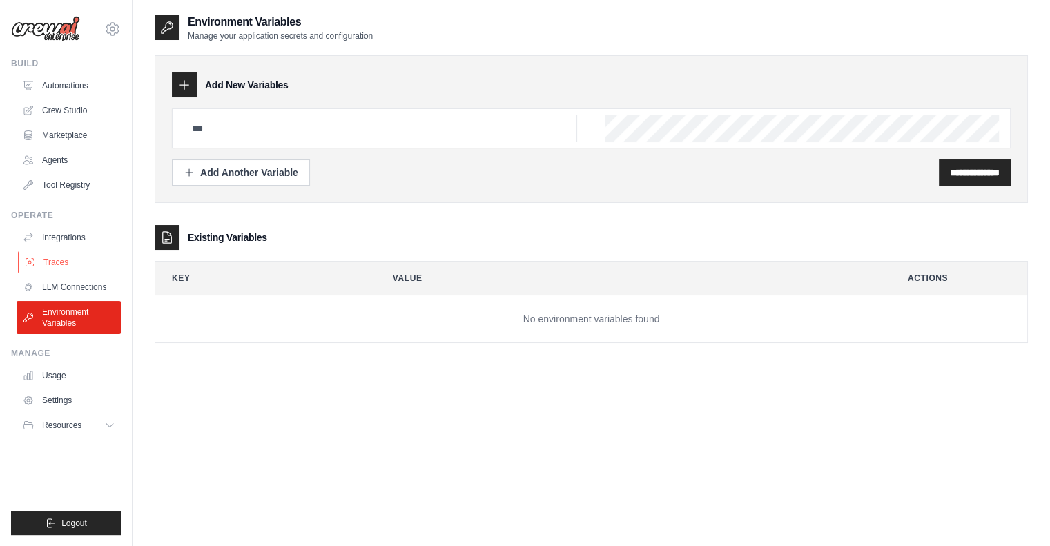
click at [64, 262] on link "Traces" at bounding box center [70, 262] width 104 height 22
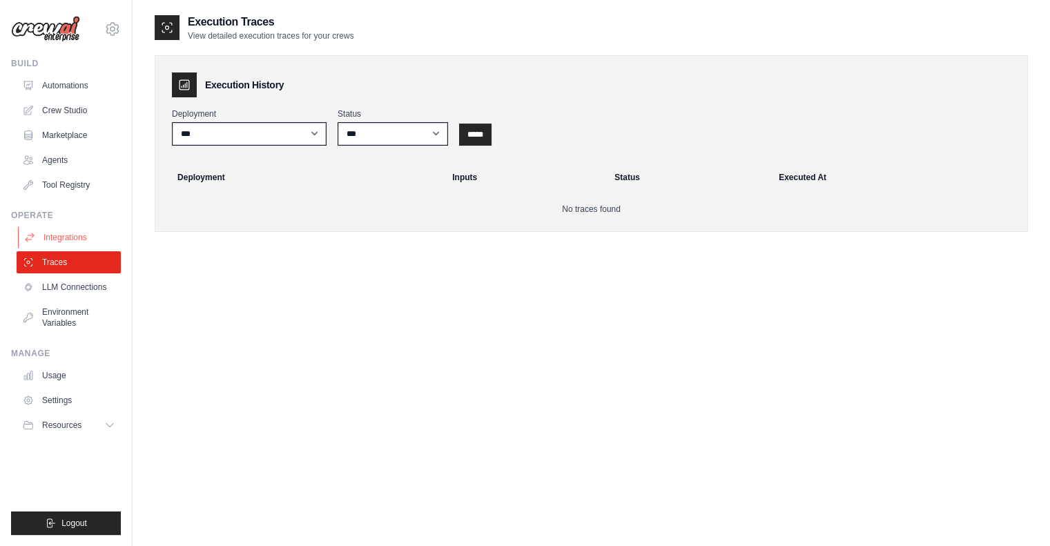
click at [55, 239] on link "Integrations" at bounding box center [70, 237] width 104 height 22
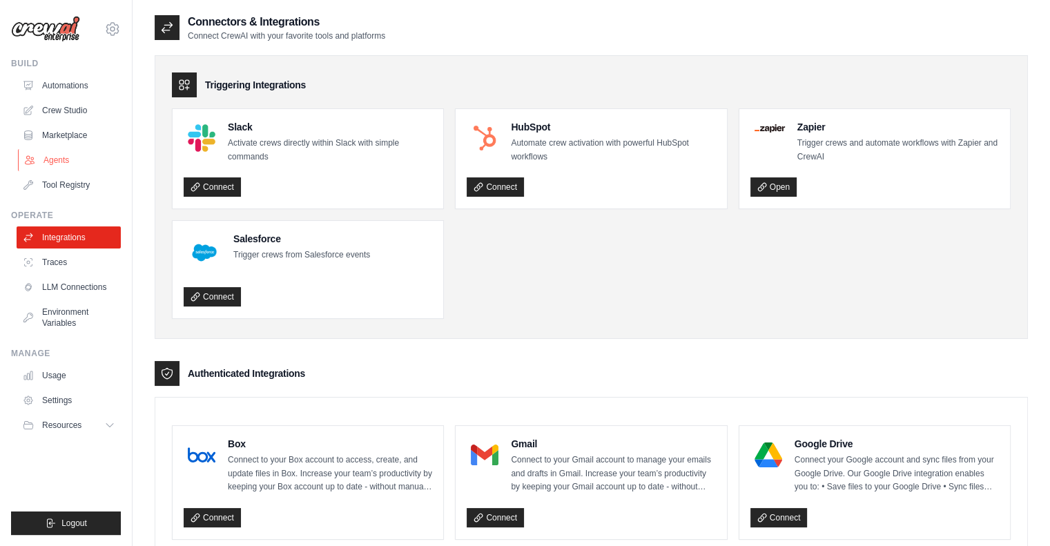
click at [55, 157] on link "Agents" at bounding box center [70, 160] width 104 height 22
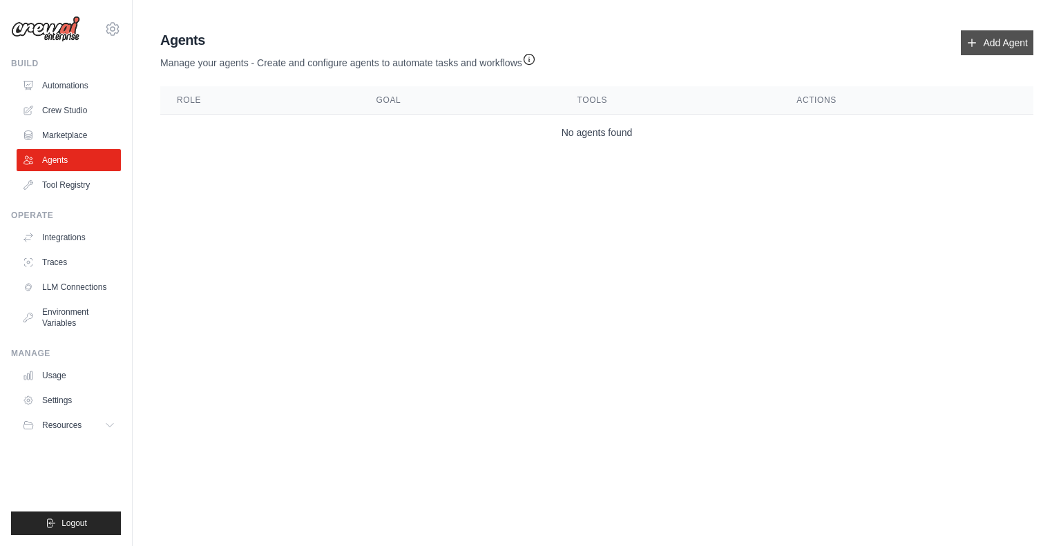
click at [998, 36] on link "Add Agent" at bounding box center [997, 42] width 73 height 25
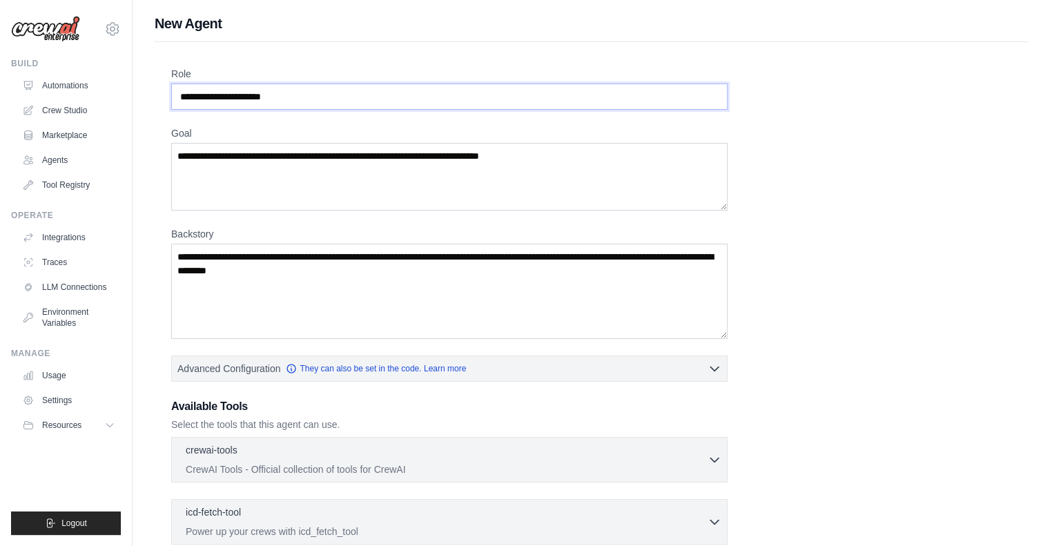
click at [297, 93] on input "Role" at bounding box center [449, 97] width 557 height 26
click at [267, 177] on textarea "Goal" at bounding box center [449, 177] width 557 height 68
click at [255, 292] on textarea "Backstory" at bounding box center [449, 291] width 557 height 95
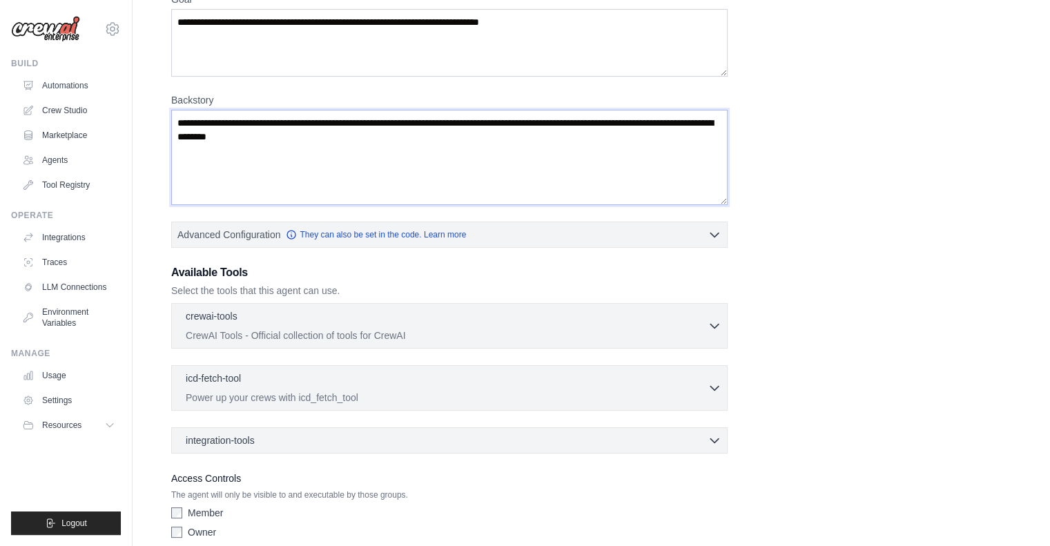
scroll to position [145, 0]
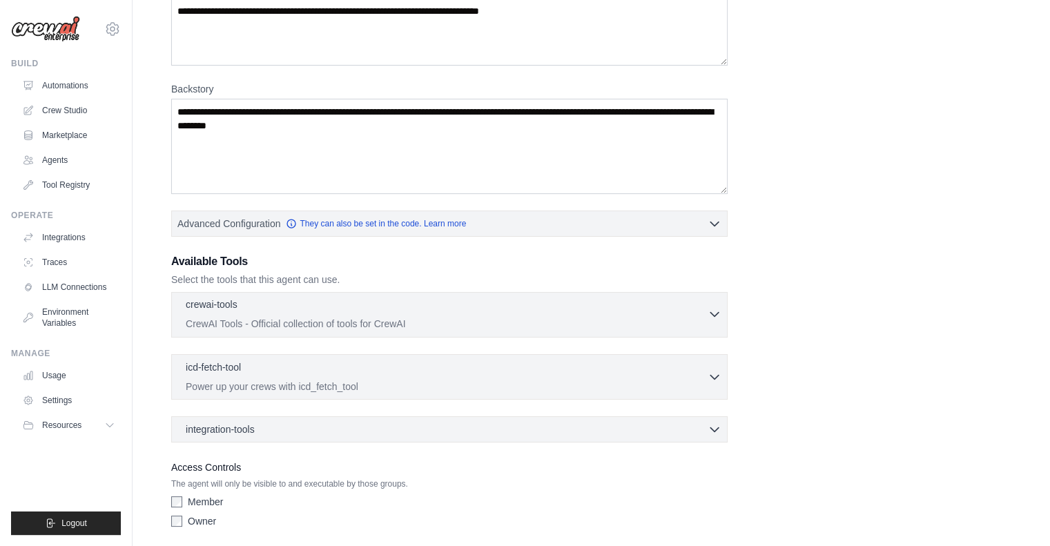
click at [245, 317] on p "CrewAI Tools - Official collection of tools for CrewAI" at bounding box center [447, 324] width 522 height 14
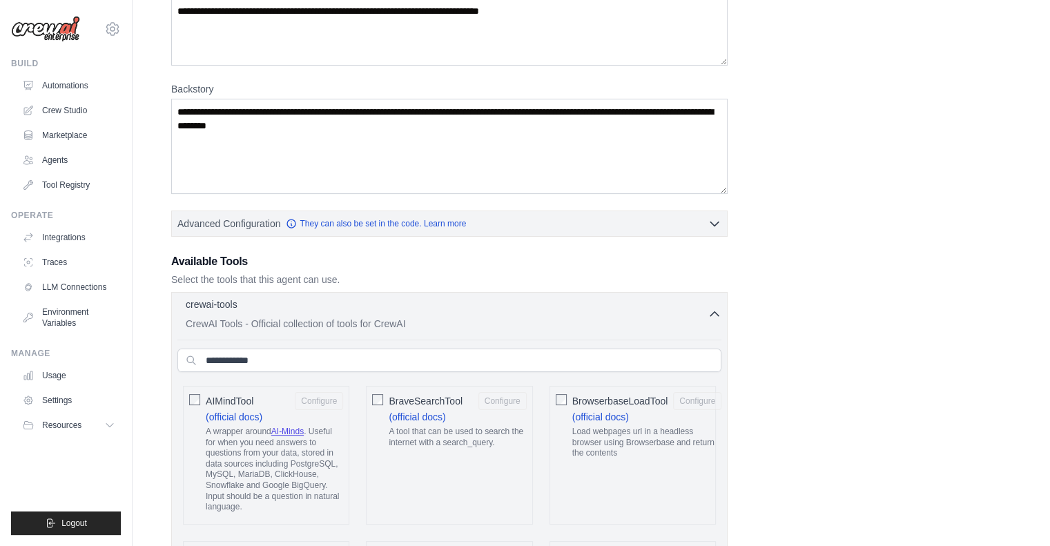
click at [245, 317] on p "CrewAI Tools - Official collection of tools for CrewAI" at bounding box center [447, 324] width 522 height 14
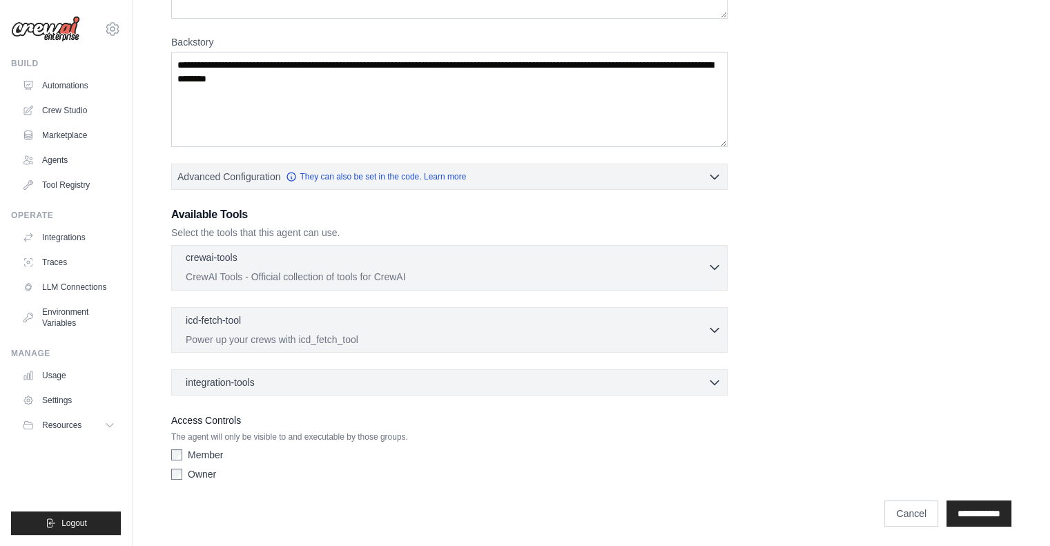
scroll to position [191, 0]
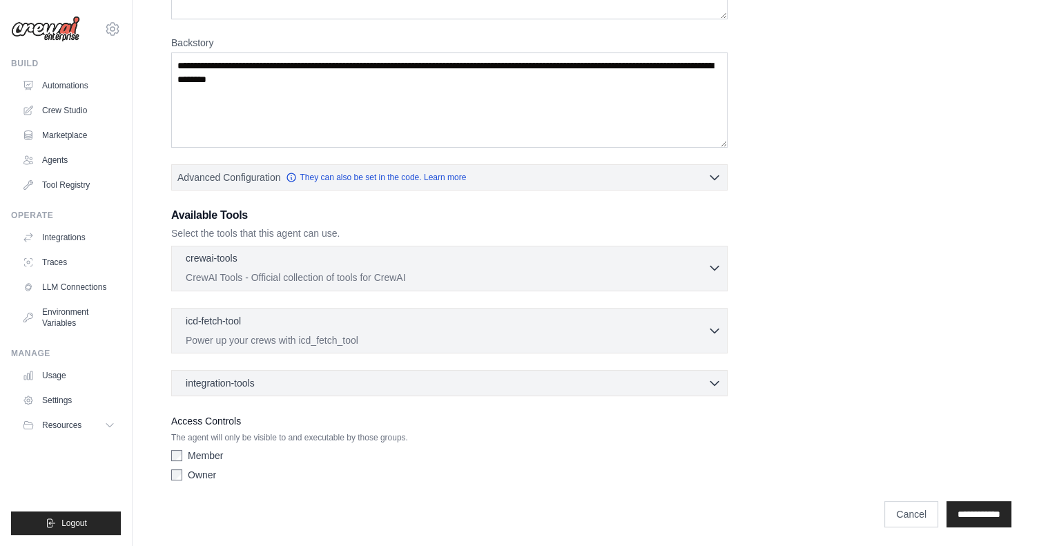
click at [247, 262] on div "crewai-tools 0 selected" at bounding box center [447, 259] width 522 height 17
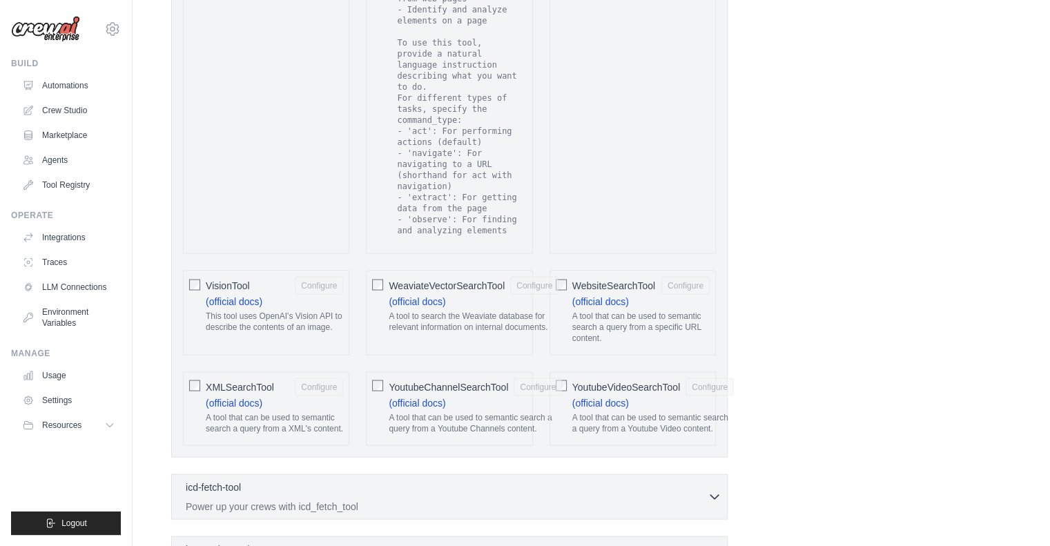
scroll to position [2777, 0]
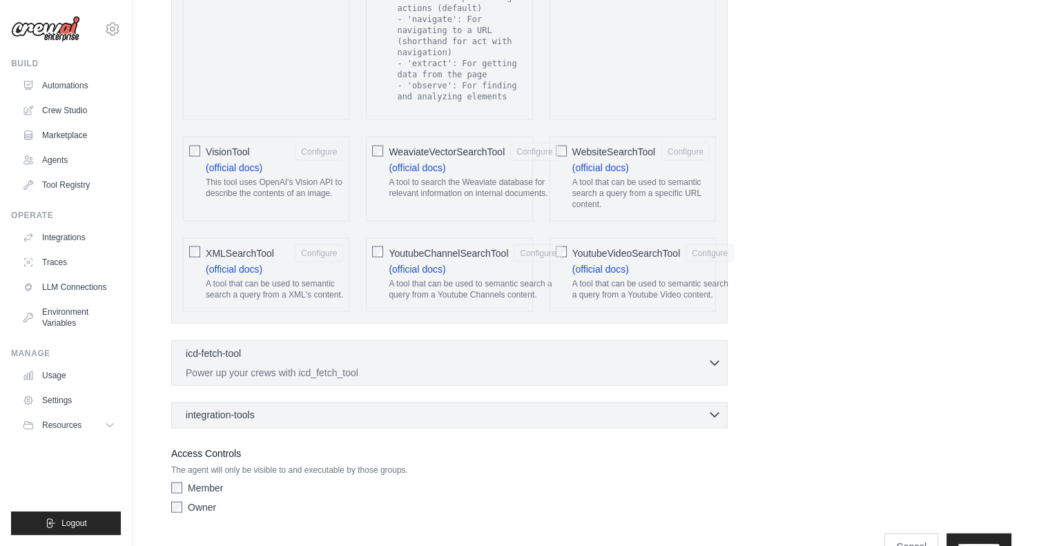
click at [341, 408] on div "integration-tools 0 selected" at bounding box center [454, 415] width 536 height 14
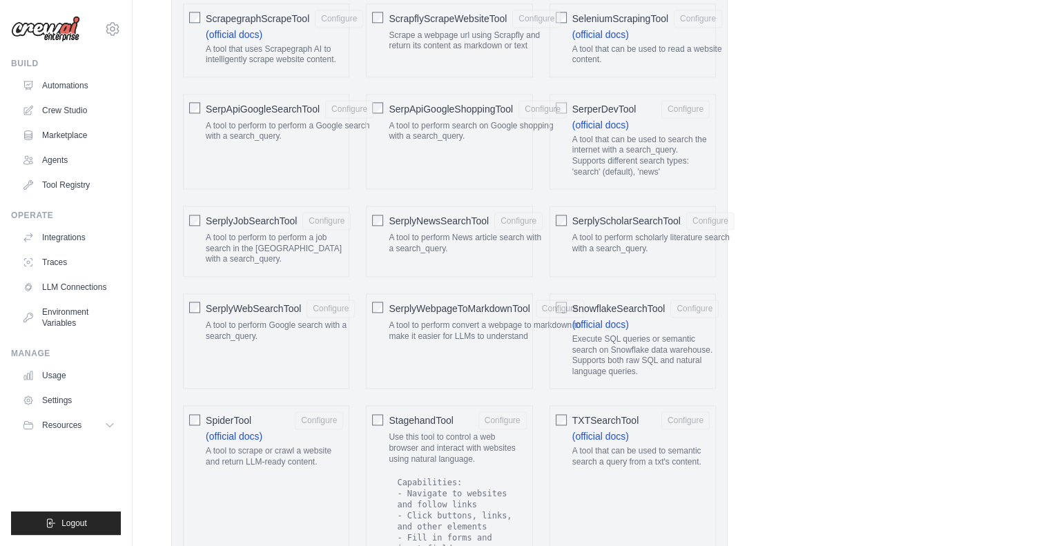
scroll to position [1762, 0]
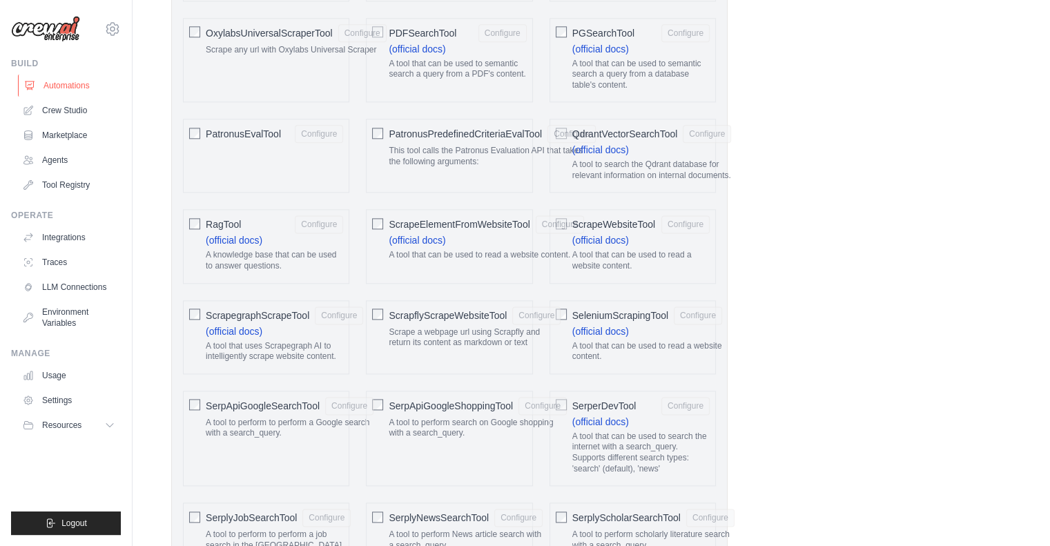
click at [55, 89] on link "Automations" at bounding box center [70, 86] width 104 height 22
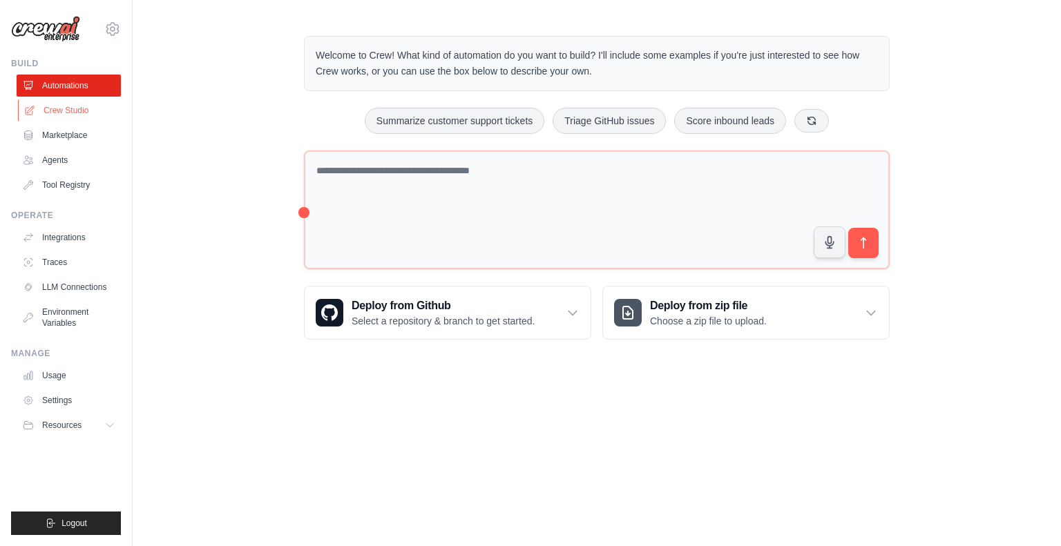
click at [75, 109] on link "Crew Studio" at bounding box center [70, 110] width 104 height 22
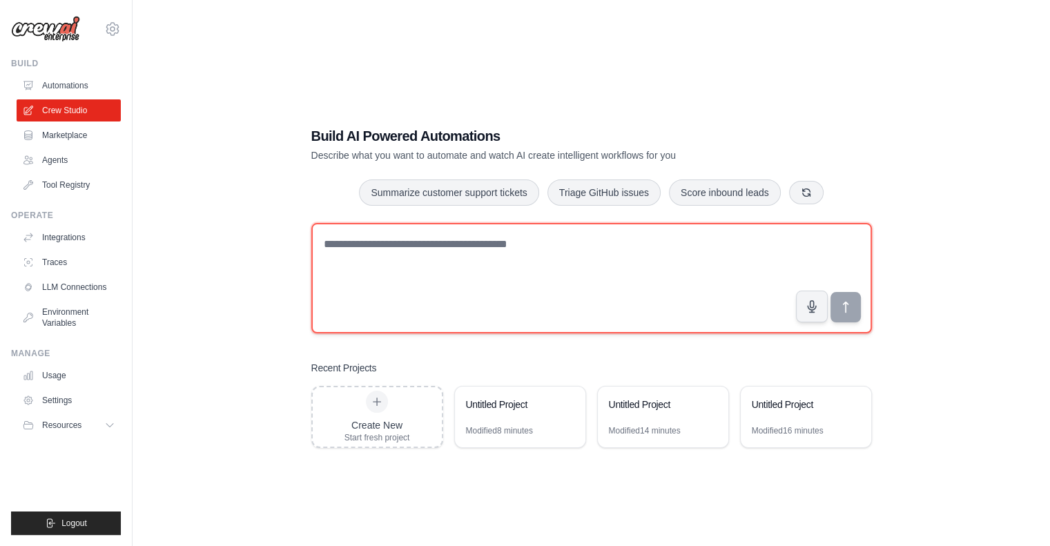
click at [420, 264] on textarea at bounding box center [591, 278] width 561 height 110
click at [364, 271] on textarea at bounding box center [591, 278] width 561 height 110
type textarea "*"
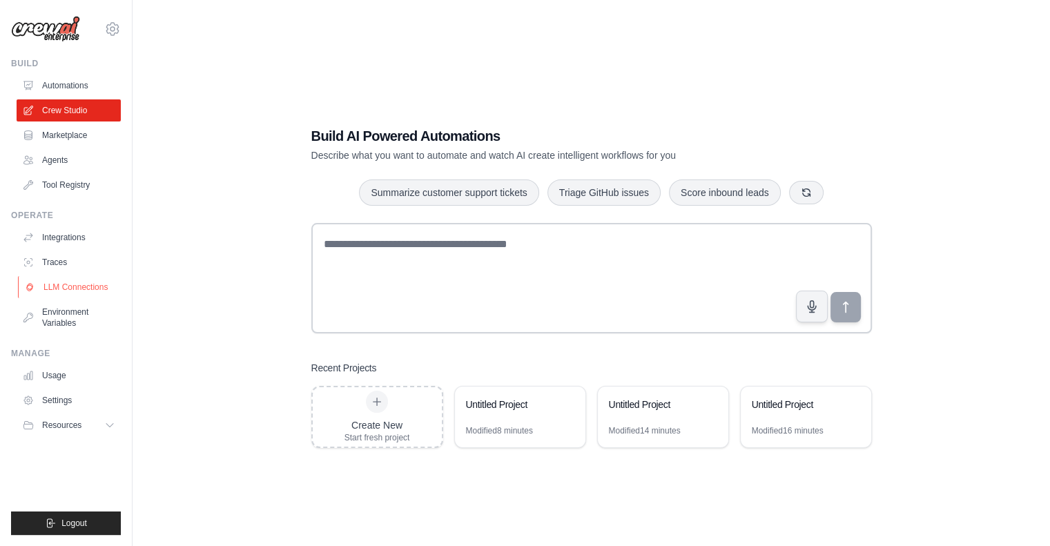
click at [59, 289] on link "LLM Connections" at bounding box center [70, 287] width 104 height 22
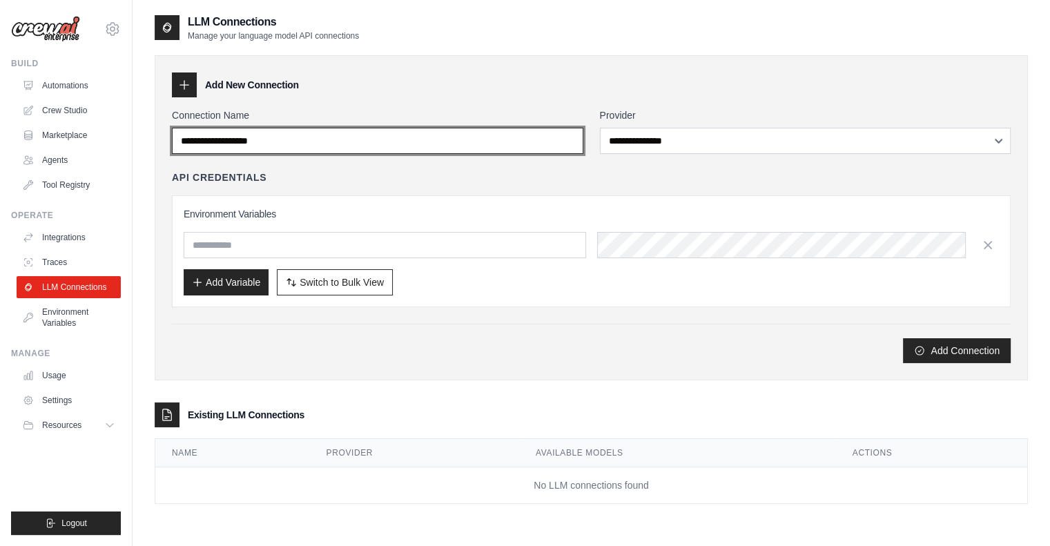
click at [334, 147] on input "Connection Name" at bounding box center [378, 141] width 412 height 26
type input "**********"
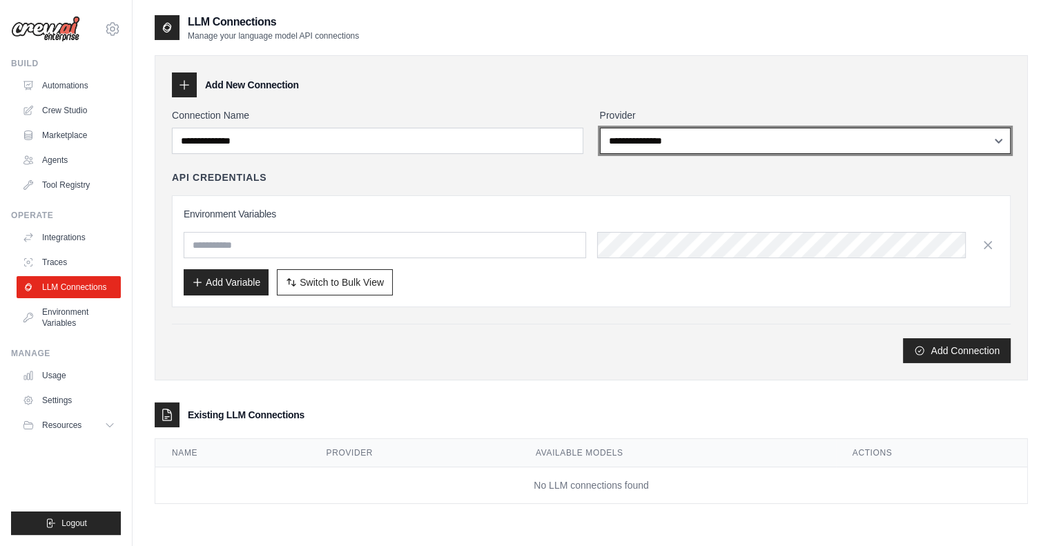
click at [747, 141] on select "**********" at bounding box center [806, 141] width 412 height 26
select select "******"
click at [600, 128] on select "**********" at bounding box center [806, 141] width 412 height 26
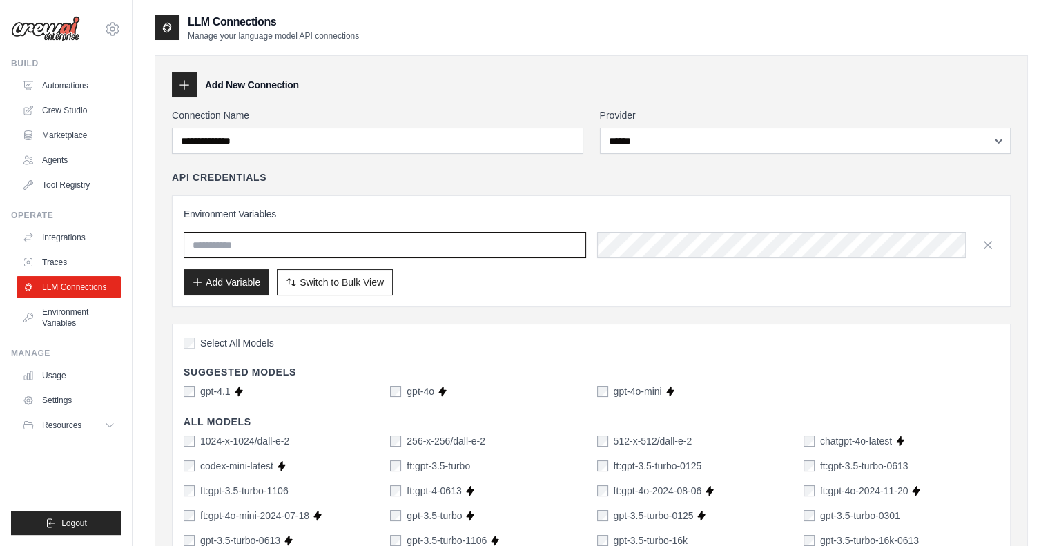
click at [287, 239] on input "text" at bounding box center [385, 245] width 403 height 26
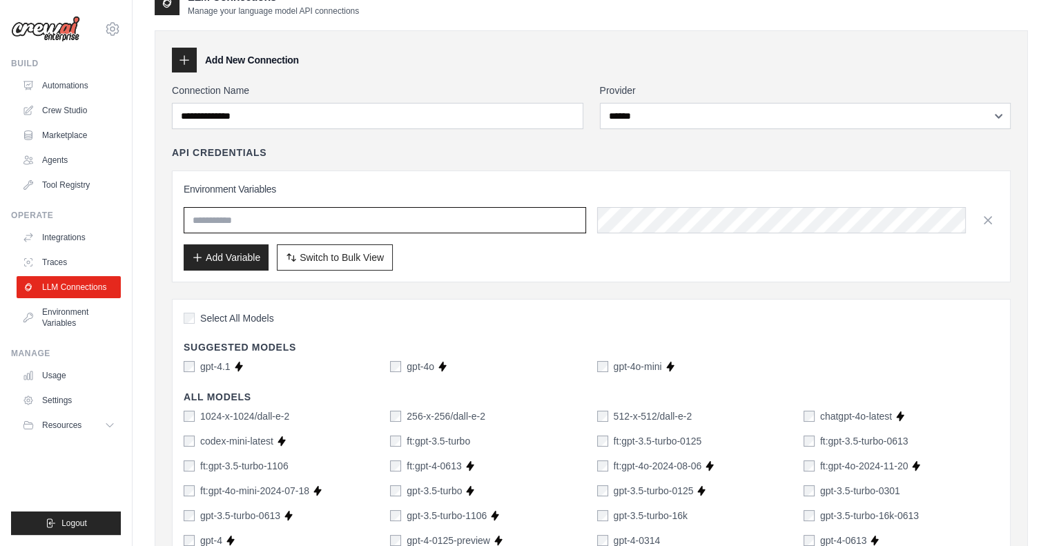
scroll to position [25, 0]
click at [280, 217] on input "text" at bounding box center [385, 220] width 403 height 26
type input "*******"
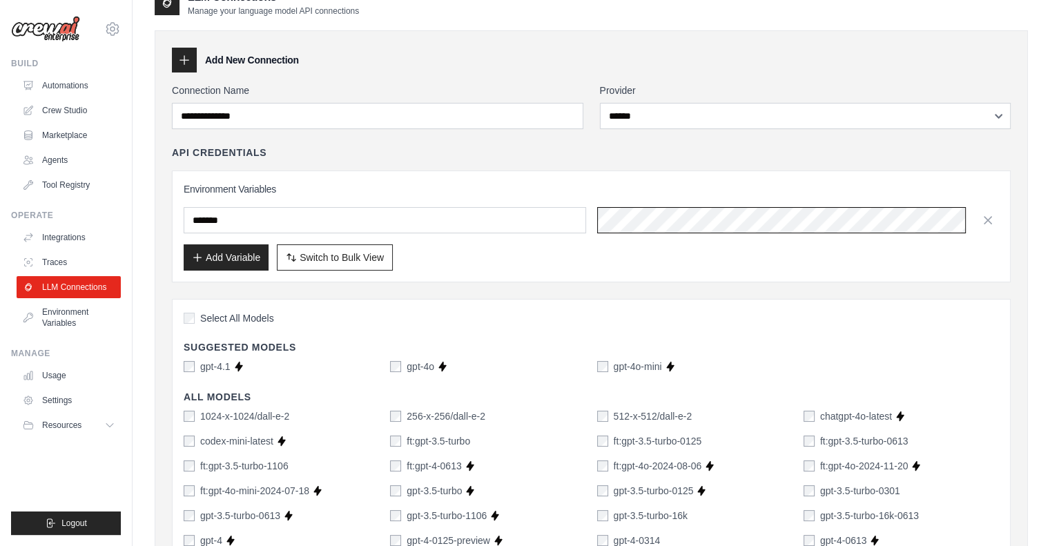
scroll to position [0, 163]
click at [612, 260] on div "Add Variable Switch to Bulk View Switch to Table View" at bounding box center [591, 257] width 815 height 26
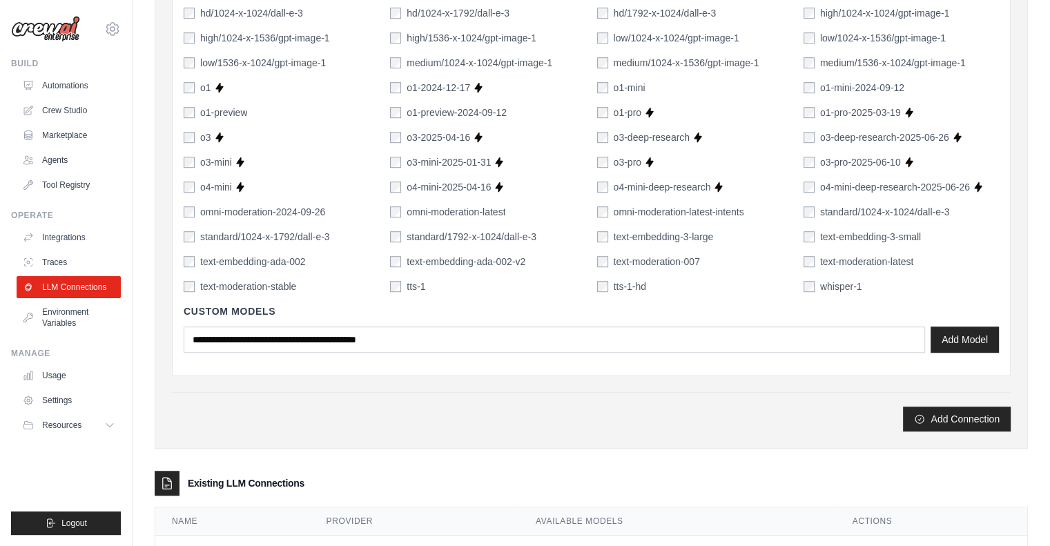
scroll to position [935, 0]
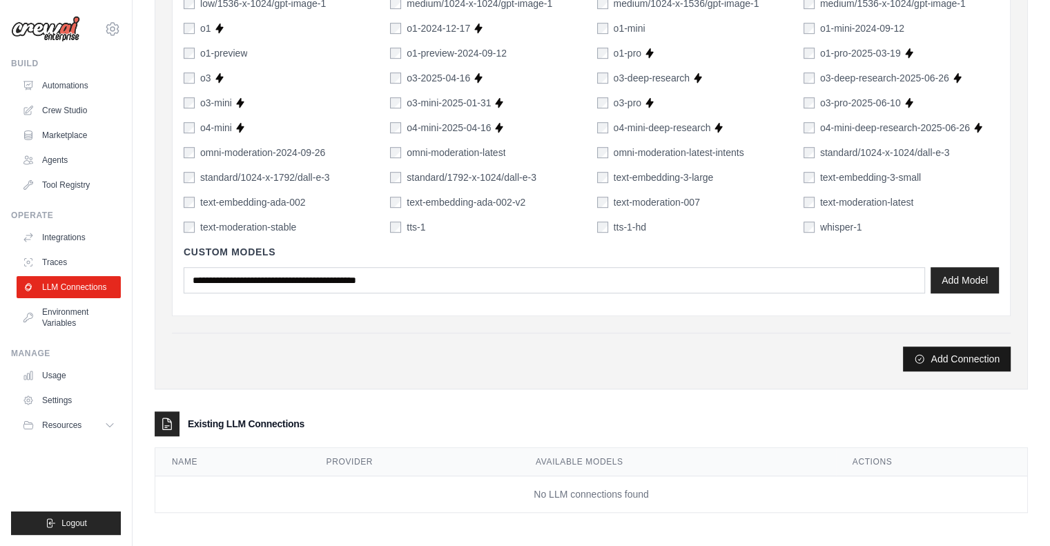
click at [963, 360] on button "Add Connection" at bounding box center [957, 359] width 108 height 25
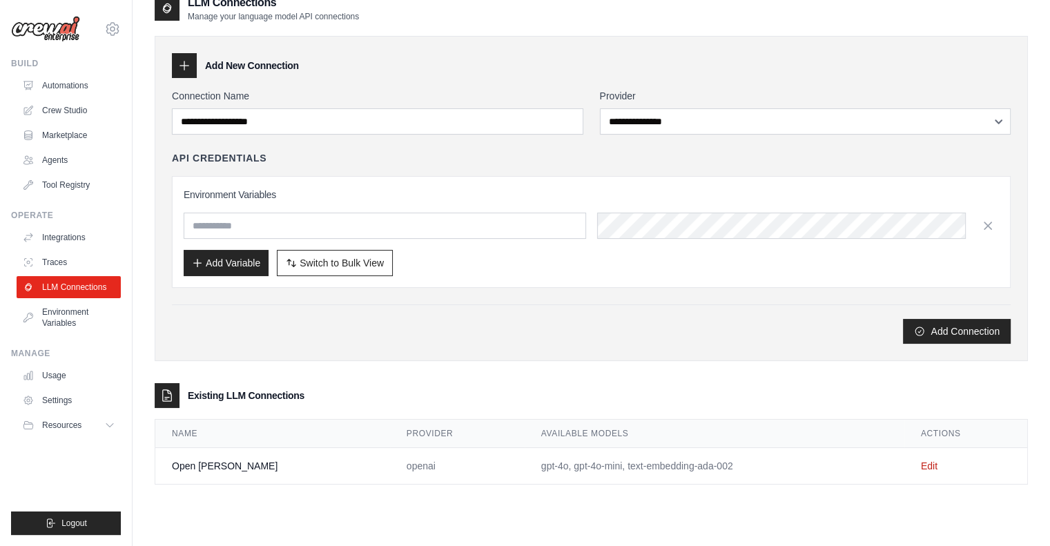
scroll to position [75, 0]
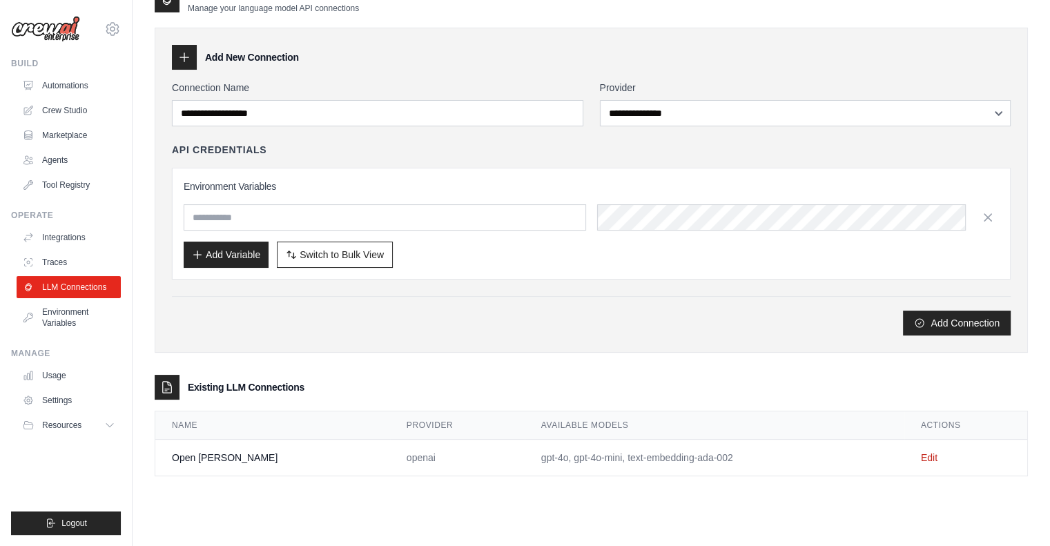
click at [390, 458] on td "openai" at bounding box center [457, 458] width 135 height 37
click at [63, 151] on link "Agents" at bounding box center [70, 160] width 104 height 22
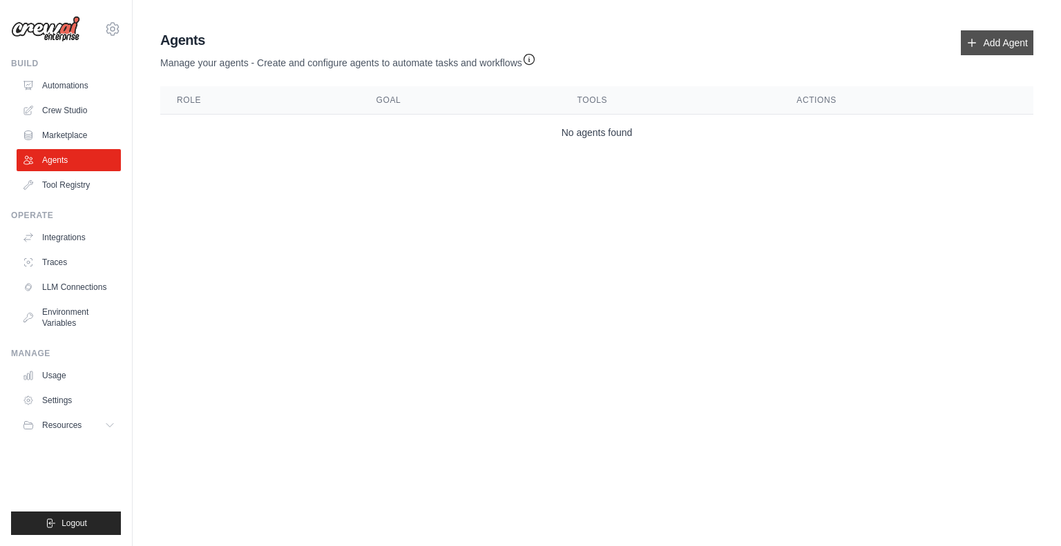
click at [999, 41] on link "Add Agent" at bounding box center [997, 42] width 73 height 25
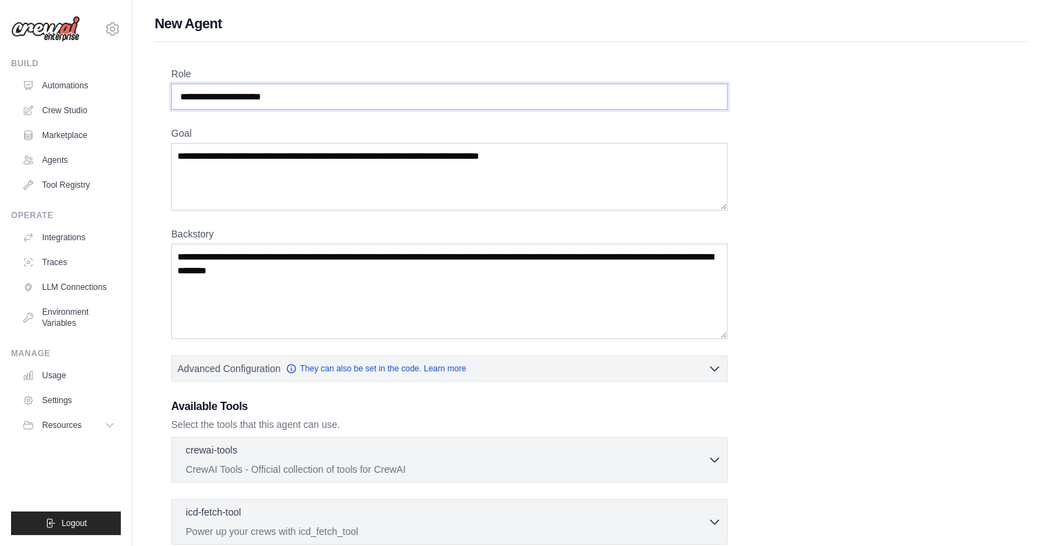
drag, startPoint x: 254, startPoint y: 95, endPoint x: 122, endPoint y: 77, distance: 133.8
click at [122, 77] on div "[EMAIL_ADDRESS][DOMAIN_NAME] Settings Build Automations Crew Studio" at bounding box center [525, 370] width 1050 height 741
click at [254, 97] on input "Role" at bounding box center [449, 97] width 557 height 26
click at [251, 97] on input "Role" at bounding box center [449, 97] width 557 height 26
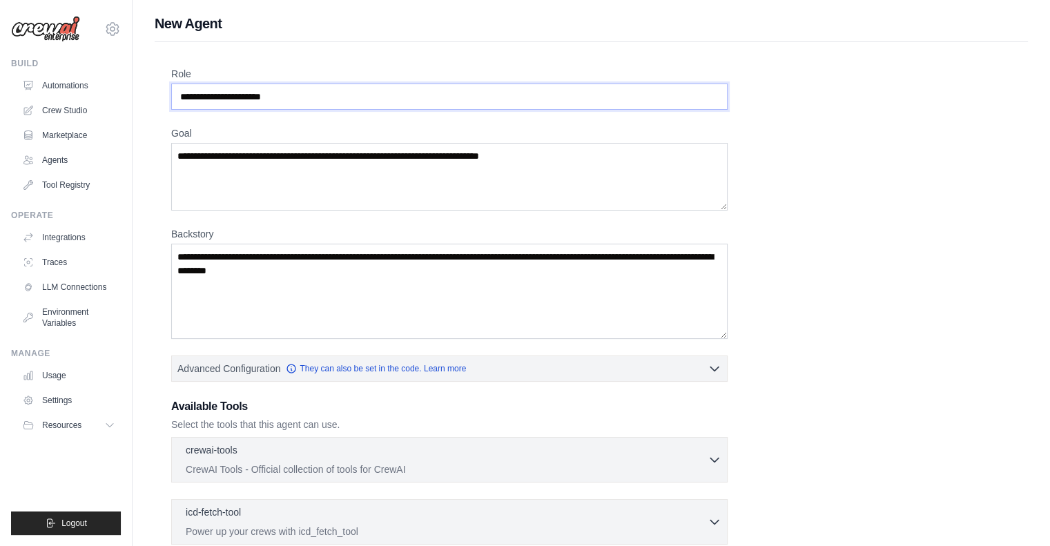
click at [251, 97] on input "Role" at bounding box center [449, 97] width 557 height 26
click at [296, 93] on input "Role" at bounding box center [449, 97] width 557 height 26
click at [267, 98] on input "Role" at bounding box center [449, 97] width 557 height 26
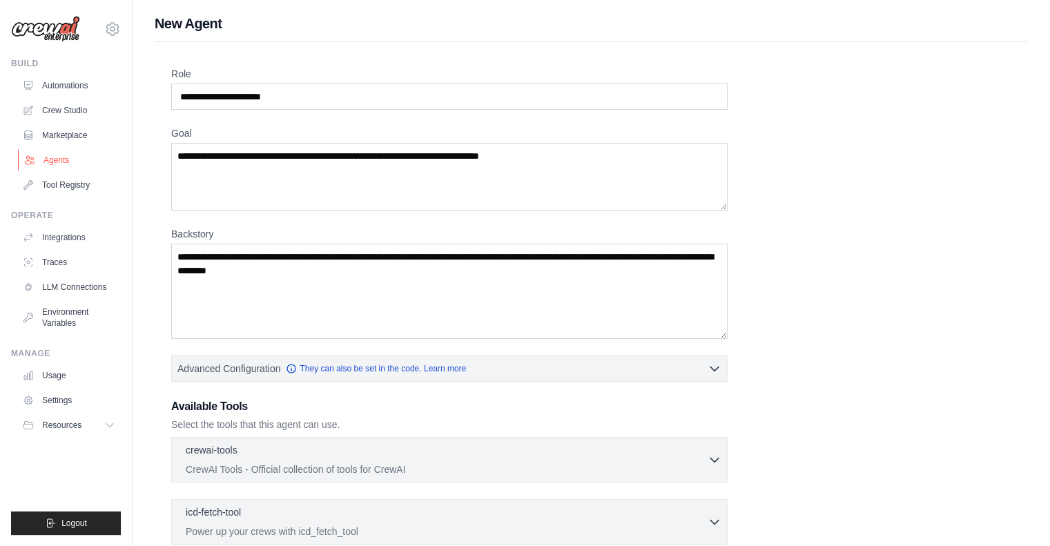
click at [66, 159] on link "Agents" at bounding box center [70, 160] width 104 height 22
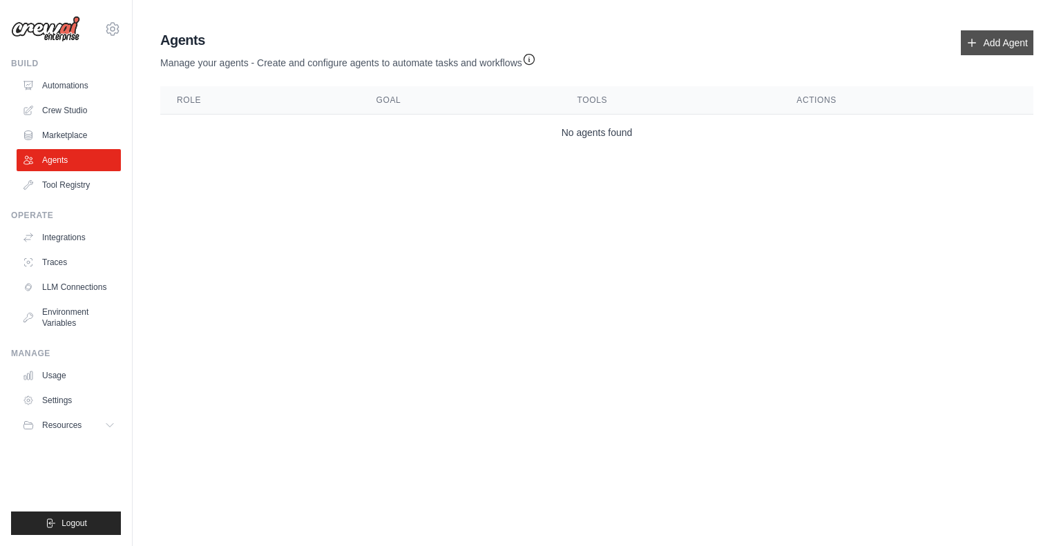
click at [1001, 44] on link "Add Agent" at bounding box center [997, 42] width 73 height 25
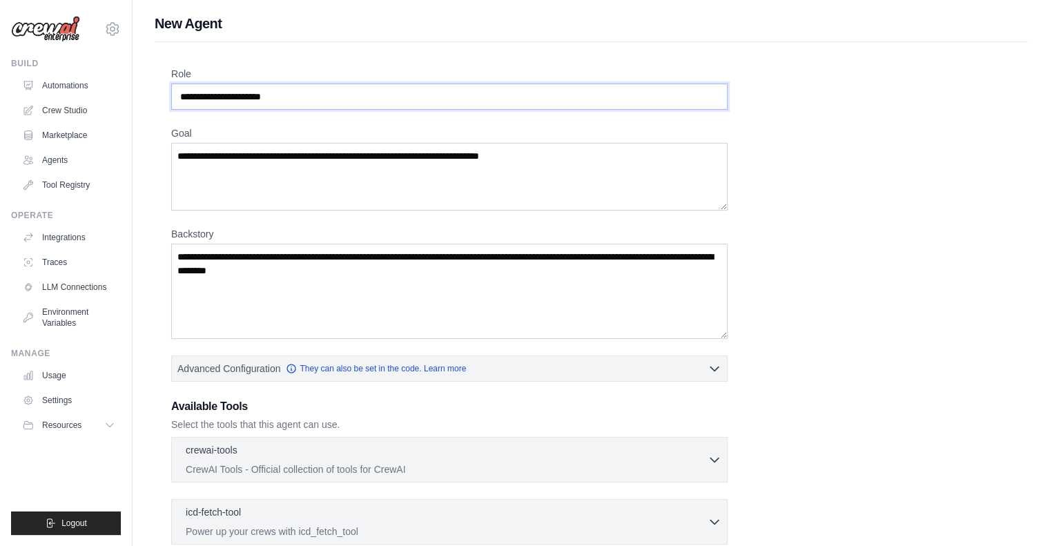
click at [375, 84] on input "Role" at bounding box center [449, 97] width 557 height 26
click at [368, 88] on input "Role" at bounding box center [449, 97] width 557 height 26
click at [225, 201] on textarea "Goal" at bounding box center [449, 177] width 557 height 68
type textarea "*"
click at [244, 91] on input "Role" at bounding box center [449, 97] width 557 height 26
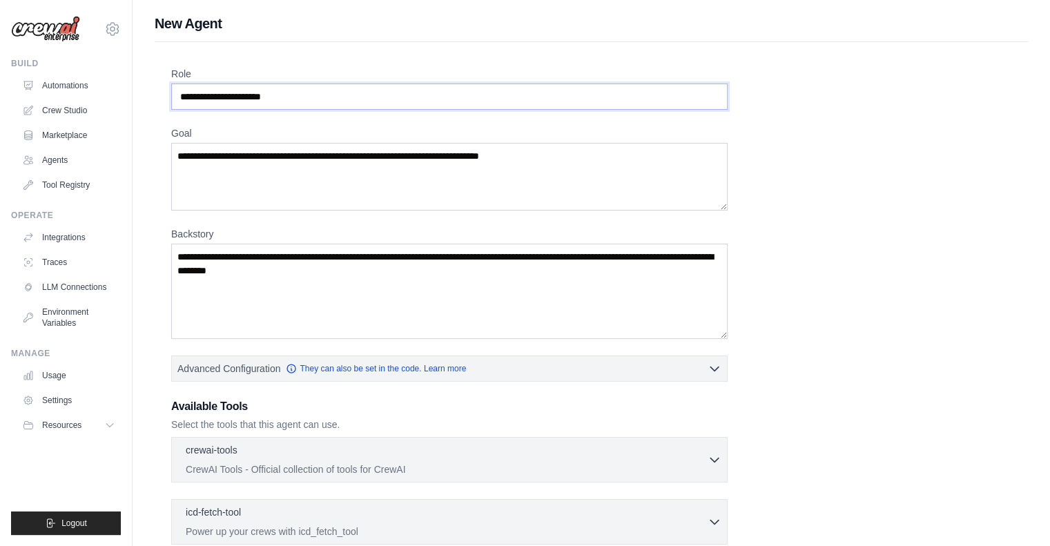
click at [244, 91] on input "Role" at bounding box center [449, 97] width 557 height 26
type input "*"
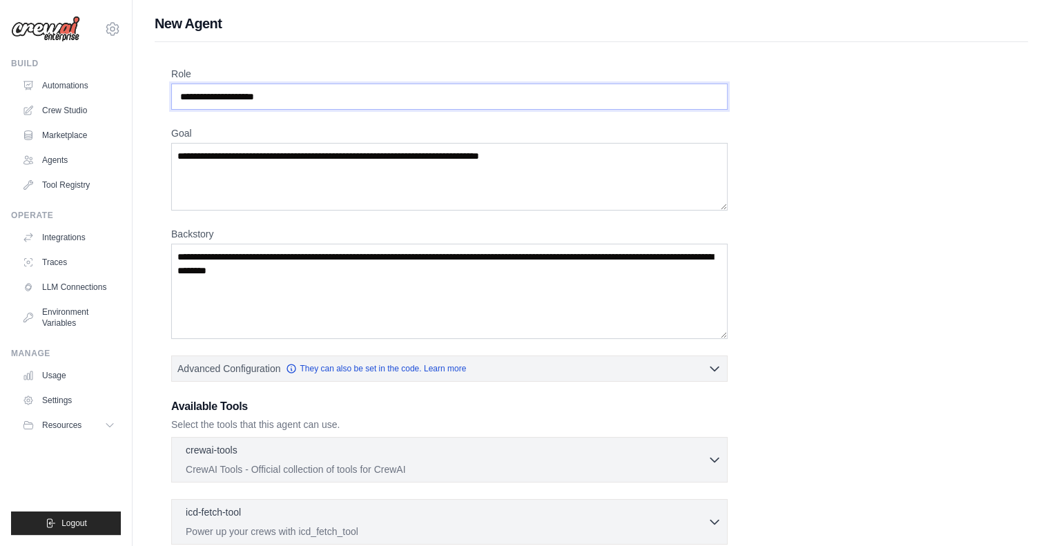
type input "**********"
click at [243, 161] on textarea "Goal" at bounding box center [449, 177] width 557 height 68
click at [307, 148] on textarea "Goal" at bounding box center [449, 177] width 557 height 68
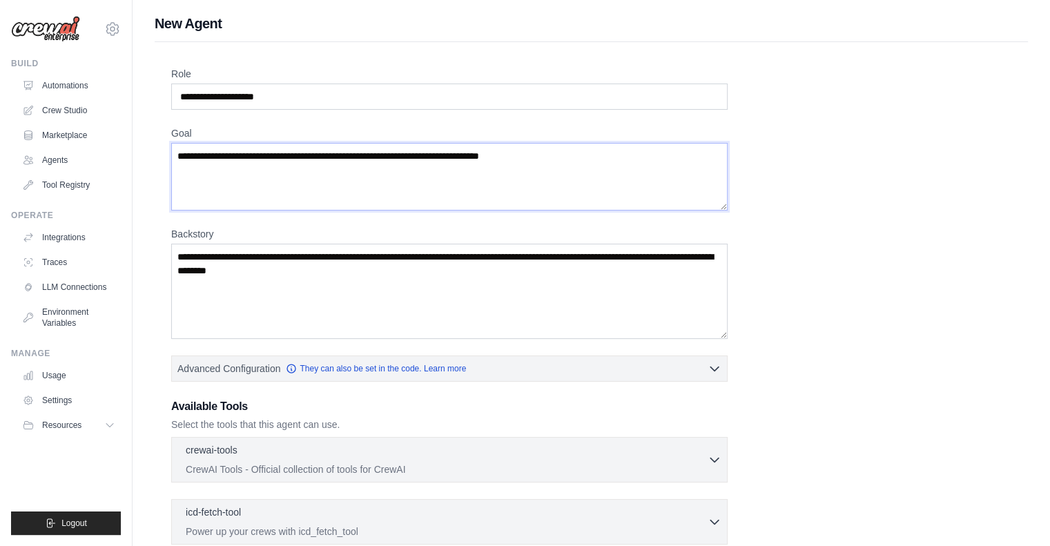
click at [307, 148] on textarea "Goal" at bounding box center [449, 177] width 557 height 68
click at [376, 168] on textarea "Goal" at bounding box center [449, 177] width 557 height 68
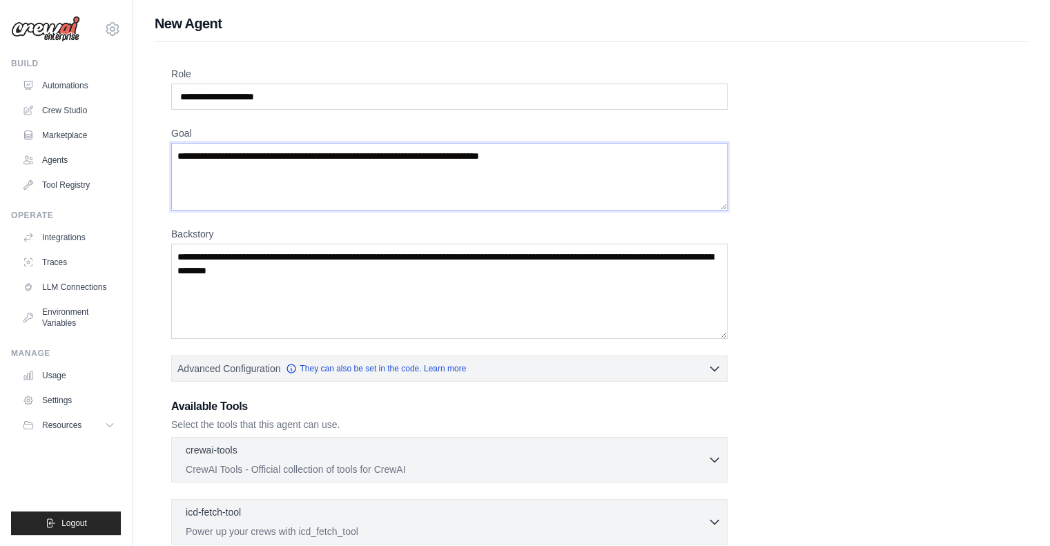
click at [376, 168] on textarea "Goal" at bounding box center [449, 177] width 557 height 68
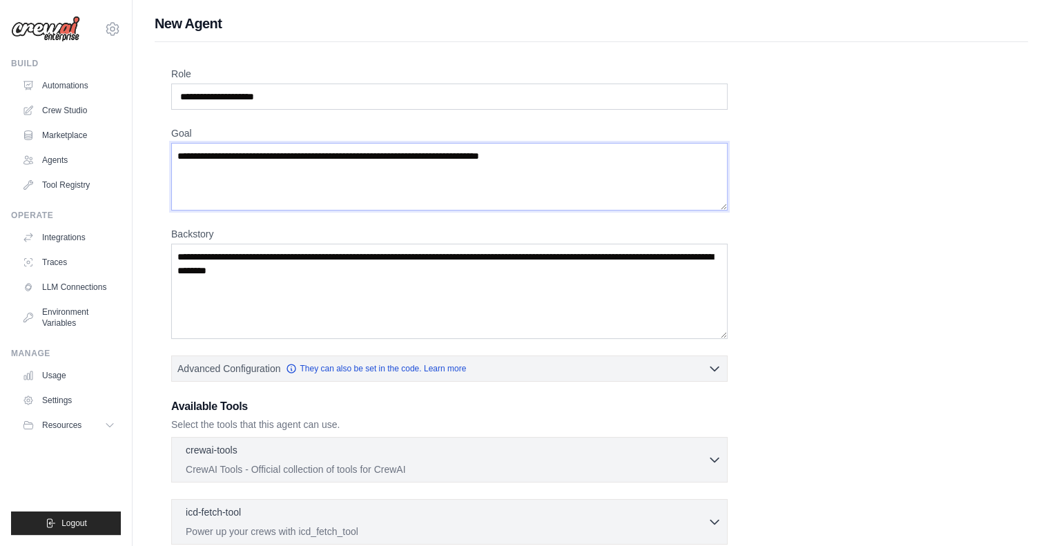
click at [253, 165] on textarea "Goal" at bounding box center [449, 177] width 557 height 68
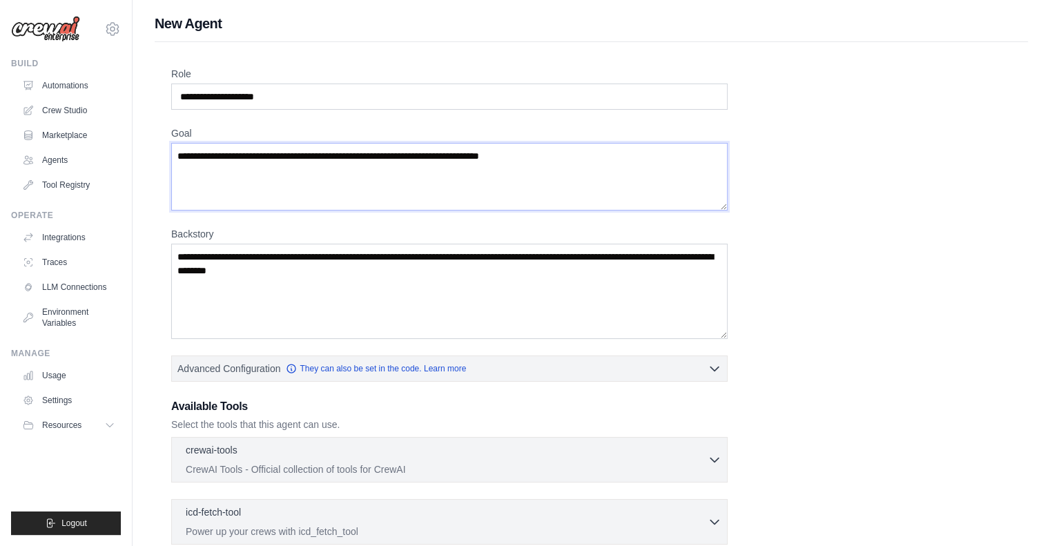
click at [253, 165] on textarea "Goal" at bounding box center [449, 177] width 557 height 68
click at [591, 158] on textarea "Goal" at bounding box center [449, 177] width 557 height 68
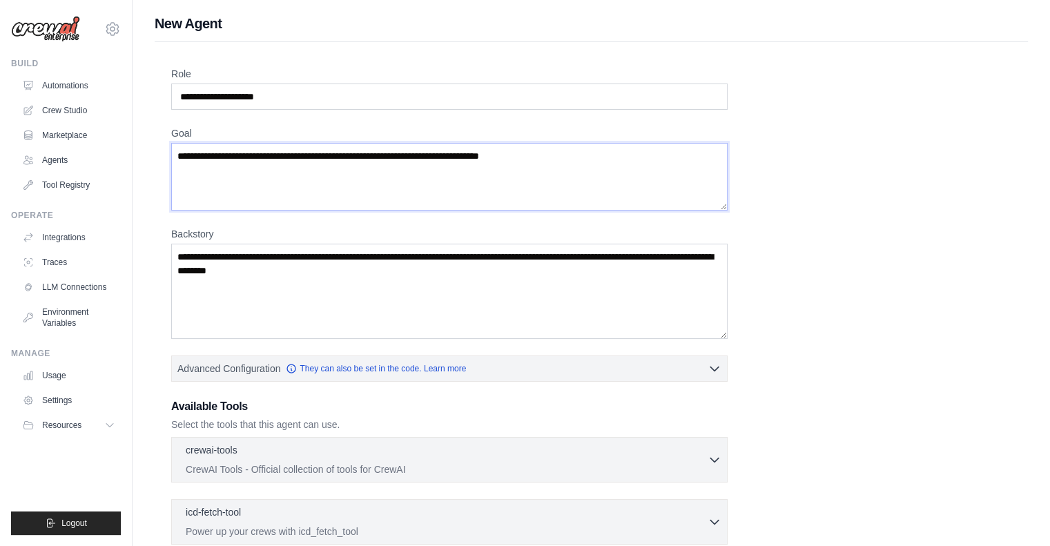
click at [591, 158] on textarea "Goal" at bounding box center [449, 177] width 557 height 68
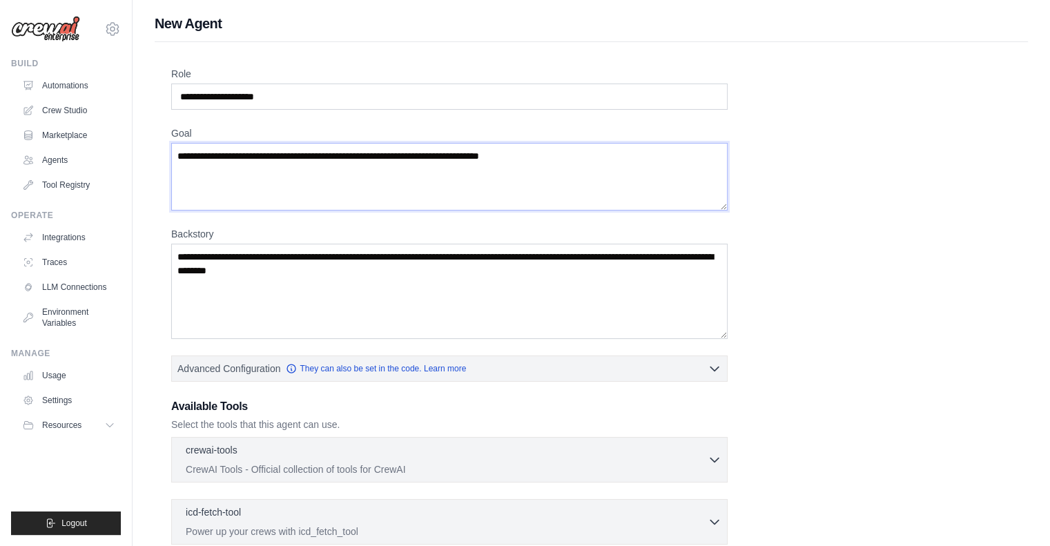
click at [591, 158] on textarea "Goal" at bounding box center [449, 177] width 557 height 68
click at [440, 165] on textarea "Goal" at bounding box center [449, 177] width 557 height 68
click at [384, 148] on textarea "Goal" at bounding box center [449, 177] width 557 height 68
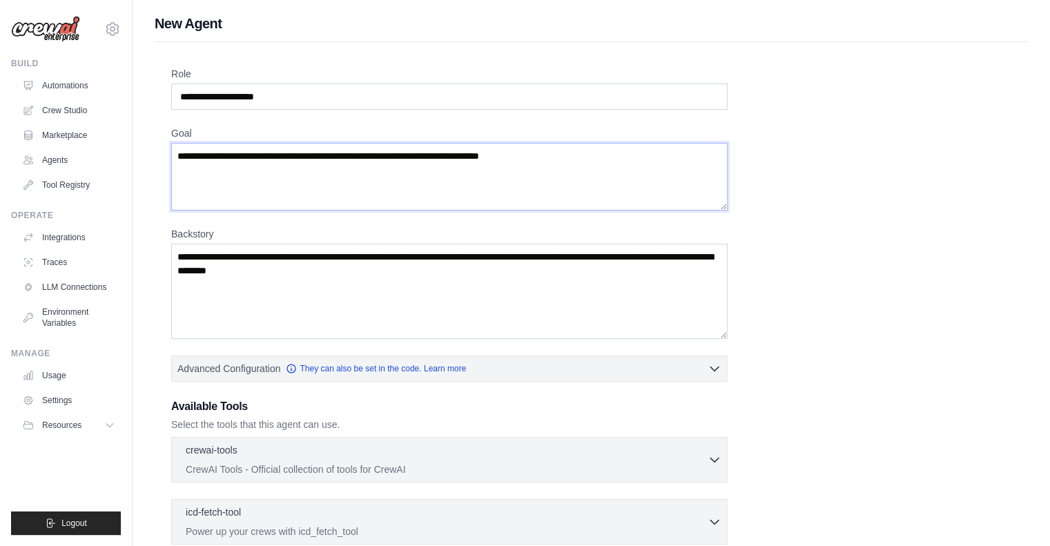
click at [347, 163] on textarea "Goal" at bounding box center [449, 177] width 557 height 68
click at [315, 295] on textarea "Backstory" at bounding box center [449, 291] width 557 height 95
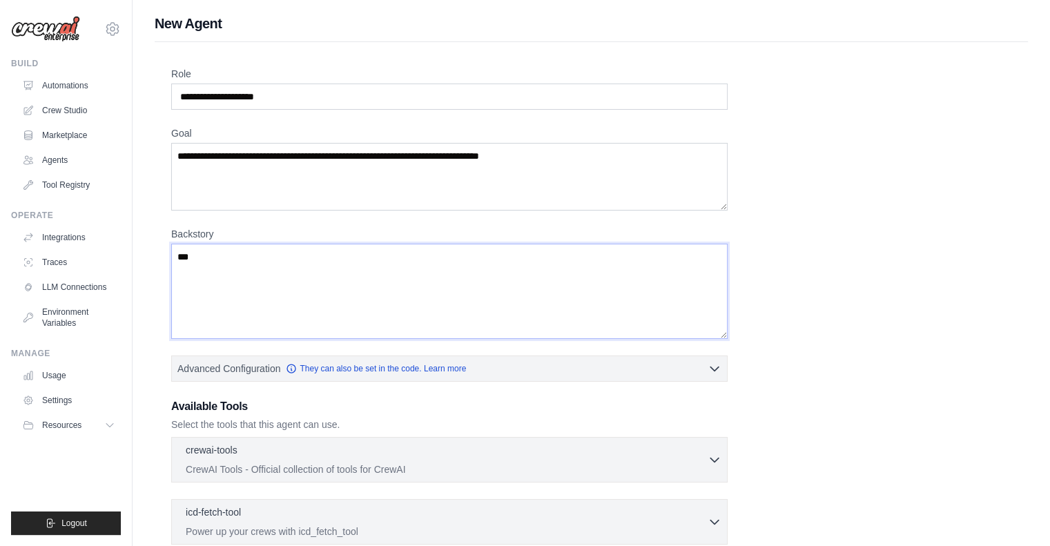
type textarea "***"
click at [236, 151] on textarea "Goal" at bounding box center [449, 177] width 557 height 68
type textarea "*"
paste textarea "**********"
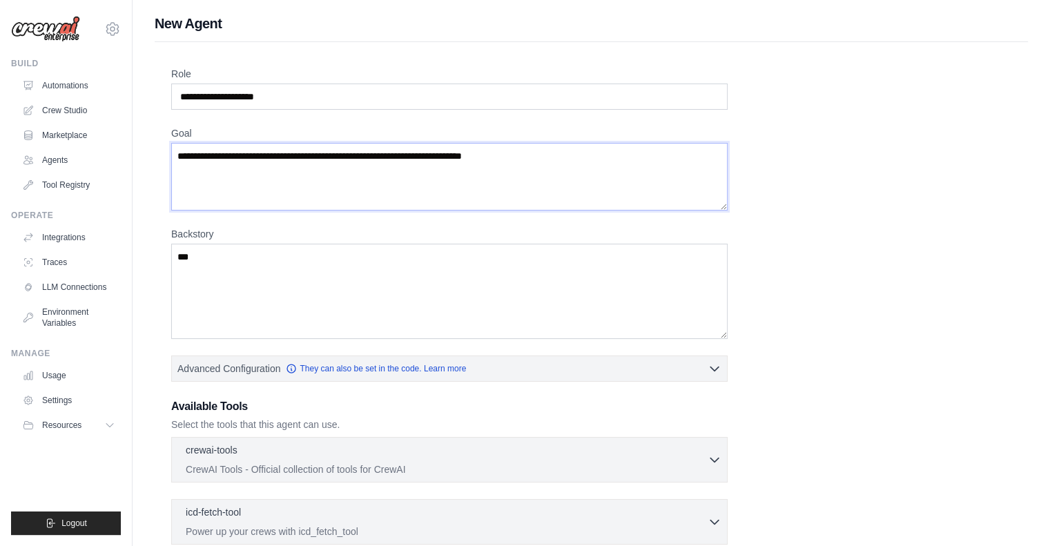
type textarea "**********"
click at [213, 249] on textarea "***" at bounding box center [449, 291] width 557 height 95
type textarea "*"
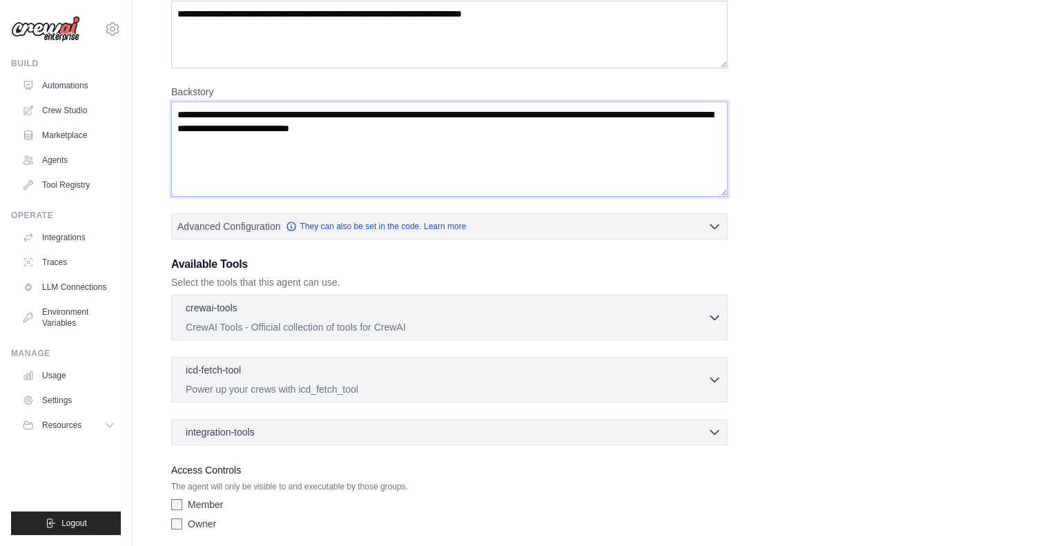
scroll to position [143, 0]
type textarea "**********"
click at [280, 319] on p "CrewAI Tools - Official collection of tools for CrewAI" at bounding box center [447, 326] width 522 height 14
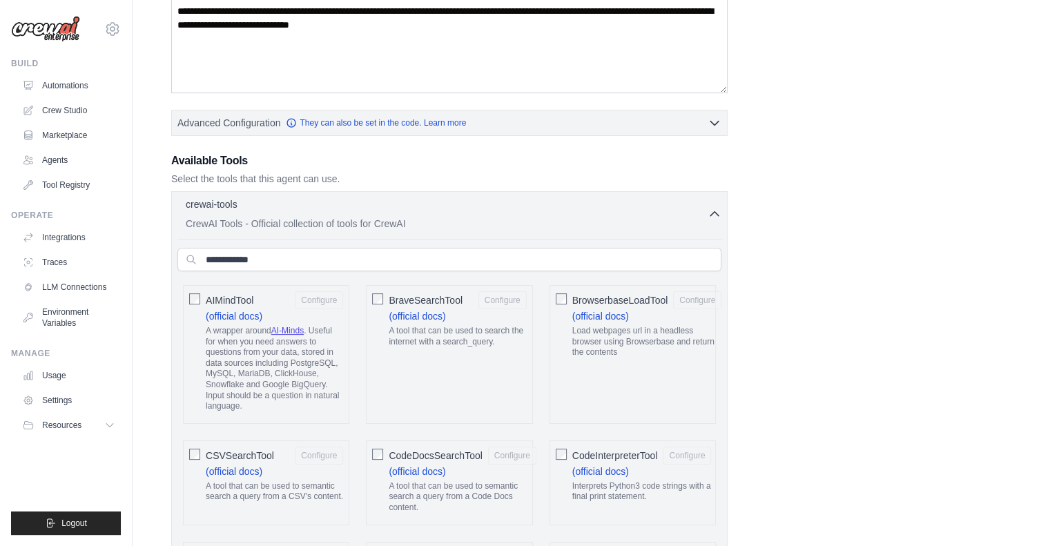
scroll to position [260, 0]
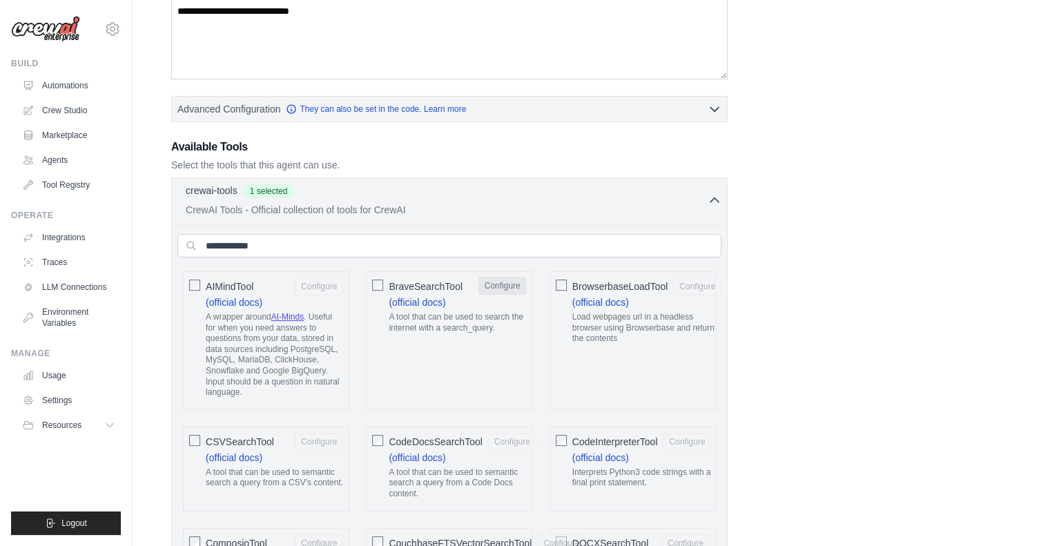
click at [496, 284] on button "Configure" at bounding box center [503, 286] width 48 height 18
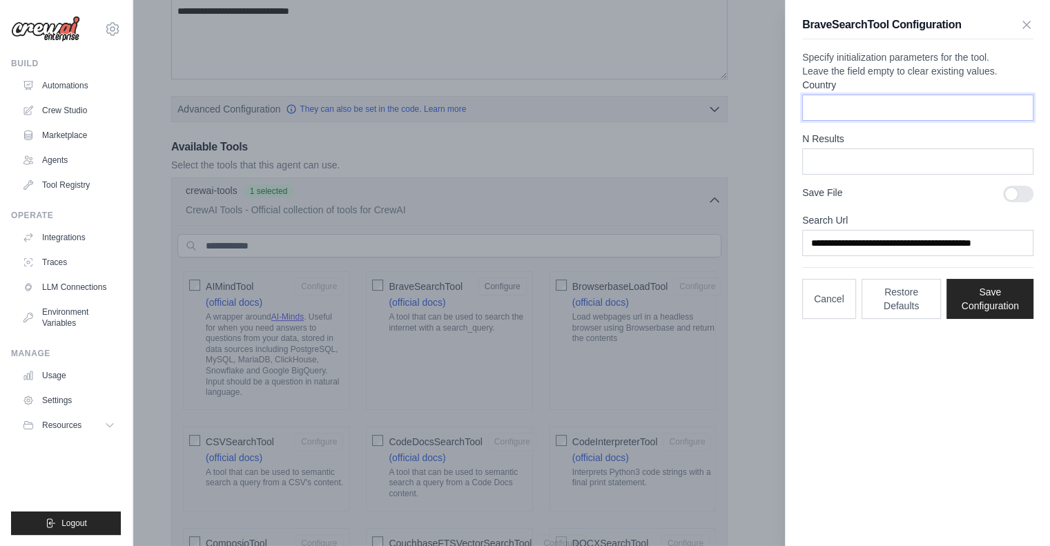
click at [841, 121] on input "Country" at bounding box center [917, 108] width 231 height 26
click at [948, 256] on input "**********" at bounding box center [917, 243] width 231 height 26
click at [1024, 26] on icon "button" at bounding box center [1026, 24] width 7 height 7
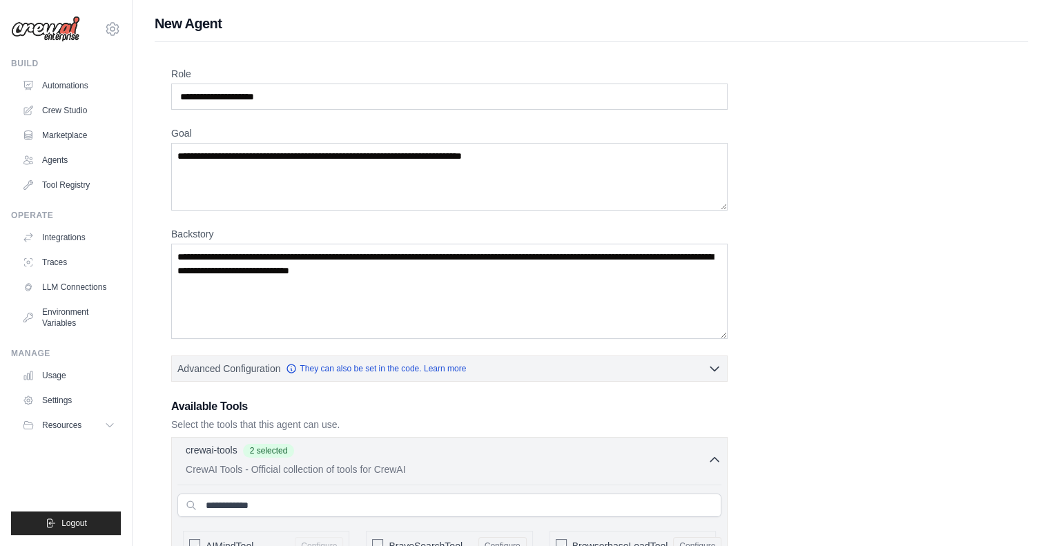
scroll to position [0, 0]
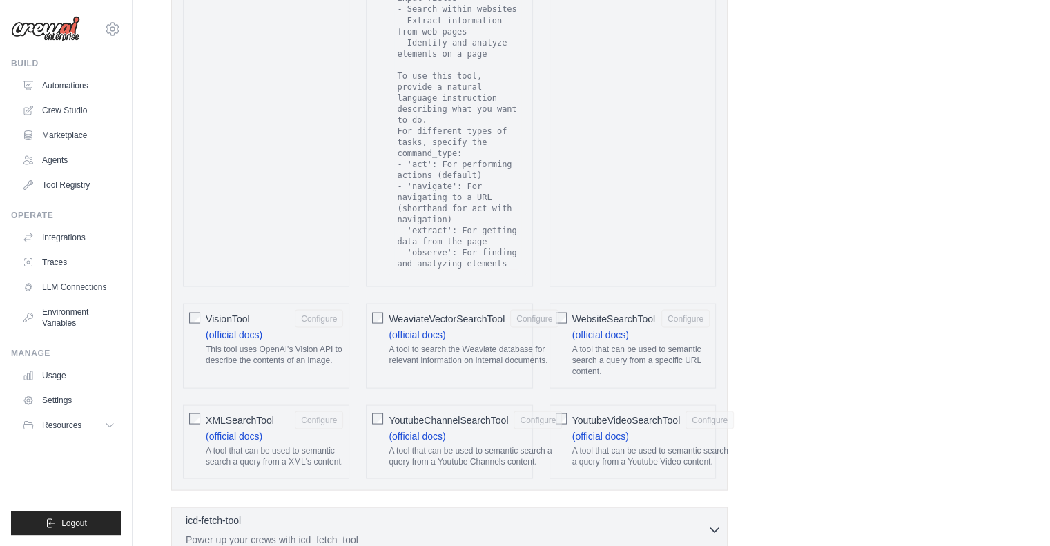
scroll to position [2777, 0]
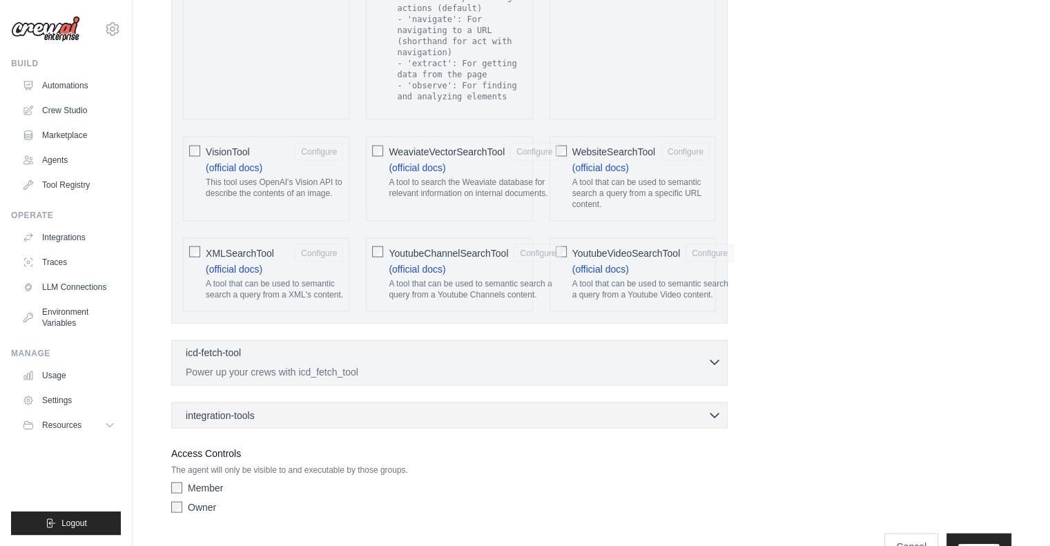
click at [592, 346] on div "icd-fetch-tool 0 selected Power up your crews with icd_fetch_tool" at bounding box center [447, 362] width 522 height 33
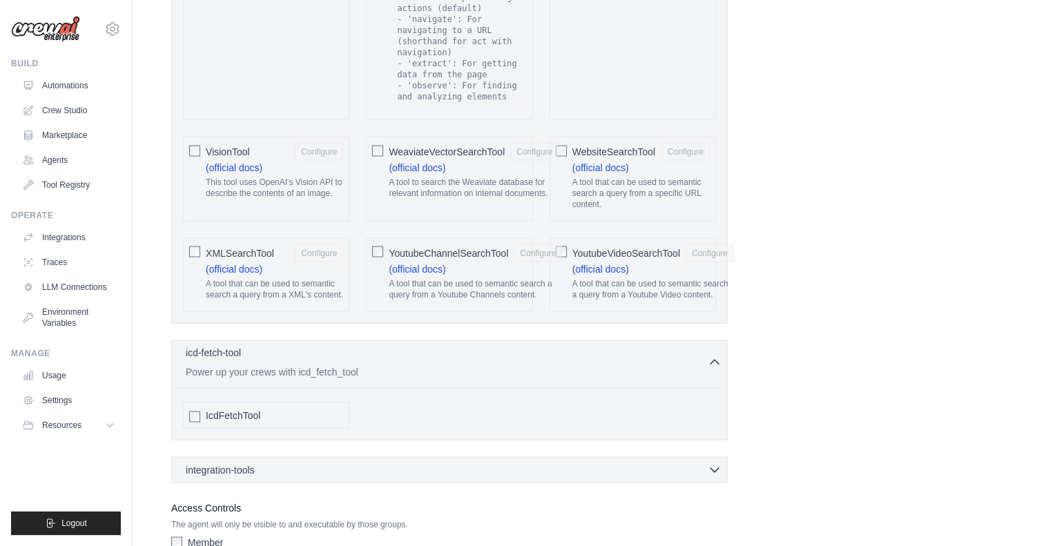
click at [592, 346] on div "icd-fetch-tool 0 selected Power up your crews with icd_fetch_tool" at bounding box center [447, 362] width 522 height 33
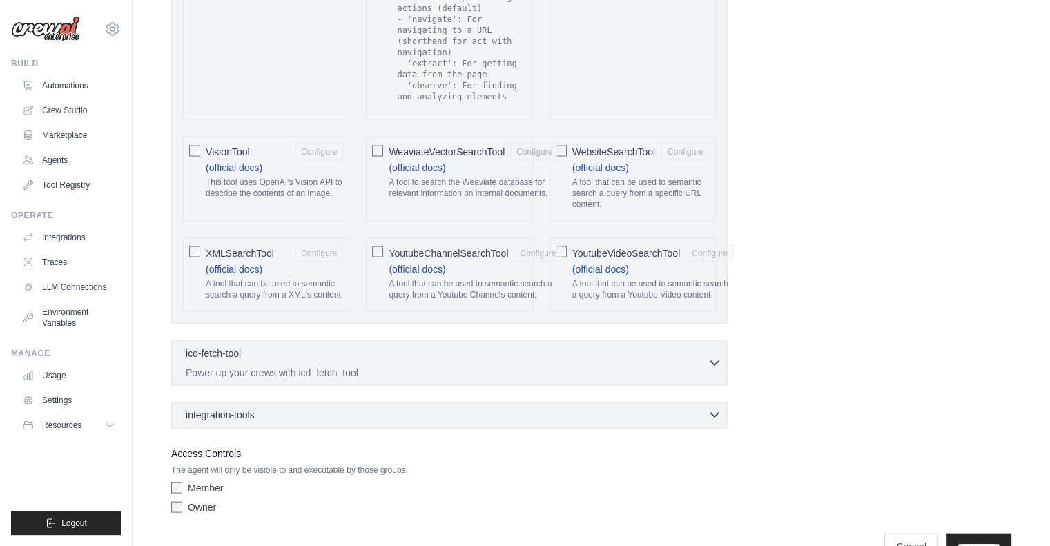
click at [441, 408] on div "integration-tools 0 selected" at bounding box center [454, 415] width 536 height 14
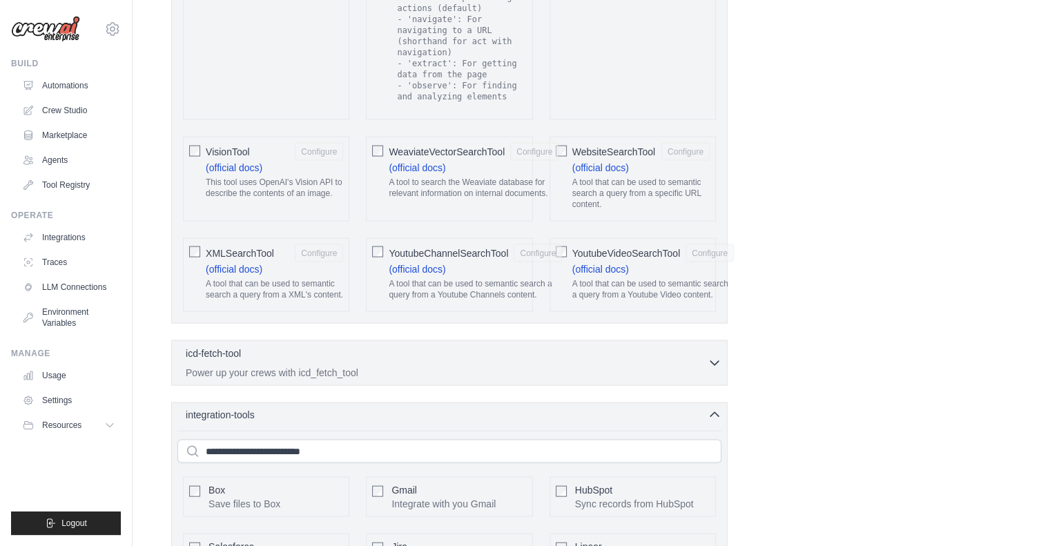
click at [441, 408] on div "integration-tools 0 selected" at bounding box center [454, 415] width 536 height 14
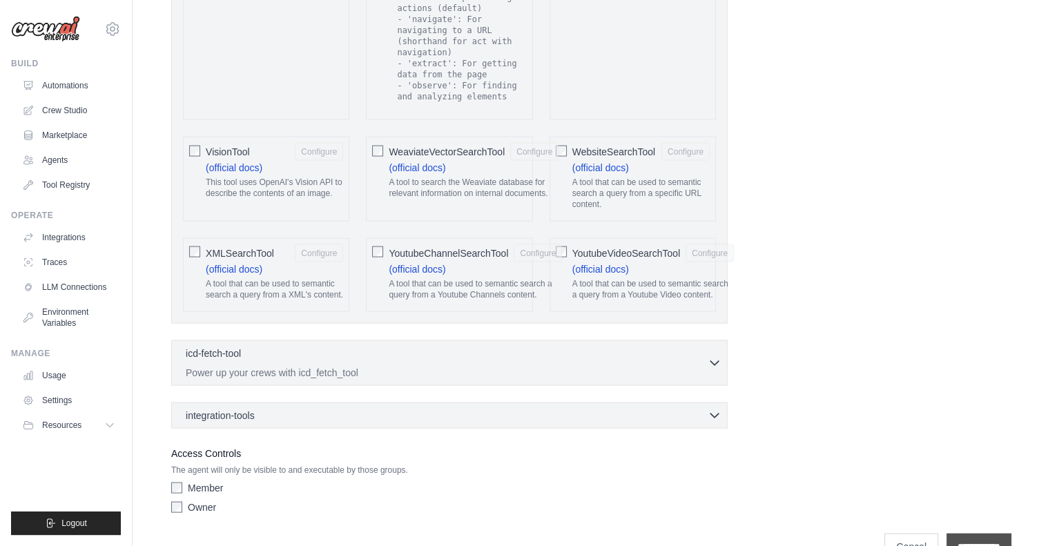
click at [963, 534] on input "**********" at bounding box center [979, 547] width 65 height 26
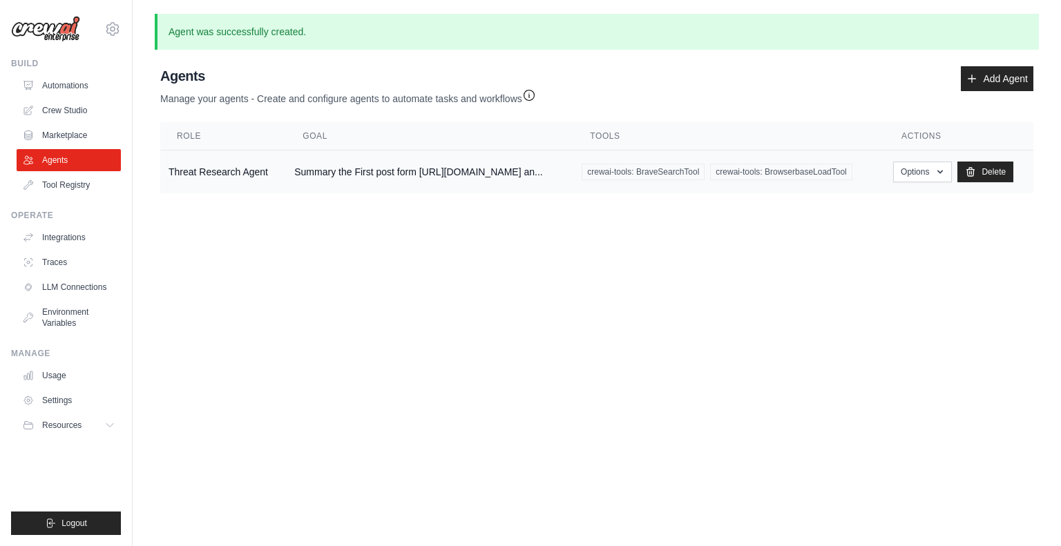
click at [195, 173] on td "Threat Research Agent" at bounding box center [223, 173] width 126 height 44
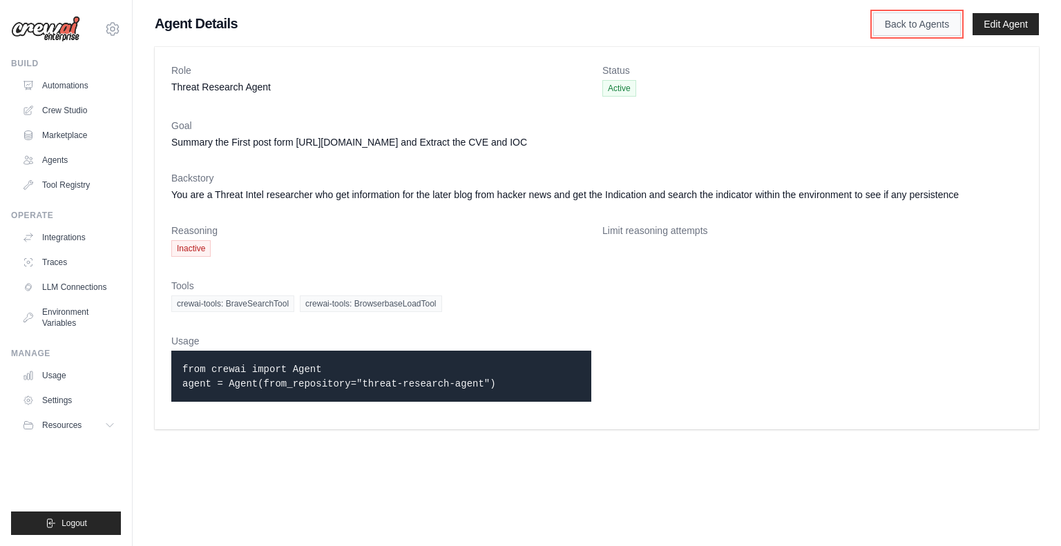
click at [905, 20] on link "Back to Agents" at bounding box center [917, 23] width 88 height 23
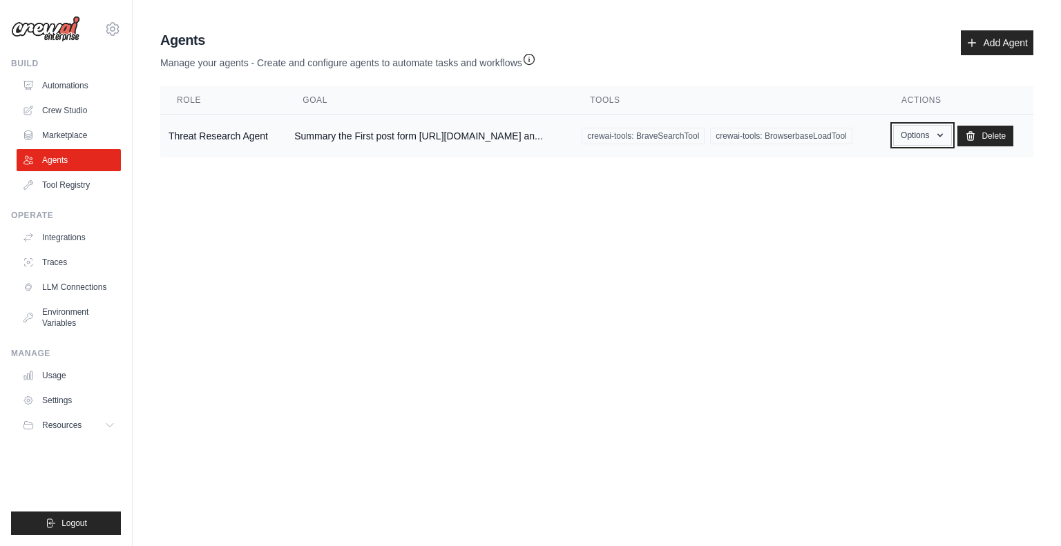
click at [943, 135] on icon "button" at bounding box center [939, 135] width 11 height 11
click at [888, 169] on link "Show" at bounding box center [901, 167] width 99 height 25
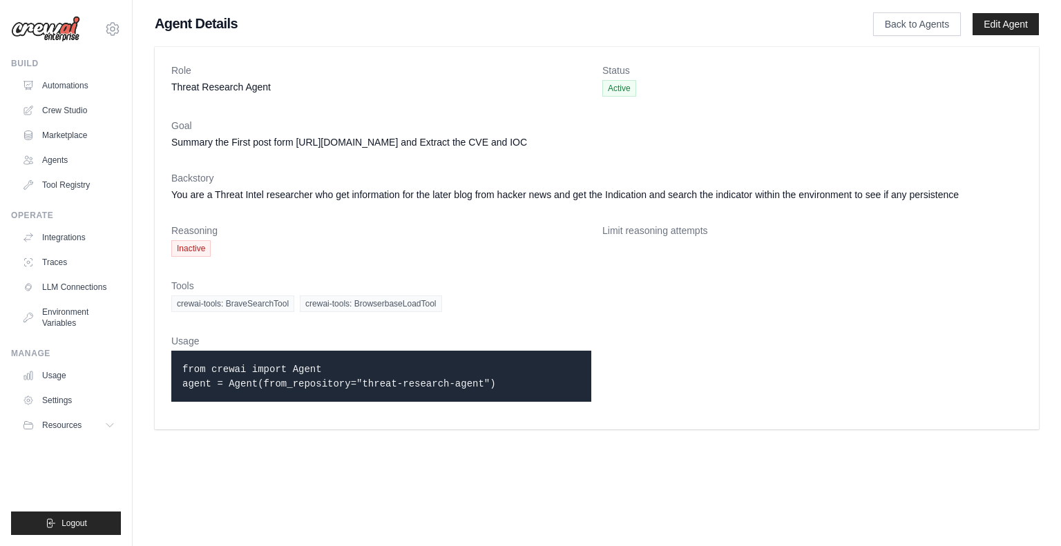
click at [352, 383] on code "from crewai import Agent agent = Agent(from_repository="threat-research-agent")" at bounding box center [338, 377] width 313 height 26
click at [61, 83] on link "Automations" at bounding box center [70, 86] width 104 height 22
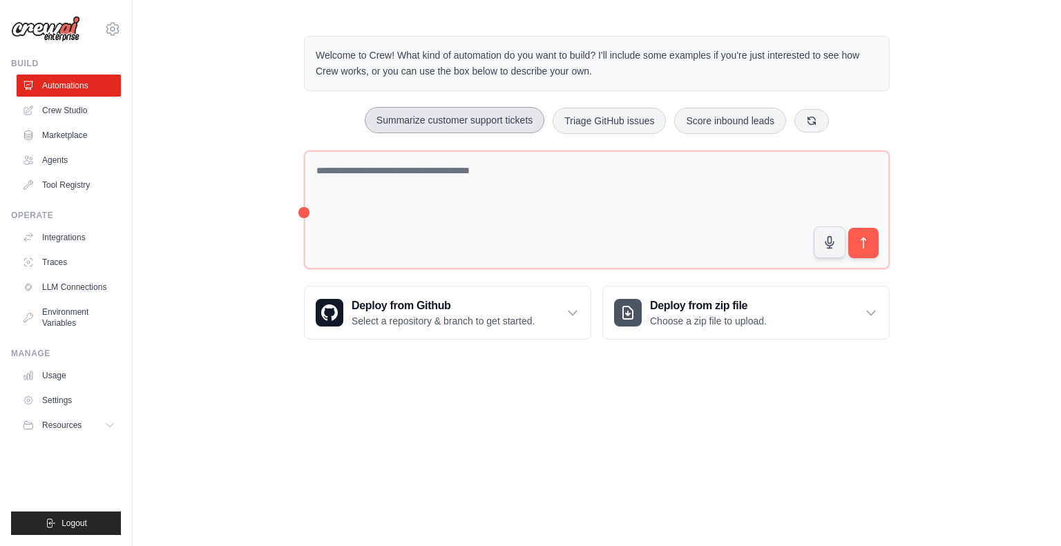
click at [444, 124] on button "Summarize customer support tickets" at bounding box center [455, 120] width 180 height 26
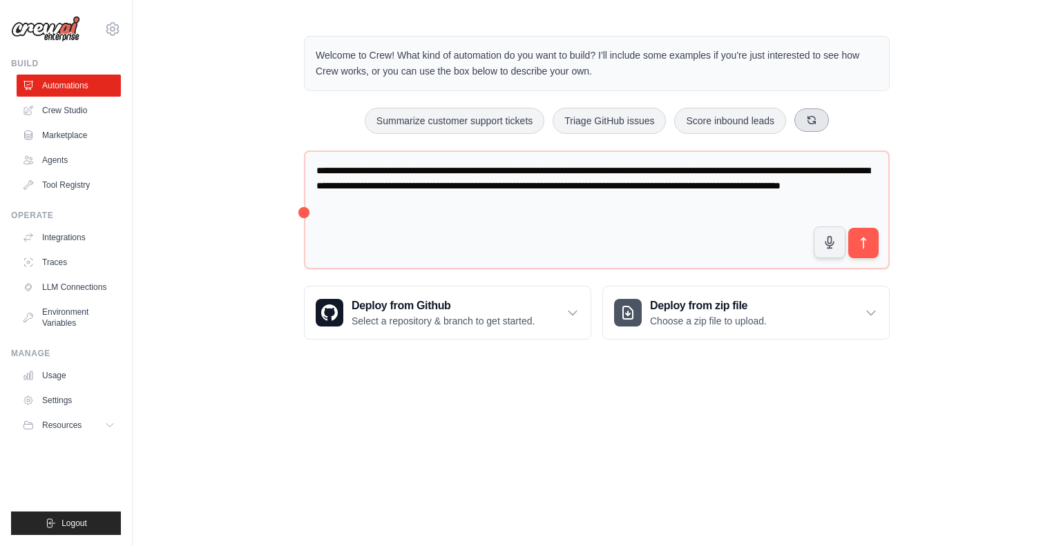
click at [811, 119] on icon at bounding box center [811, 120] width 11 height 11
click at [811, 119] on button at bounding box center [828, 119] width 35 height 23
drag, startPoint x: 811, startPoint y: 119, endPoint x: 942, endPoint y: 113, distance: 131.4
click at [942, 113] on div "**********" at bounding box center [597, 188] width 928 height 348
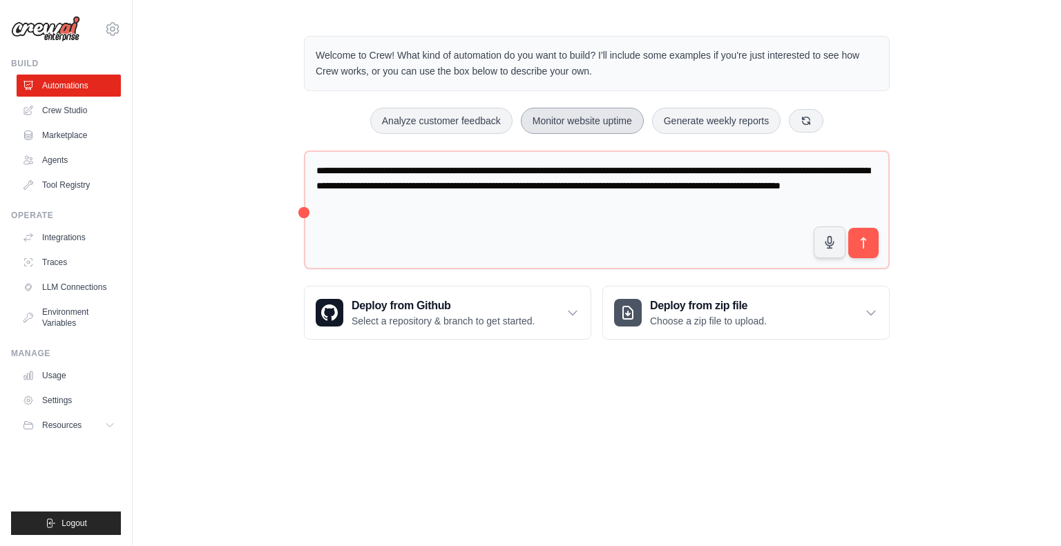
click at [596, 124] on button "Monitor website uptime" at bounding box center [582, 121] width 123 height 26
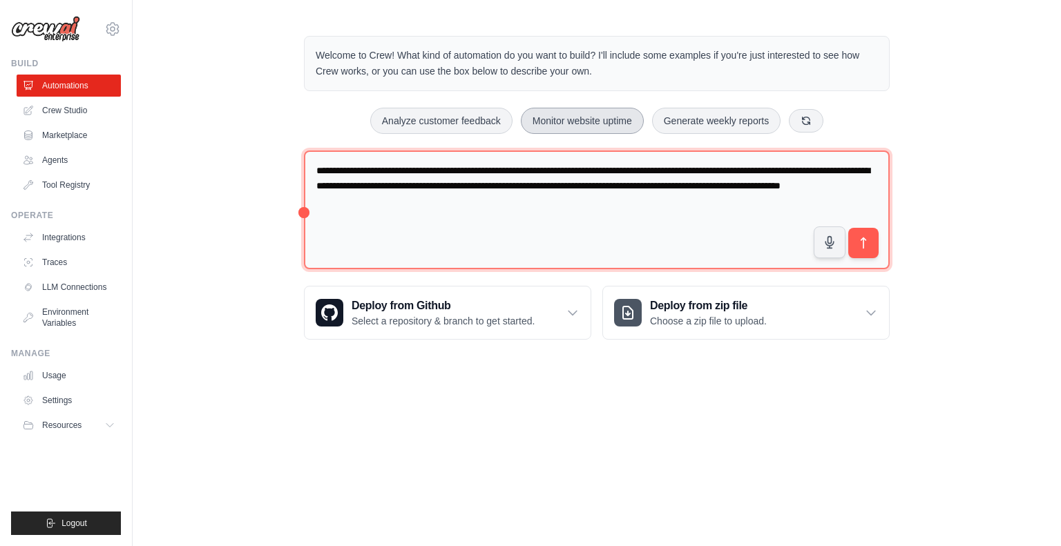
type textarea "**********"
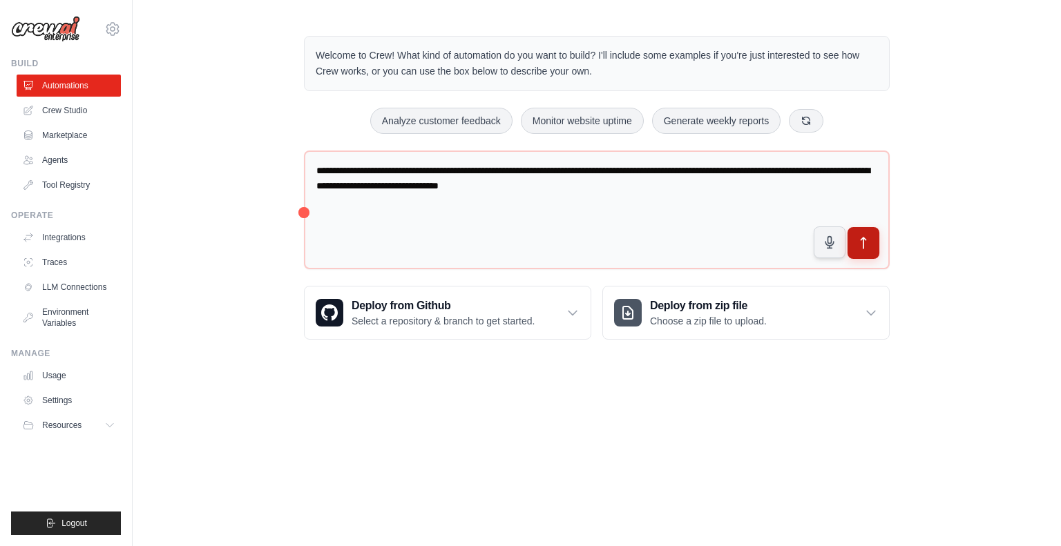
click at [866, 242] on icon "submit" at bounding box center [863, 243] width 15 height 15
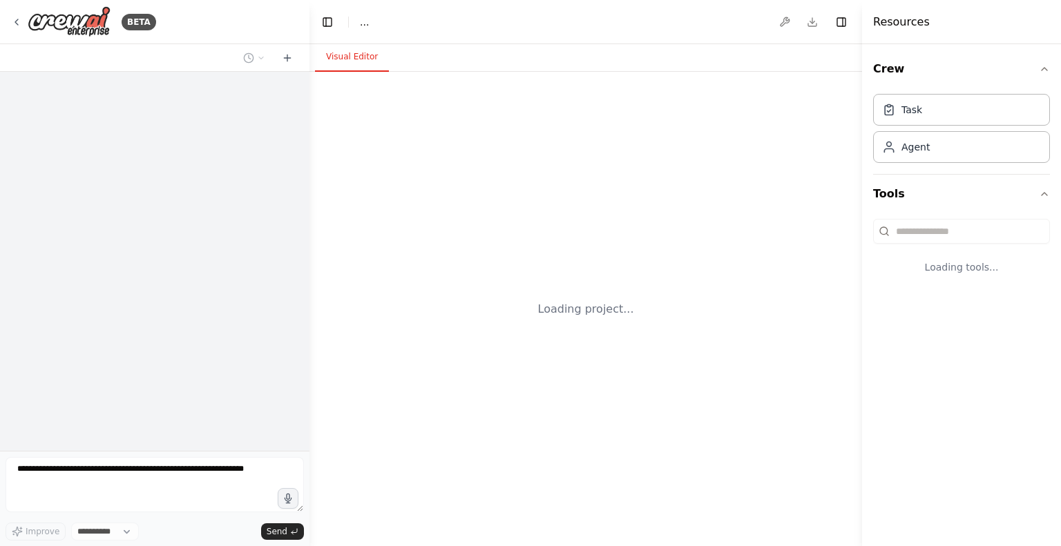
select select "****"
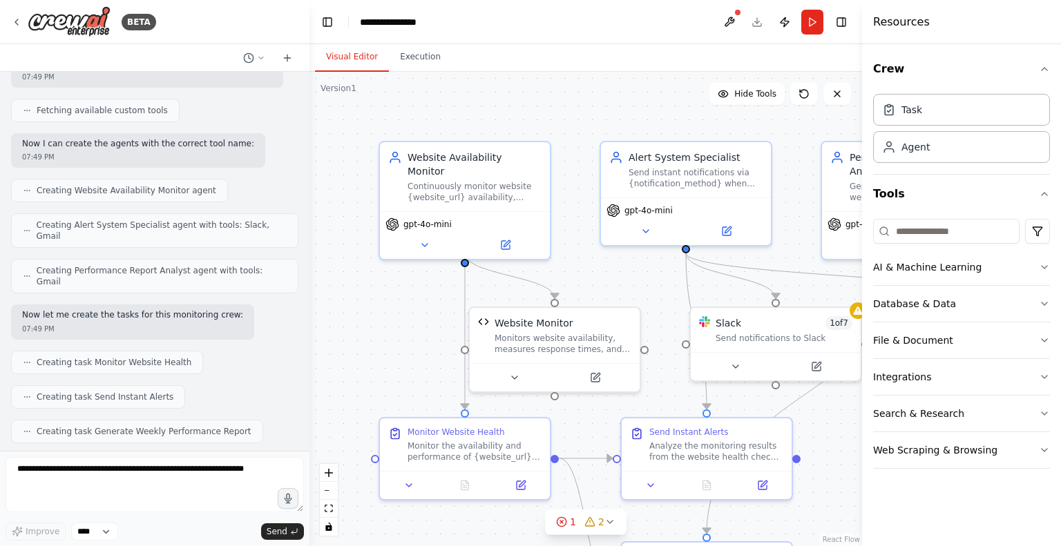
scroll to position [975, 0]
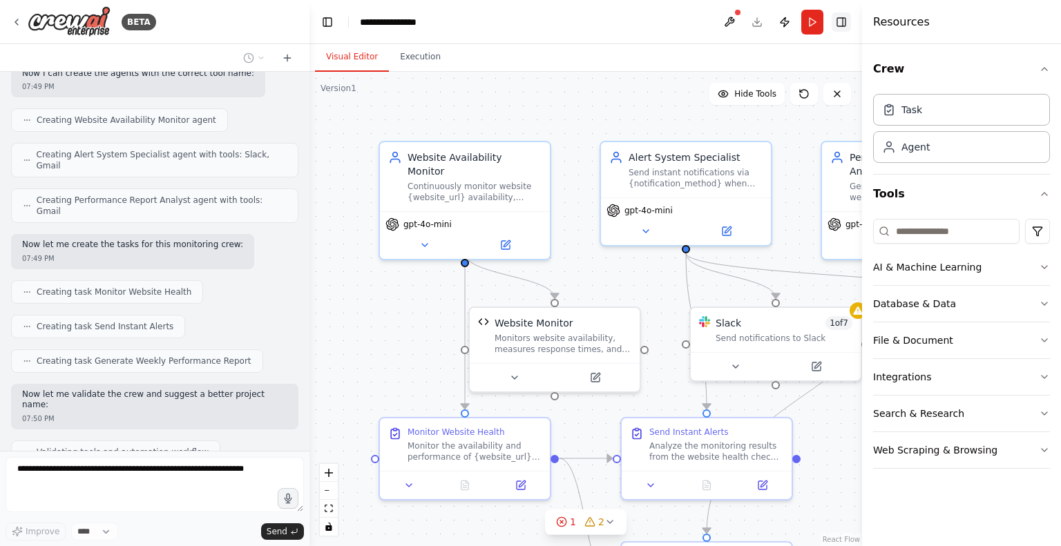
click at [842, 20] on button "Toggle Right Sidebar" at bounding box center [840, 21] width 19 height 19
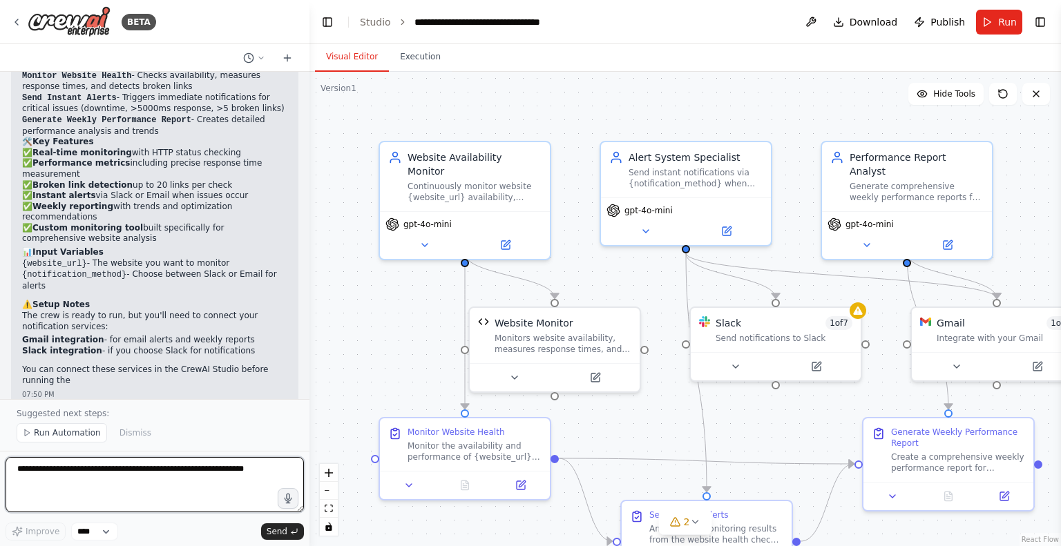
scroll to position [1903, 0]
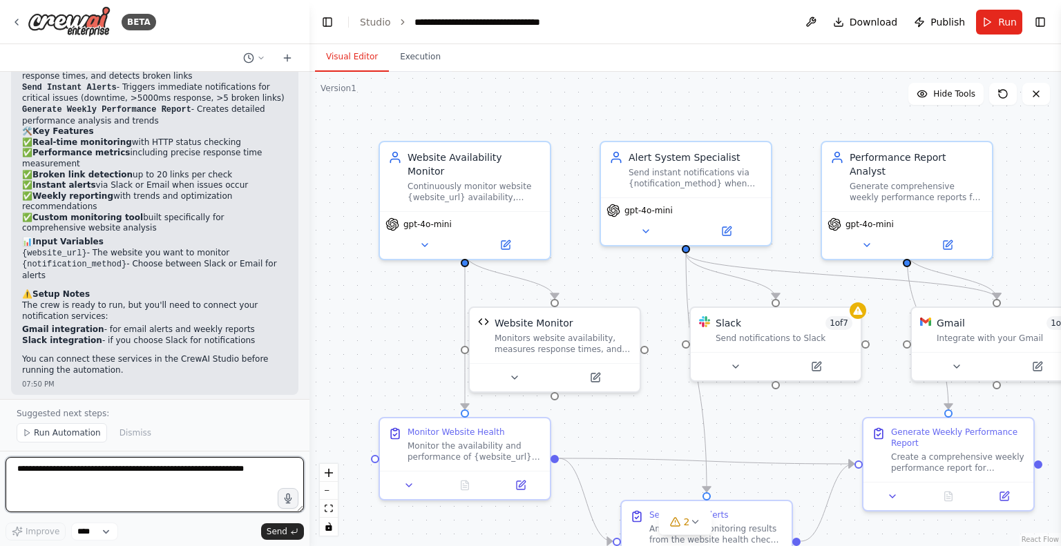
click at [67, 483] on textarea at bounding box center [155, 484] width 298 height 55
type textarea "**********"
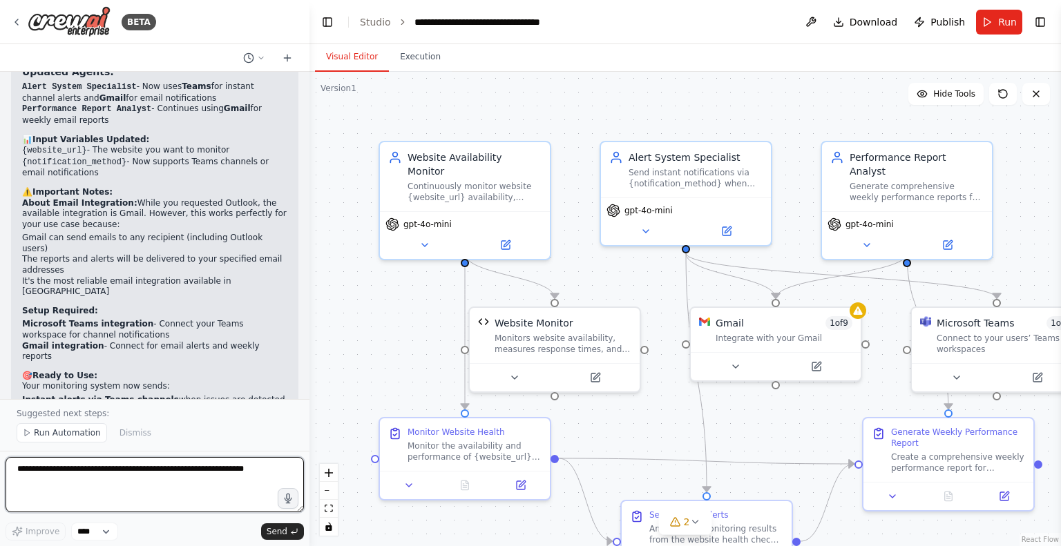
scroll to position [3409, 0]
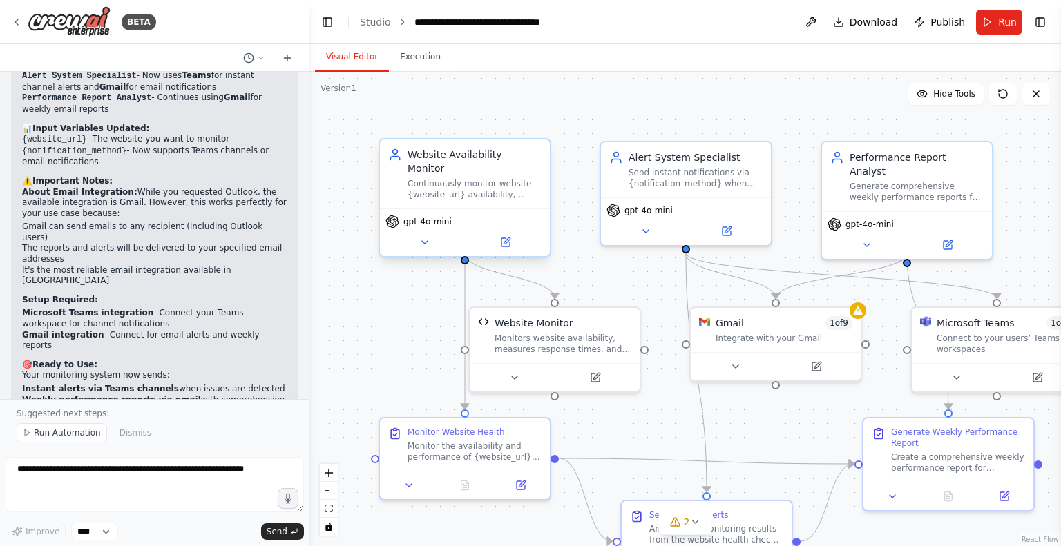
click at [454, 179] on div "Continuously monitor website {website_url} availability, measure performance me…" at bounding box center [474, 189] width 134 height 22
click at [505, 238] on icon at bounding box center [506, 241] width 6 height 6
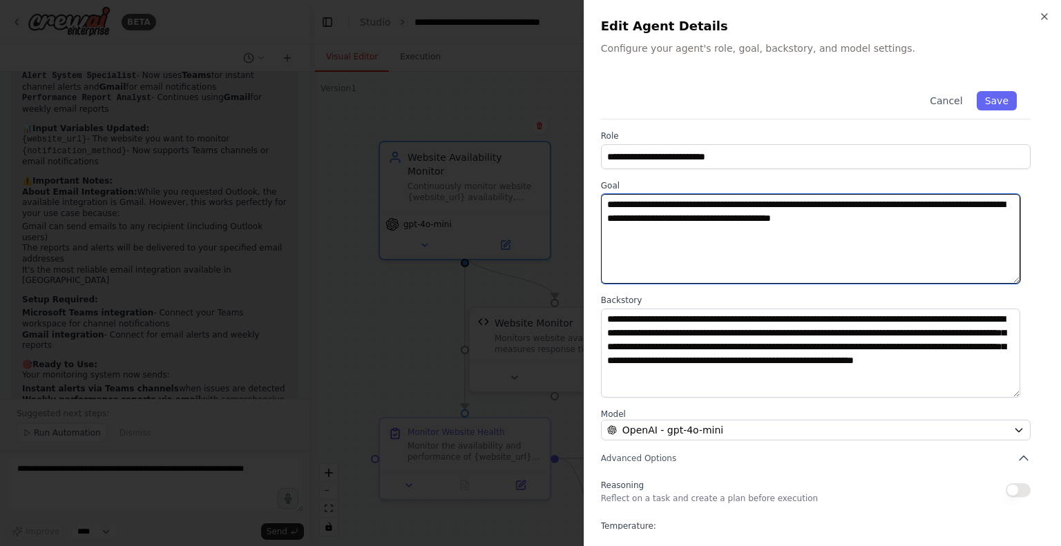
drag, startPoint x: 790, startPoint y: 203, endPoint x: 736, endPoint y: 210, distance: 54.3
click at [736, 210] on textarea "**********" at bounding box center [810, 239] width 419 height 90
paste textarea "**********"
type textarea "**********"
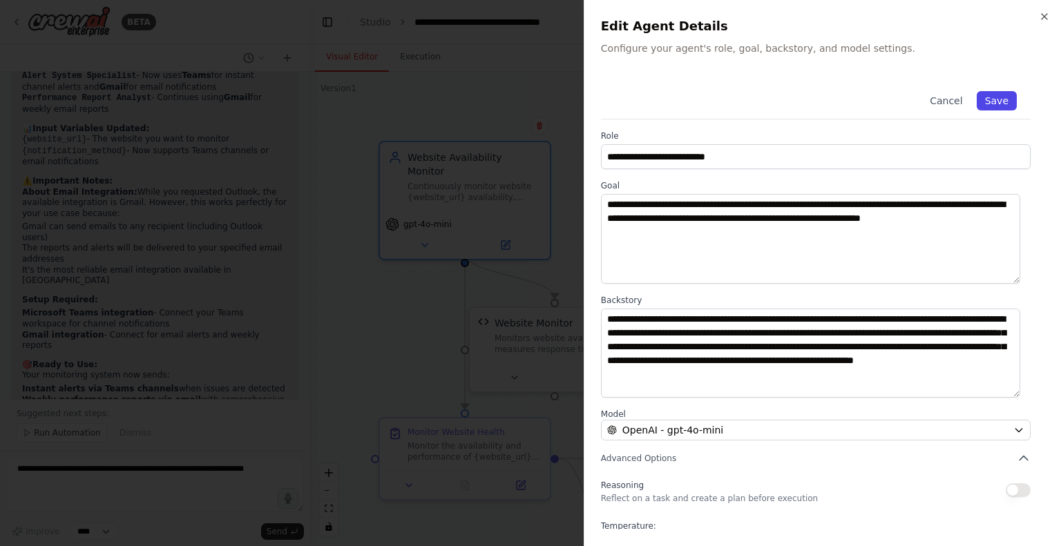
click at [988, 96] on button "Save" at bounding box center [996, 100] width 40 height 19
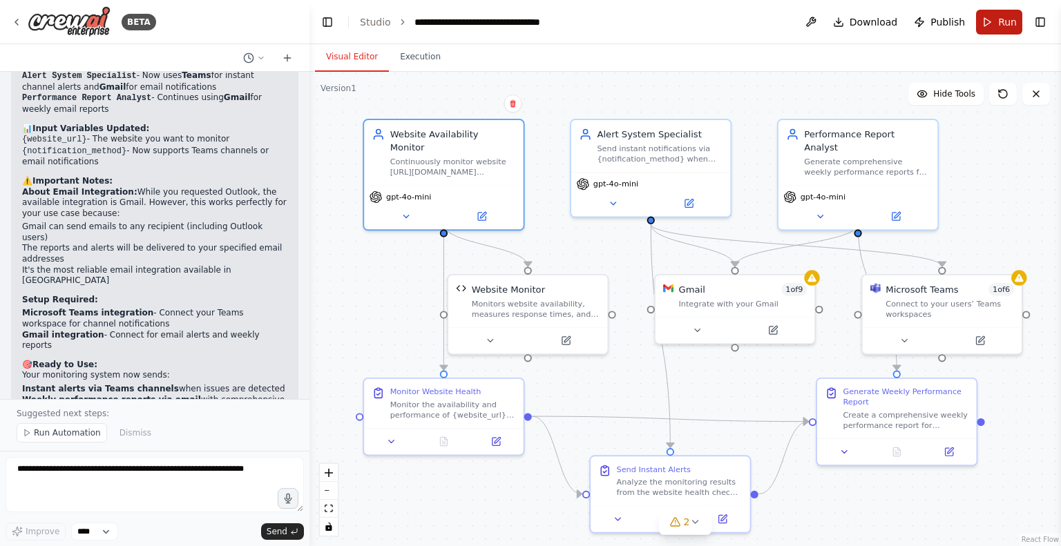
click at [1001, 25] on span "Run" at bounding box center [1007, 22] width 19 height 14
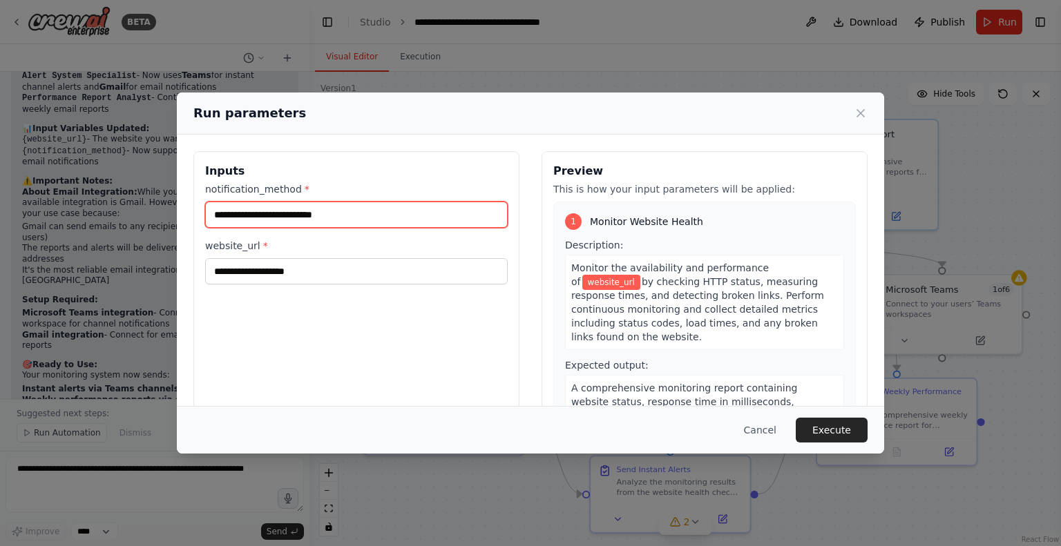
click at [326, 215] on input "notification_method *" at bounding box center [356, 215] width 302 height 26
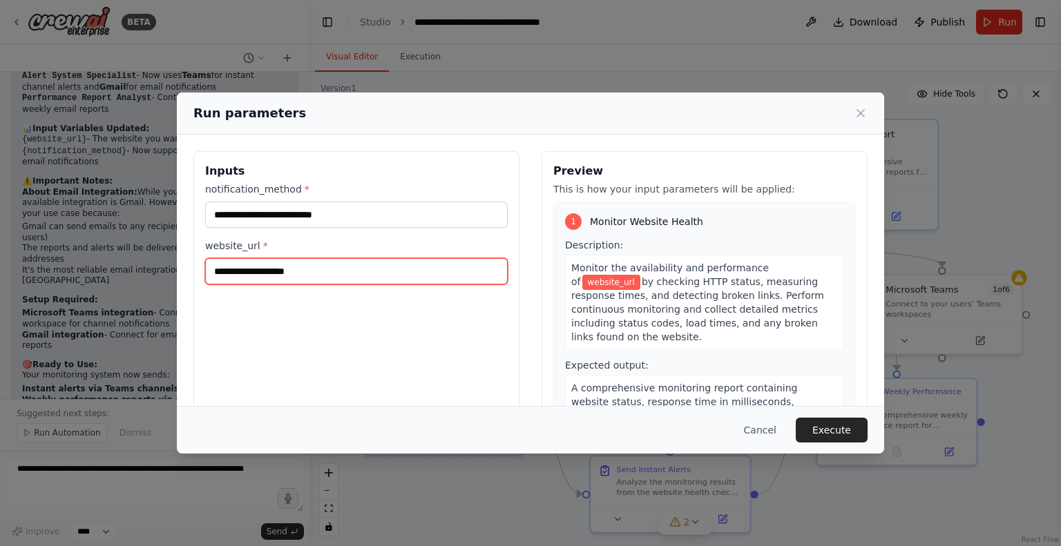
click at [280, 271] on input "website_url *" at bounding box center [356, 271] width 302 height 26
paste input "**********"
type input "**********"
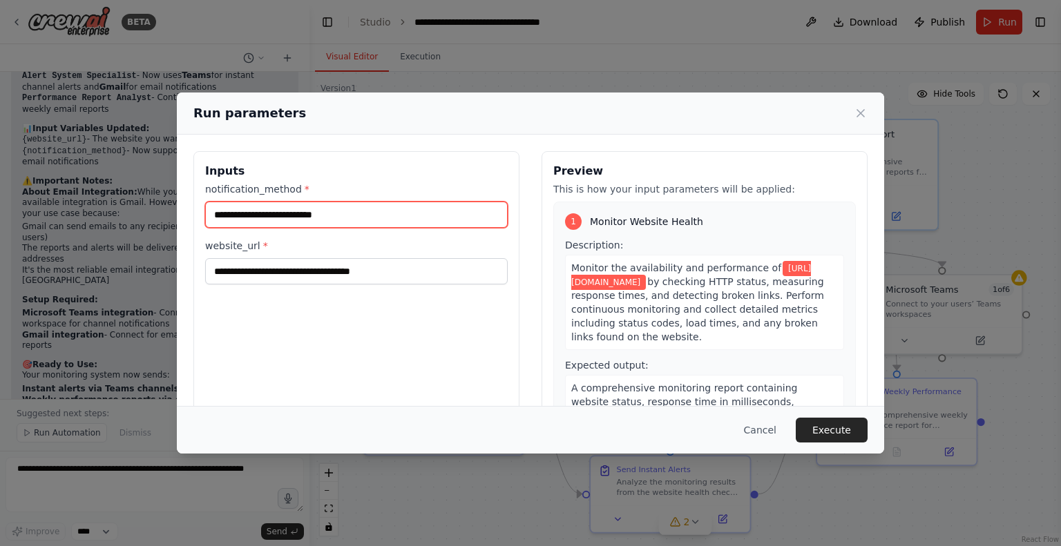
click at [283, 220] on input "notification_method *" at bounding box center [356, 215] width 302 height 26
click at [609, 273] on span "https://euce1-ab-inbev.sentinelone.net/" at bounding box center [691, 275] width 240 height 29
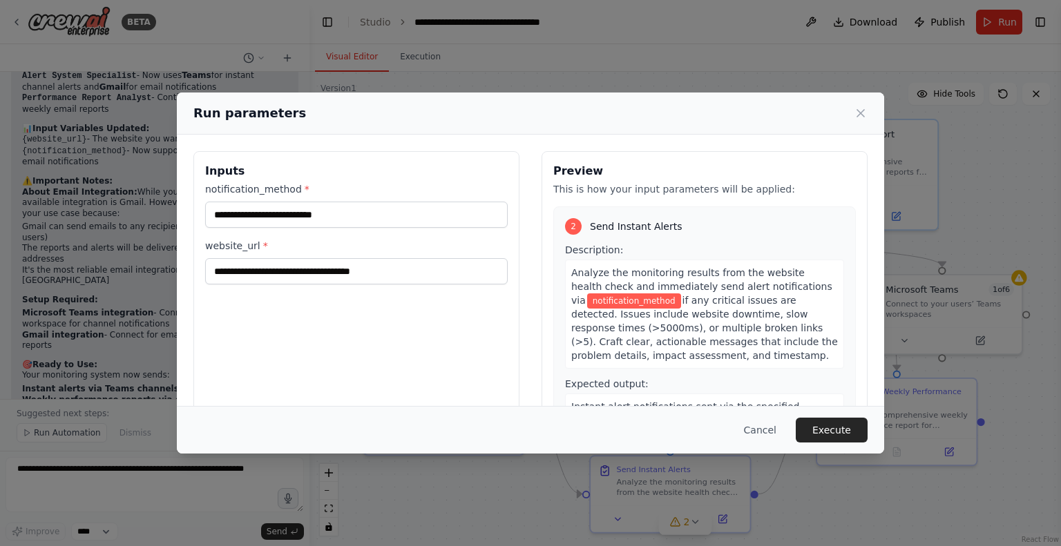
scroll to position [323, 0]
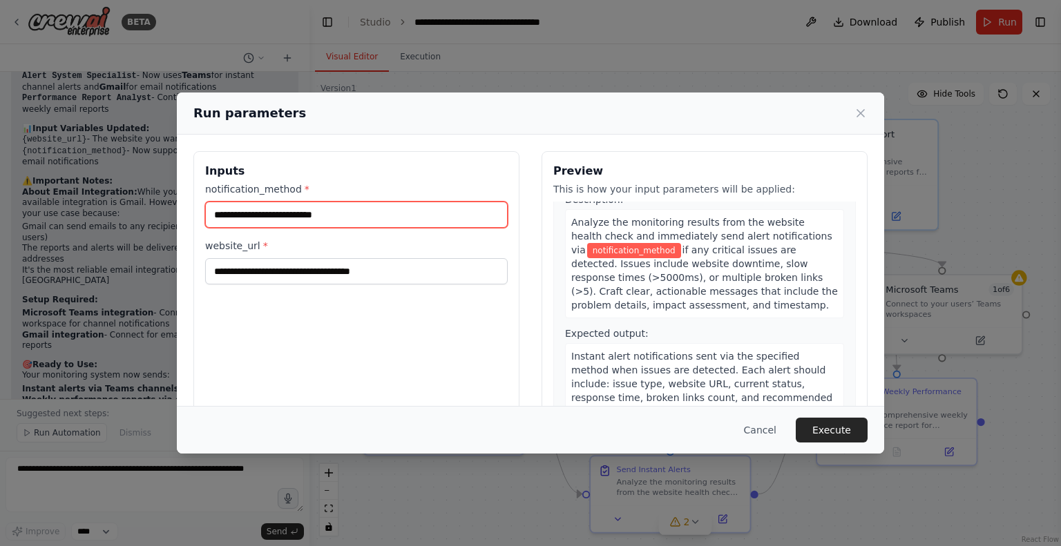
click at [364, 215] on input "notification_method *" at bounding box center [356, 215] width 302 height 26
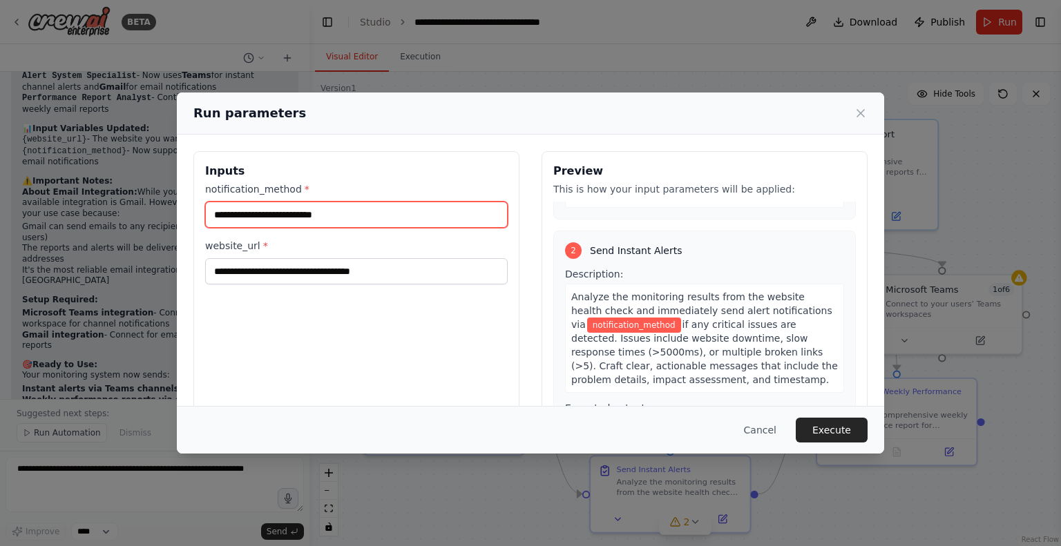
scroll to position [248, 0]
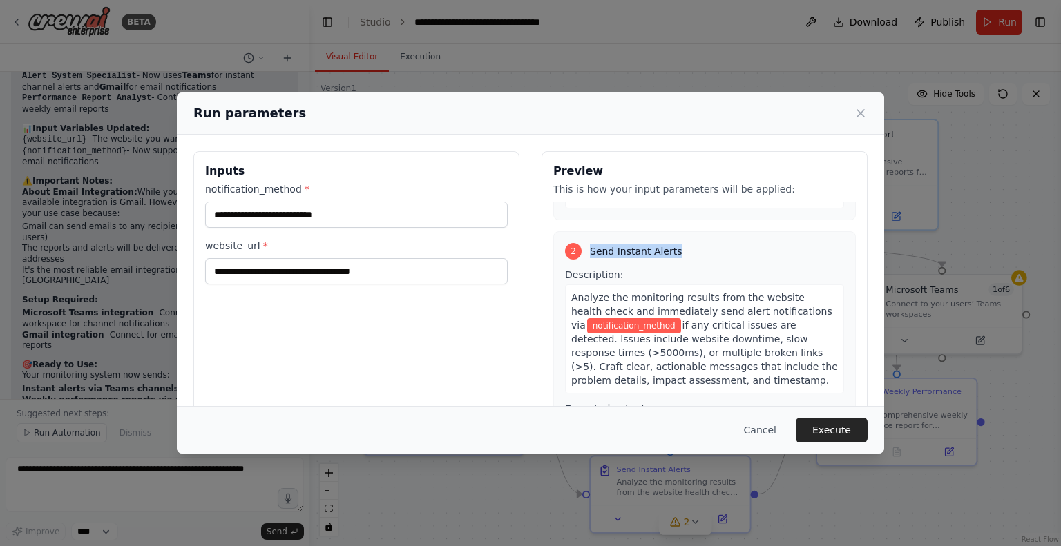
drag, startPoint x: 670, startPoint y: 251, endPoint x: 583, endPoint y: 255, distance: 87.1
click at [583, 255] on div "2 Send Instant Alerts" at bounding box center [704, 251] width 279 height 17
copy span "Send Instant Alerts"
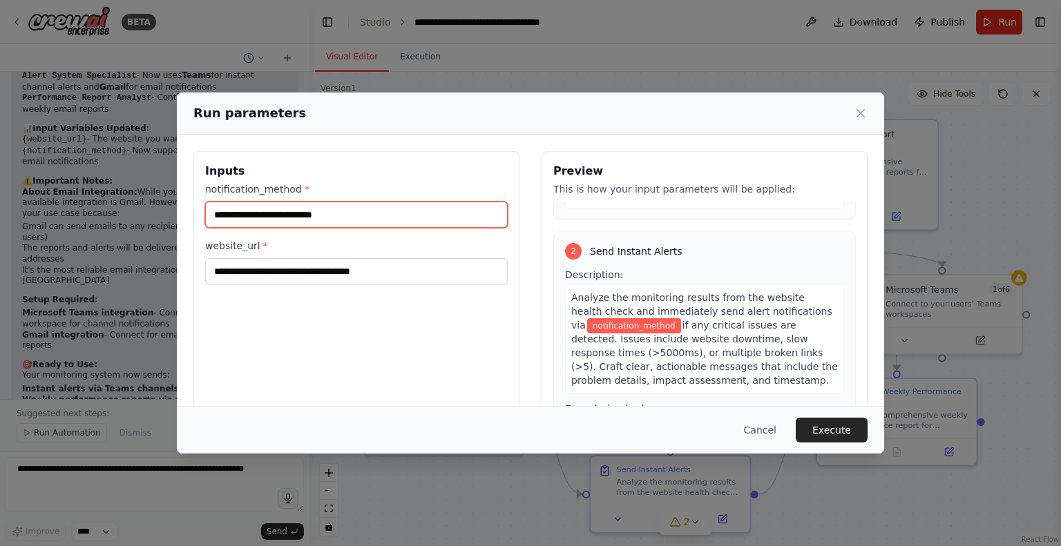
click at [316, 220] on input "notification_method *" at bounding box center [356, 215] width 302 height 26
paste input "**********"
type input "**********"
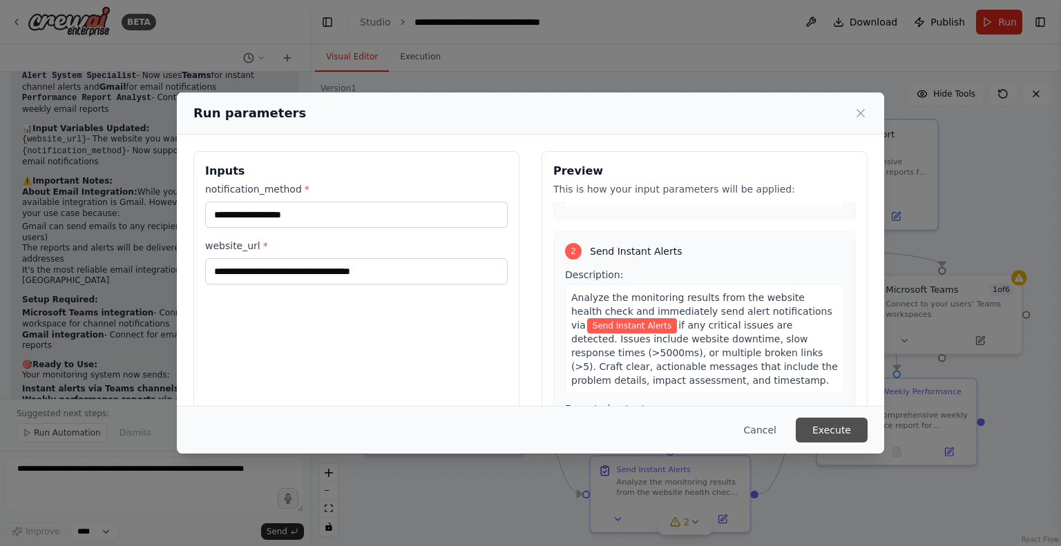
click at [836, 427] on button "Execute" at bounding box center [831, 430] width 72 height 25
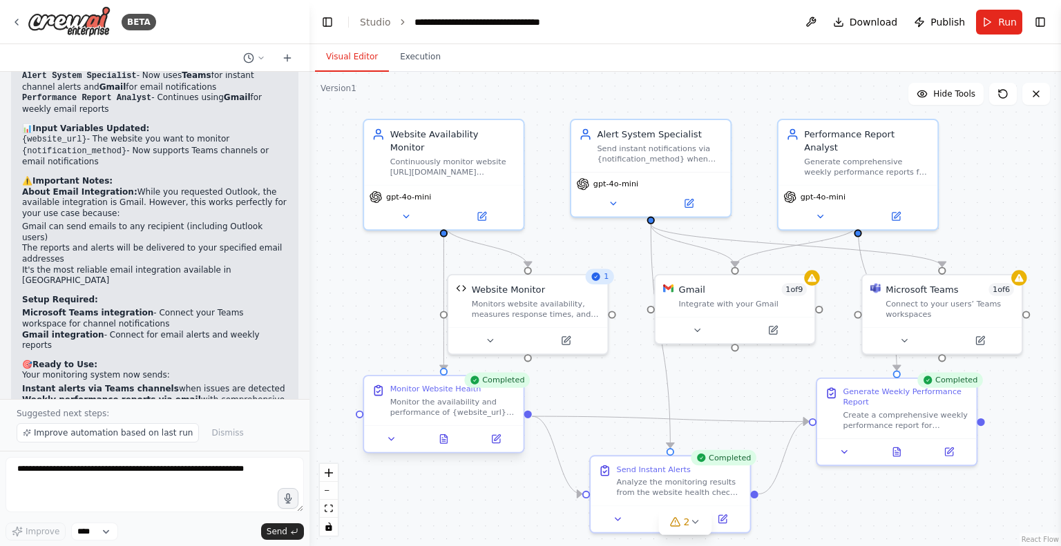
click at [443, 405] on div "Monitor the availability and performance of {website_url} by checking HTTP stat…" at bounding box center [453, 407] width 126 height 21
click at [442, 438] on icon at bounding box center [442, 438] width 1 height 0
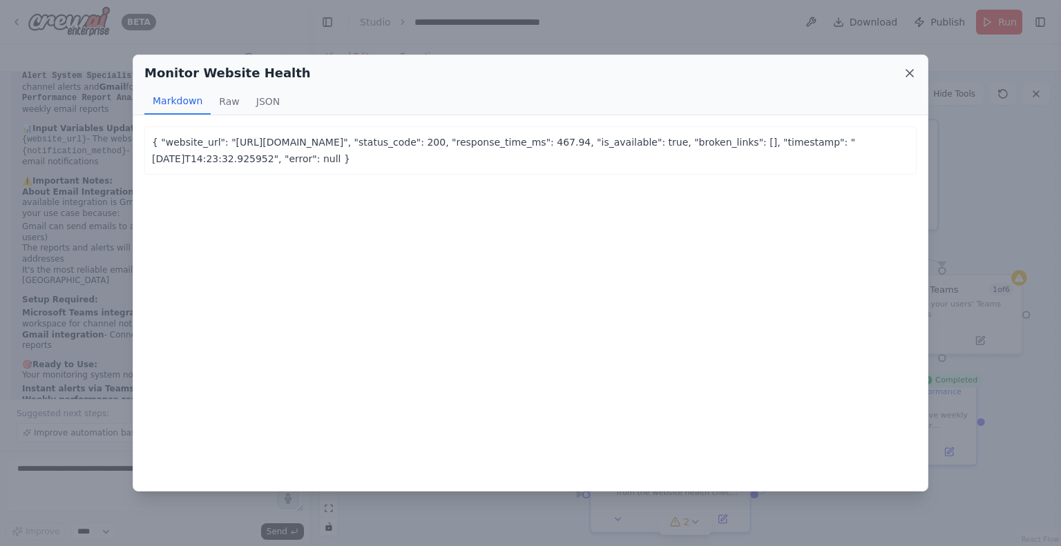
click at [907, 71] on icon at bounding box center [909, 73] width 7 height 7
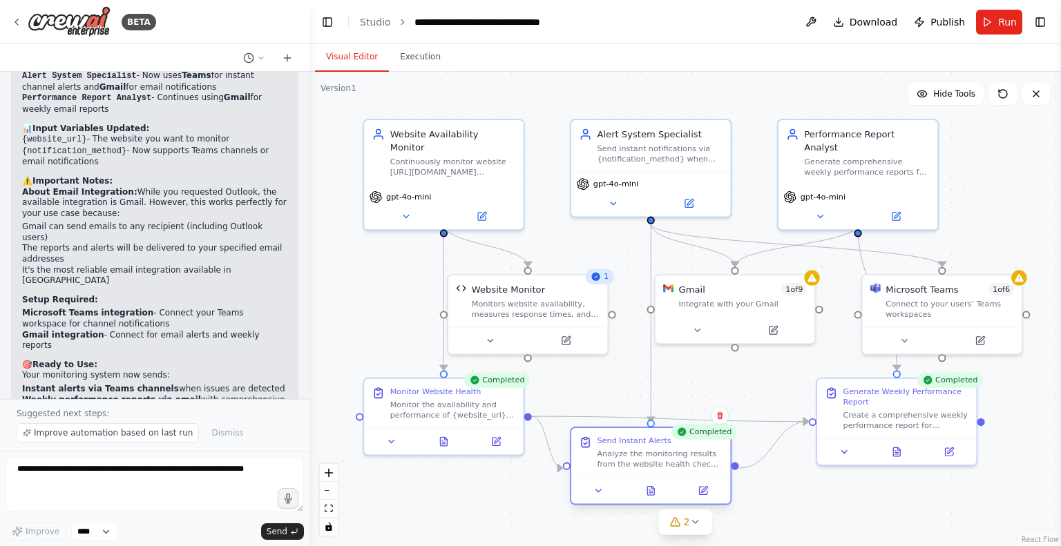
drag, startPoint x: 655, startPoint y: 469, endPoint x: 634, endPoint y: 444, distance: 32.4
click at [634, 444] on div "Send Instant Alerts" at bounding box center [634, 441] width 74 height 10
click at [892, 450] on icon at bounding box center [896, 449] width 10 height 10
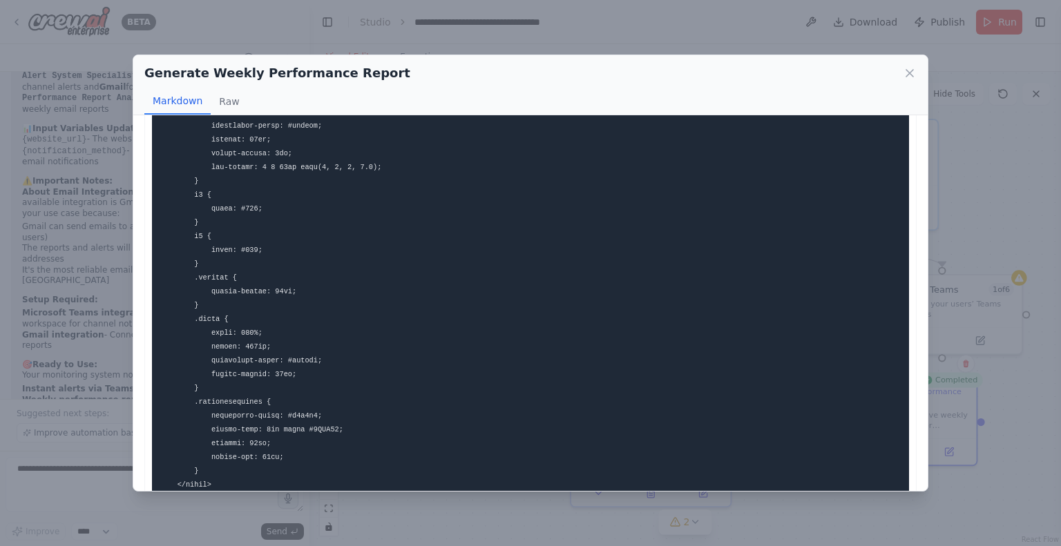
scroll to position [0, 0]
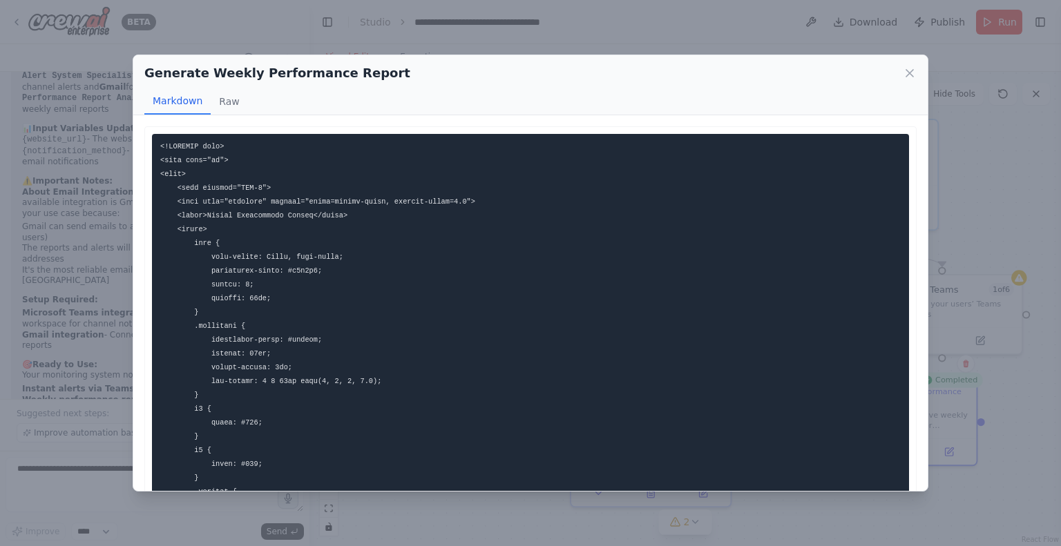
click at [995, 131] on div "Generate Weekly Performance Report Markdown Raw ... Show more Not valid JSON" at bounding box center [530, 273] width 1061 height 546
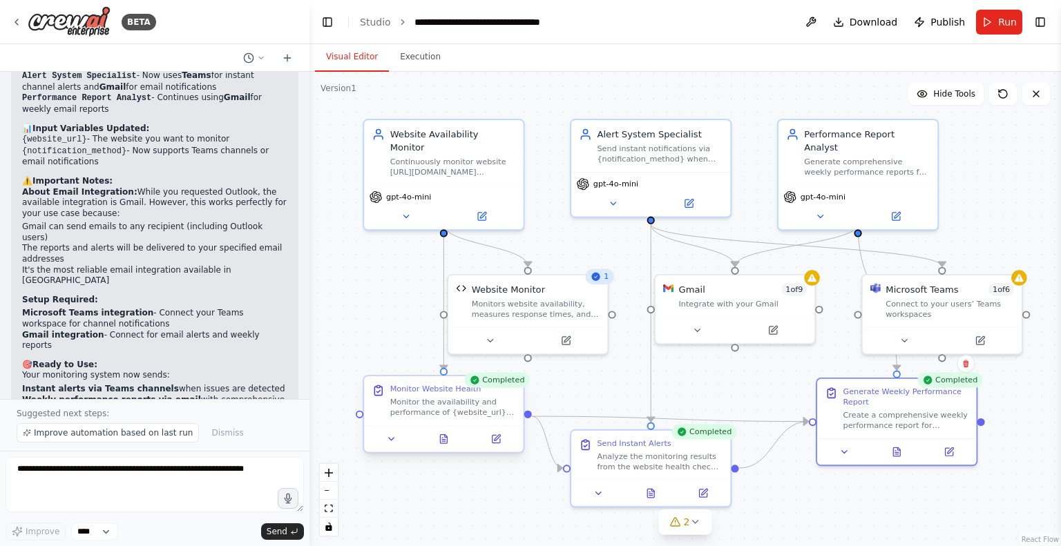
click at [412, 412] on div "Monitor the availability and performance of {website_url} by checking HTTP stat…" at bounding box center [453, 407] width 126 height 21
click at [497, 438] on icon at bounding box center [497, 438] width 6 height 6
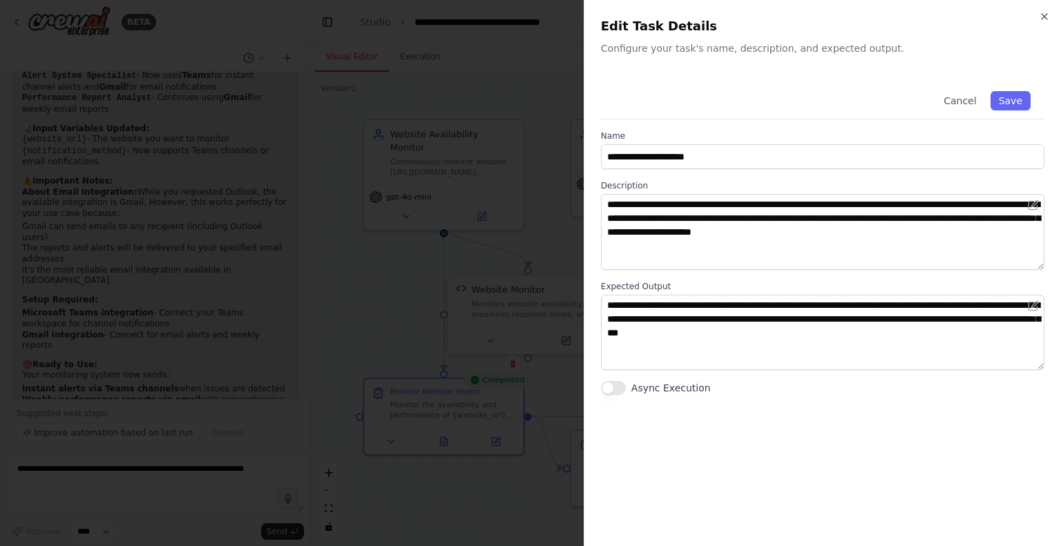
click at [514, 57] on div at bounding box center [530, 273] width 1061 height 546
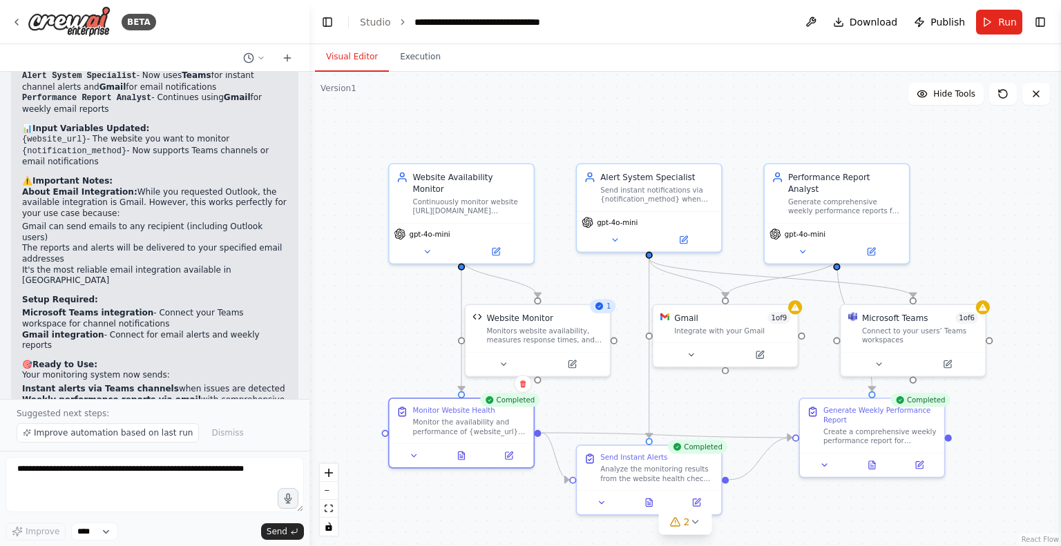
drag, startPoint x: 510, startPoint y: 166, endPoint x: 558, endPoint y: 148, distance: 50.7
click at [558, 148] on div ".deletable-edge-delete-btn { width: 20px; height: 20px; border: 0px solid #ffff…" at bounding box center [684, 309] width 751 height 474
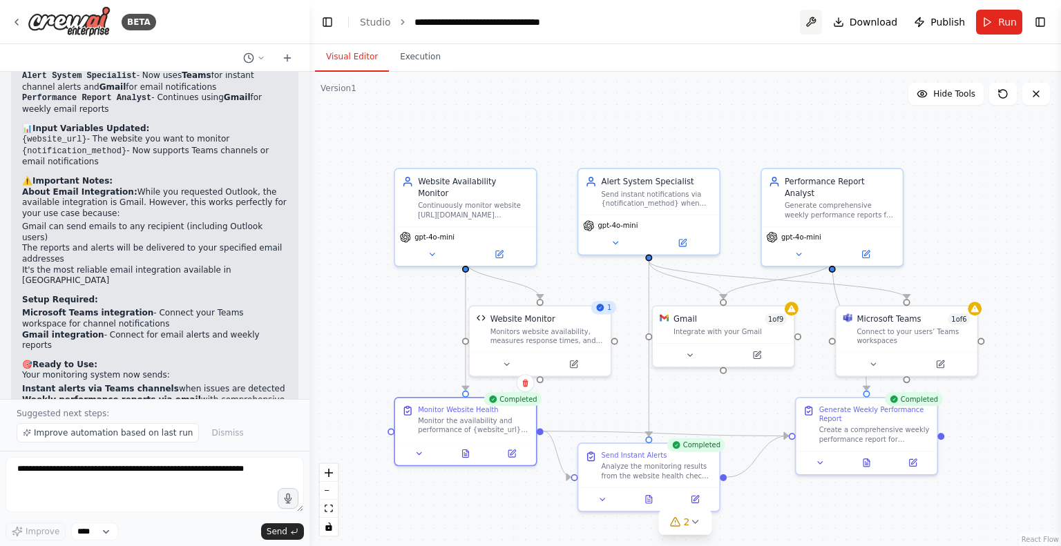
click at [817, 18] on button at bounding box center [811, 22] width 22 height 25
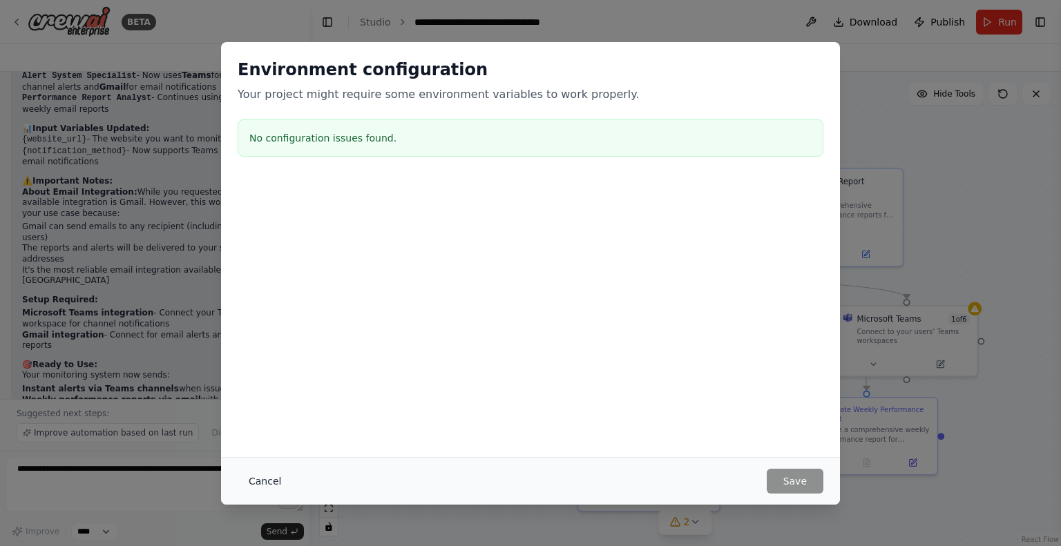
click at [256, 481] on button "Cancel" at bounding box center [265, 481] width 55 height 25
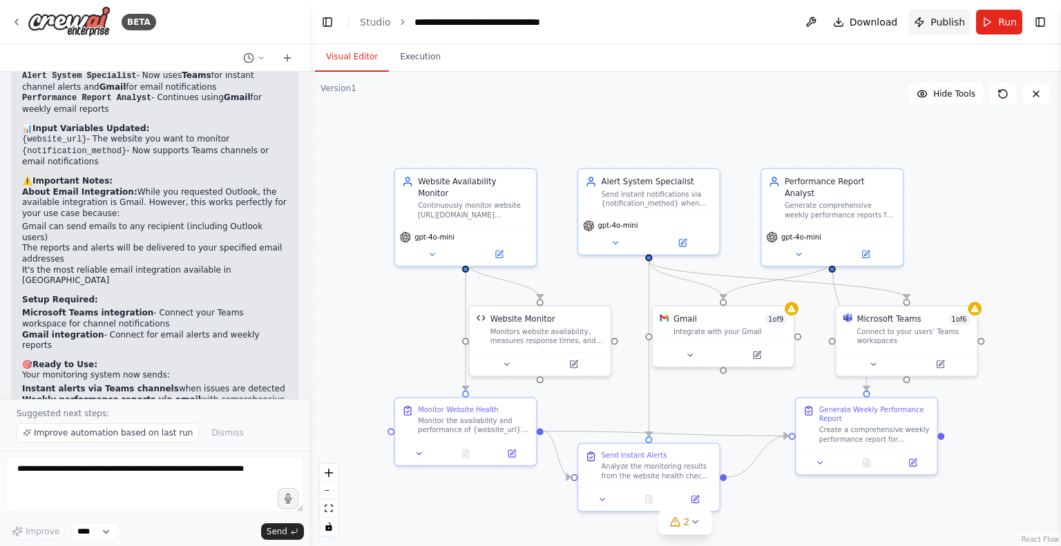
click at [948, 19] on span "Publish" at bounding box center [947, 22] width 35 height 14
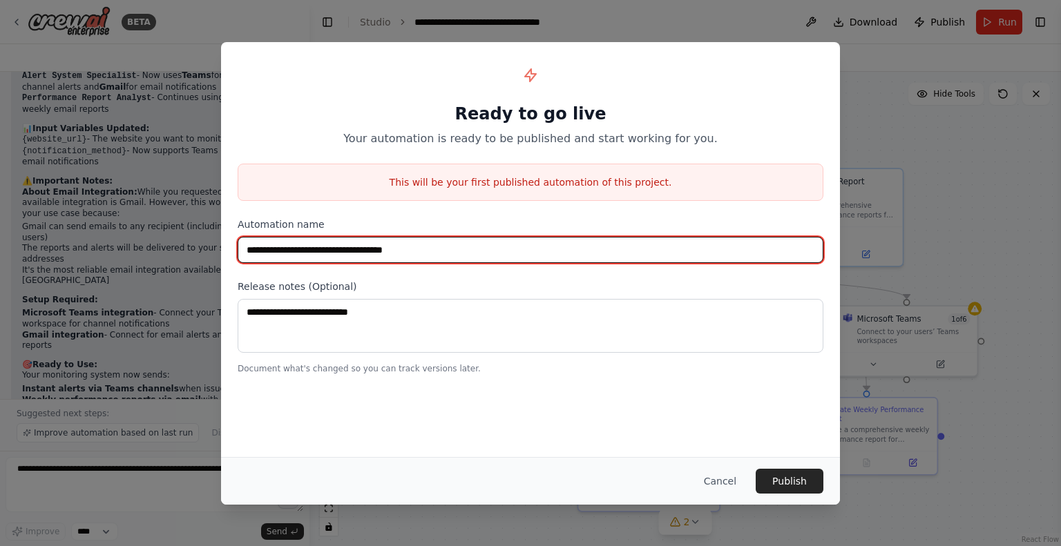
click at [411, 247] on input "**********" at bounding box center [531, 250] width 586 height 26
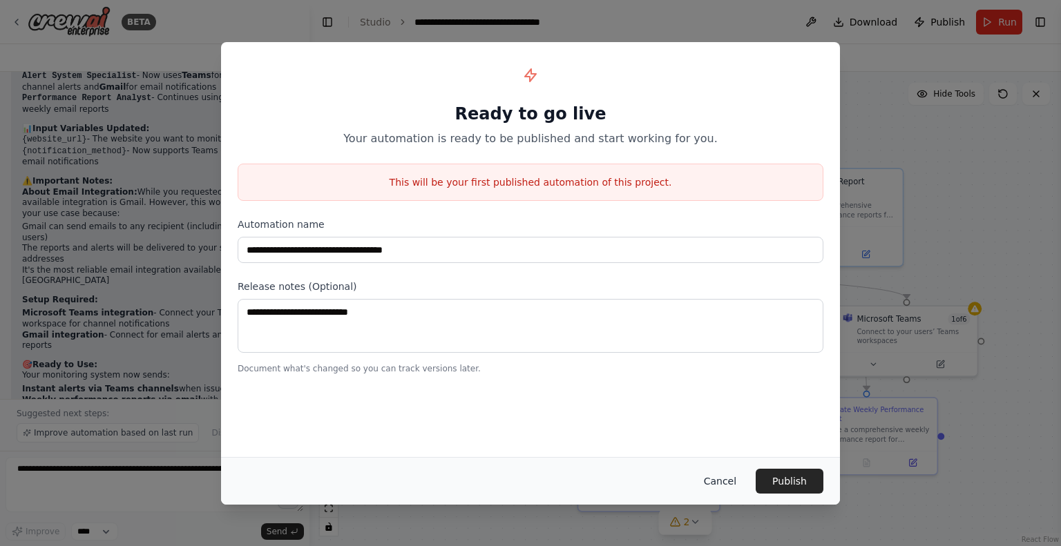
click at [727, 485] on button "Cancel" at bounding box center [720, 481] width 55 height 25
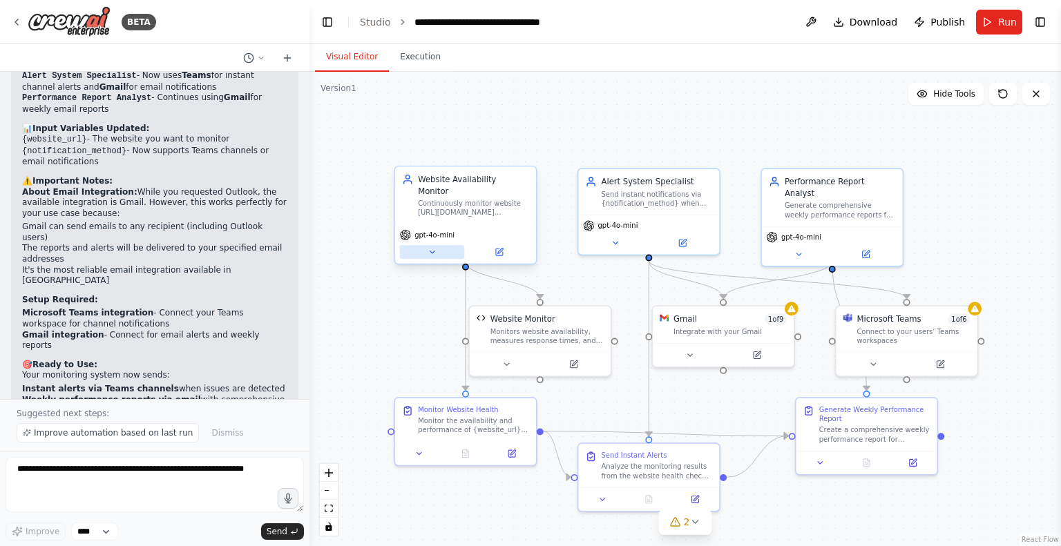
click at [428, 248] on icon at bounding box center [431, 252] width 9 height 9
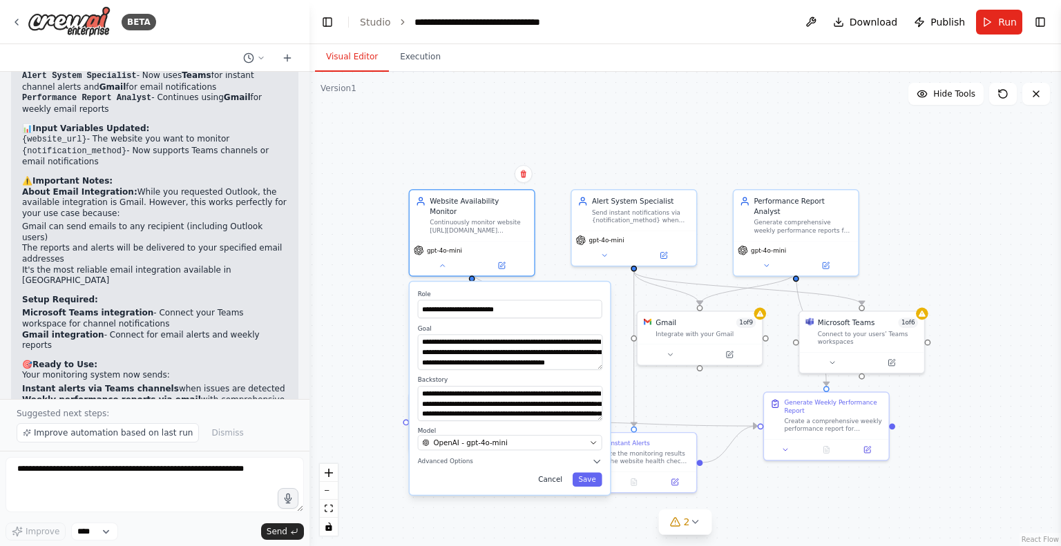
click at [557, 473] on button "Cancel" at bounding box center [550, 480] width 36 height 15
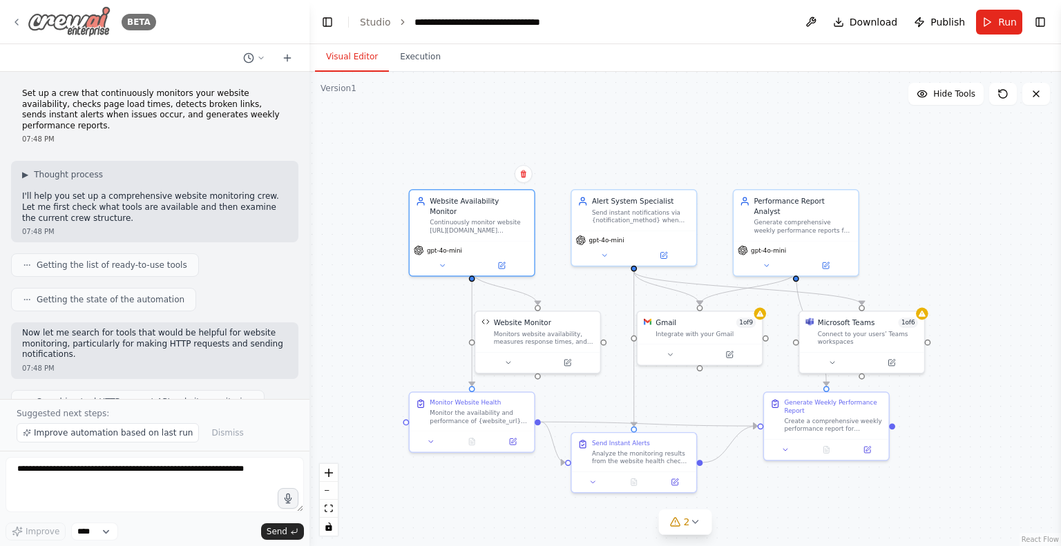
click at [17, 21] on icon at bounding box center [16, 22] width 11 height 11
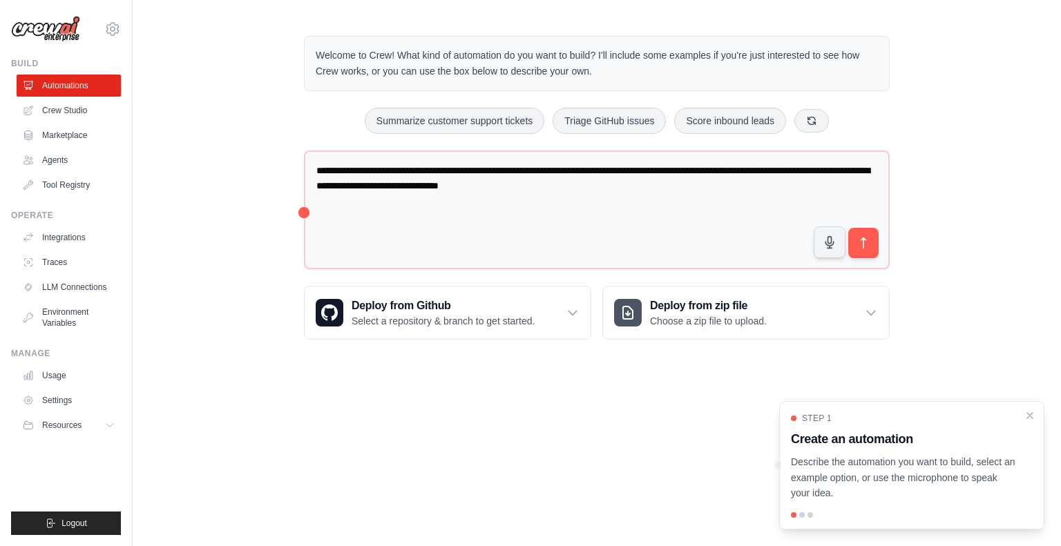
click at [799, 515] on div at bounding box center [802, 515] width 6 height 6
click at [927, 479] on p "Describe the automation you want to build, select an example option, or use the…" at bounding box center [903, 477] width 225 height 47
click at [848, 412] on div "Step 1 Create an automation Describe the automation you want to build, select a…" at bounding box center [911, 465] width 265 height 128
click at [844, 450] on div "Step 1 Create an automation Describe the automation you want to build, select a…" at bounding box center [912, 457] width 242 height 88
click at [102, 423] on button "Resources" at bounding box center [70, 425] width 104 height 22
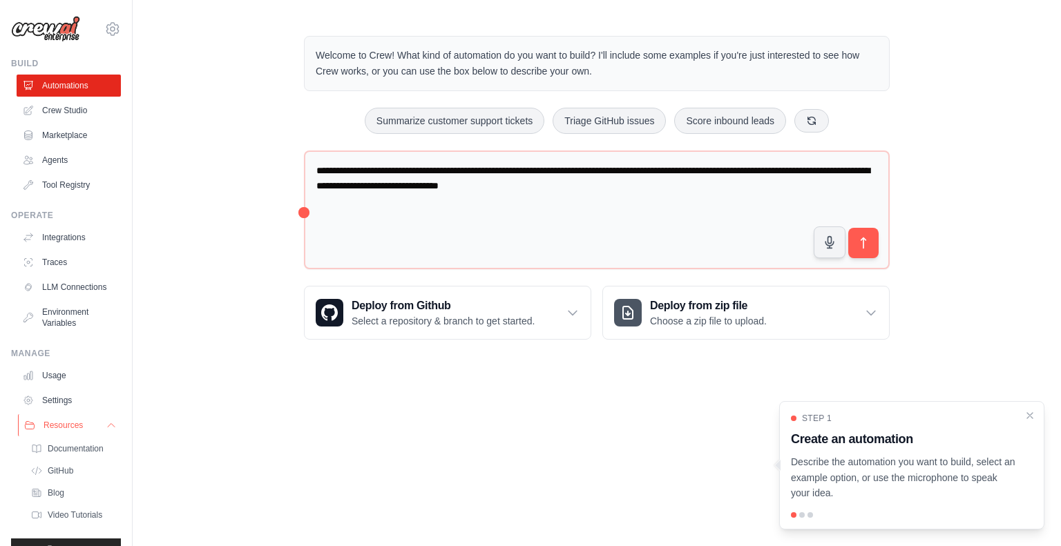
scroll to position [37, 0]
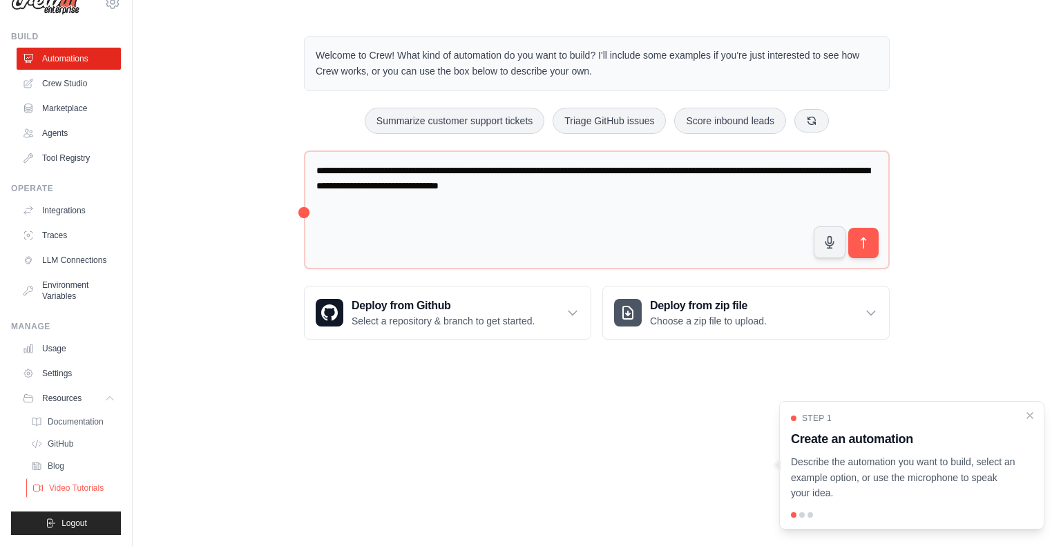
click at [78, 489] on span "Video Tutorials" at bounding box center [76, 488] width 55 height 11
click at [238, 117] on div "**********" at bounding box center [597, 188] width 928 height 348
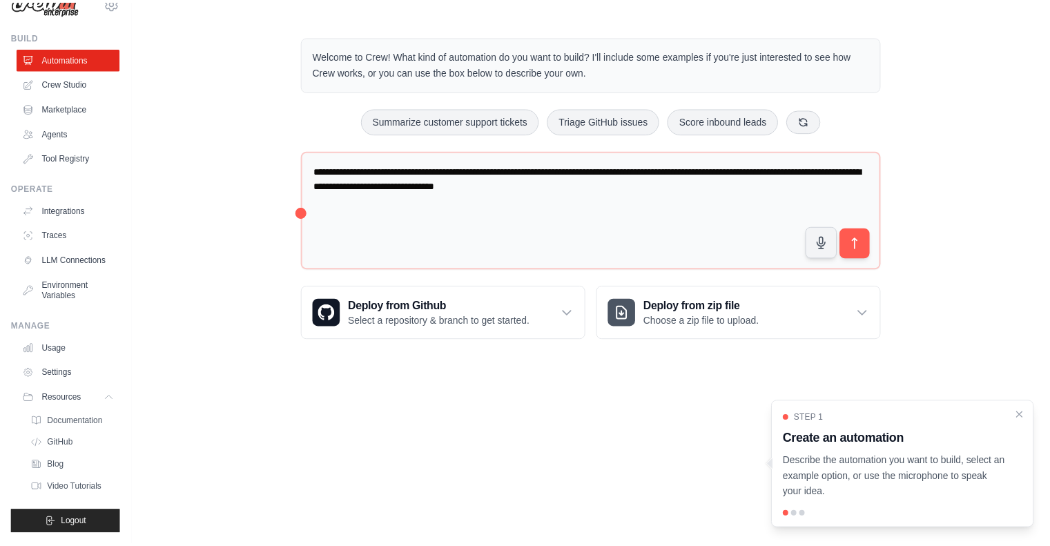
scroll to position [0, 0]
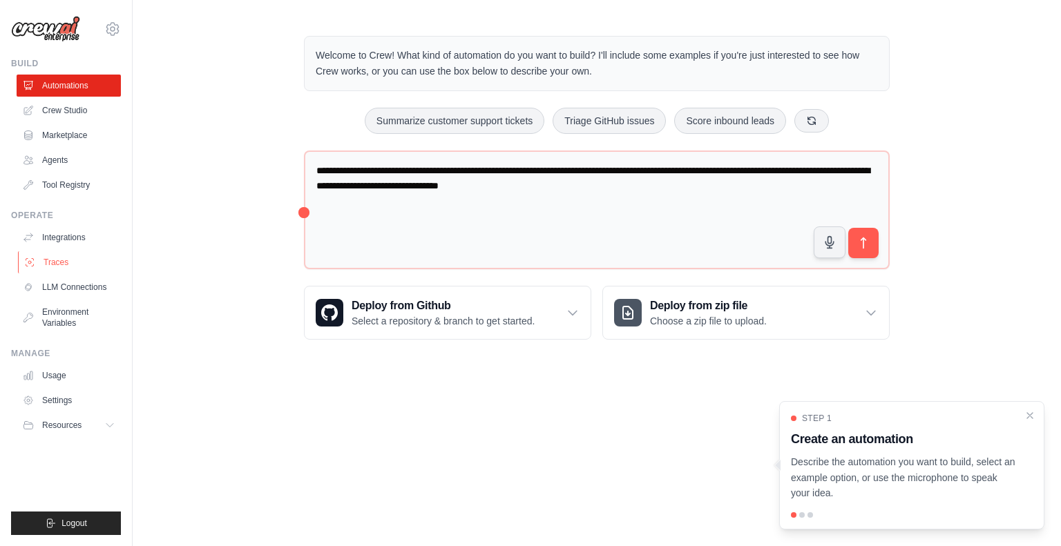
click at [53, 256] on link "Traces" at bounding box center [70, 262] width 104 height 22
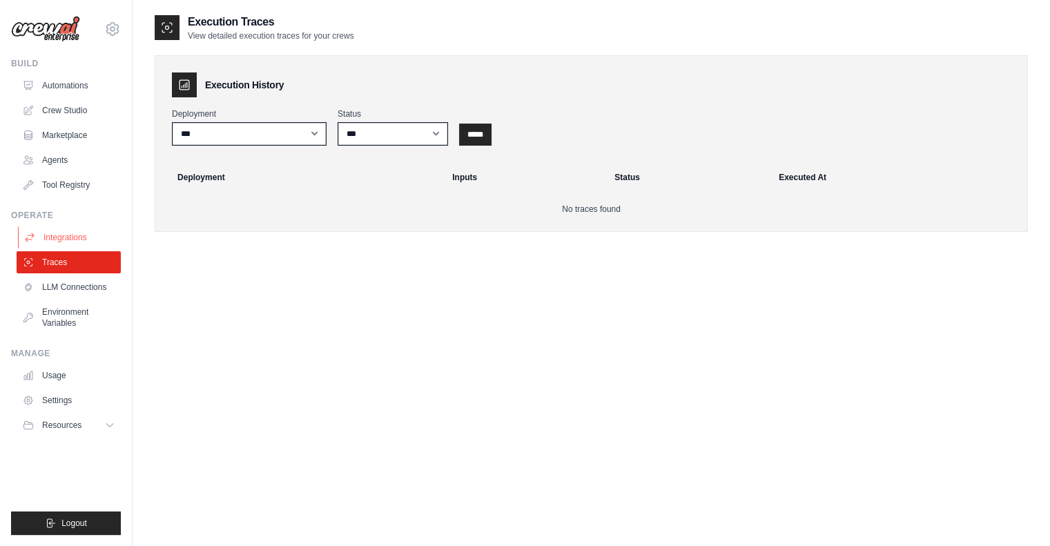
click at [66, 233] on link "Integrations" at bounding box center [70, 237] width 104 height 22
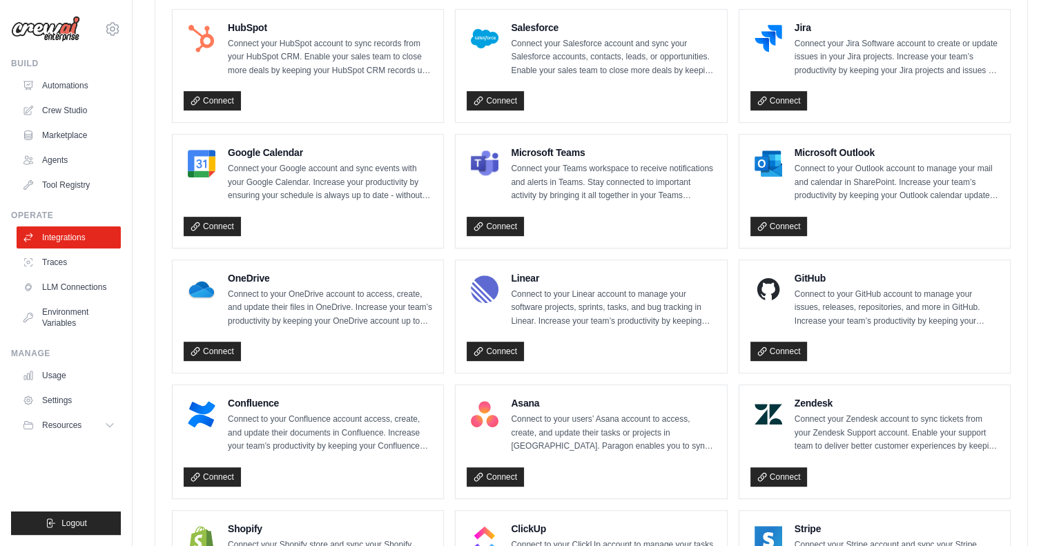
scroll to position [541, 0]
click at [781, 218] on link "Connect" at bounding box center [779, 227] width 57 height 19
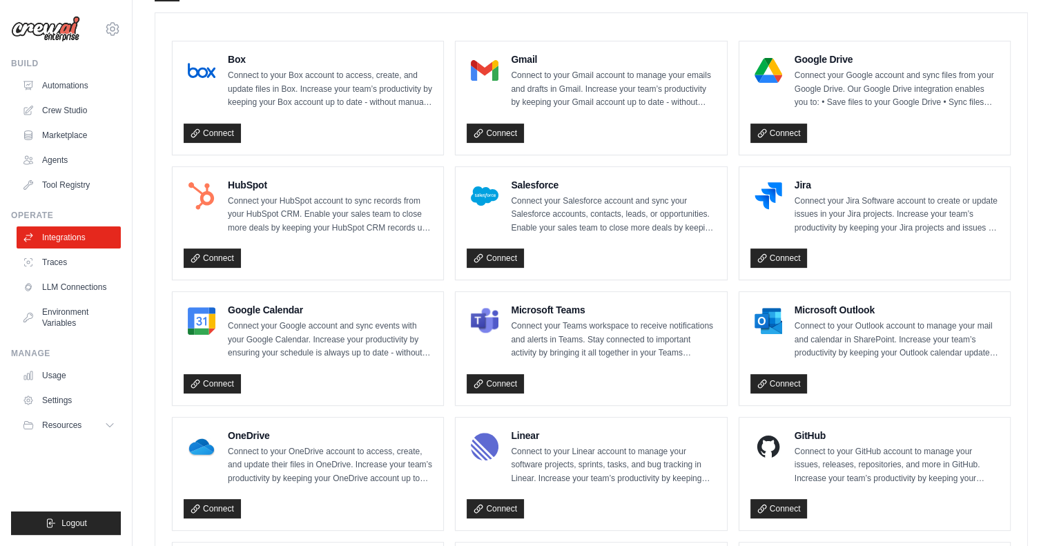
scroll to position [0, 0]
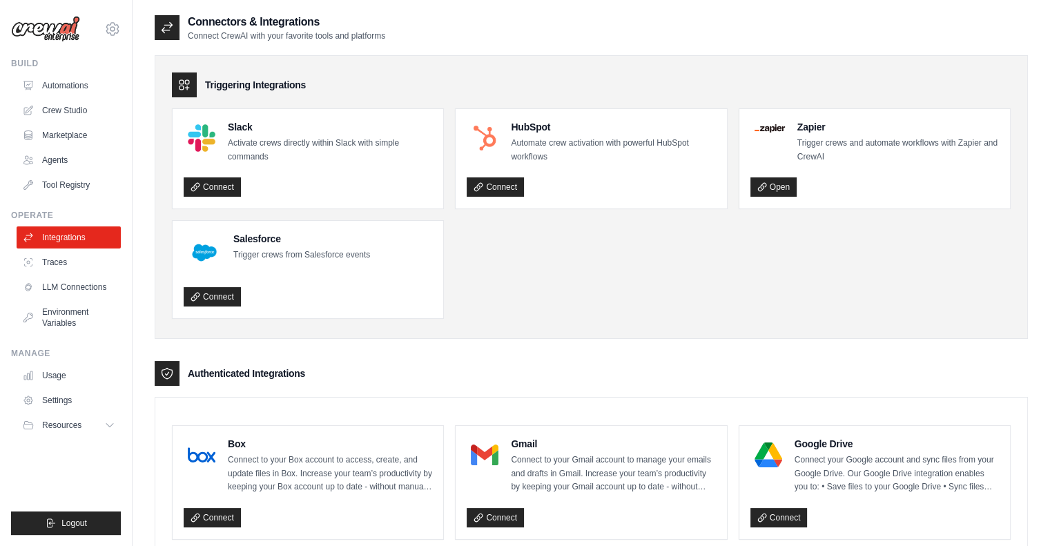
click at [506, 250] on ul "Slack Activate crews directly within Slack with simple commands Connect HubSpot…" at bounding box center [591, 213] width 839 height 211
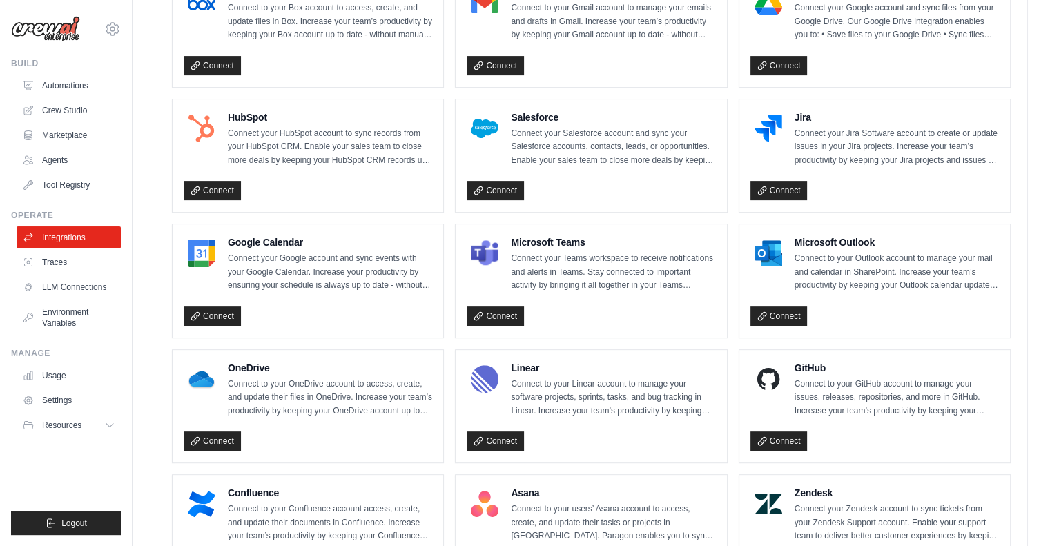
scroll to position [452, 0]
click at [135, 61] on div "Connectors & Integrations Connect CrewAI with your favorite tools and platforms…" at bounding box center [592, 218] width 918 height 1312
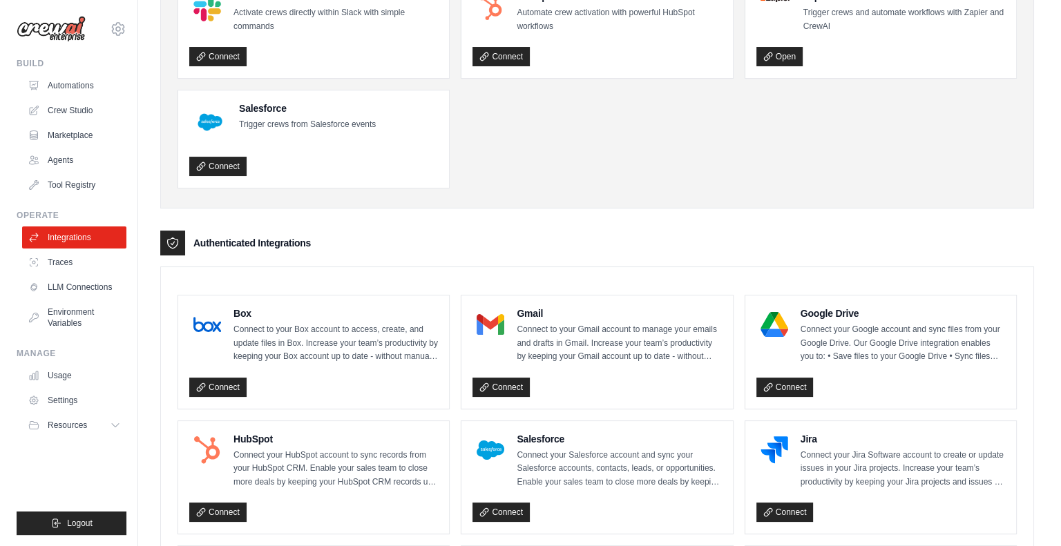
scroll to position [0, 0]
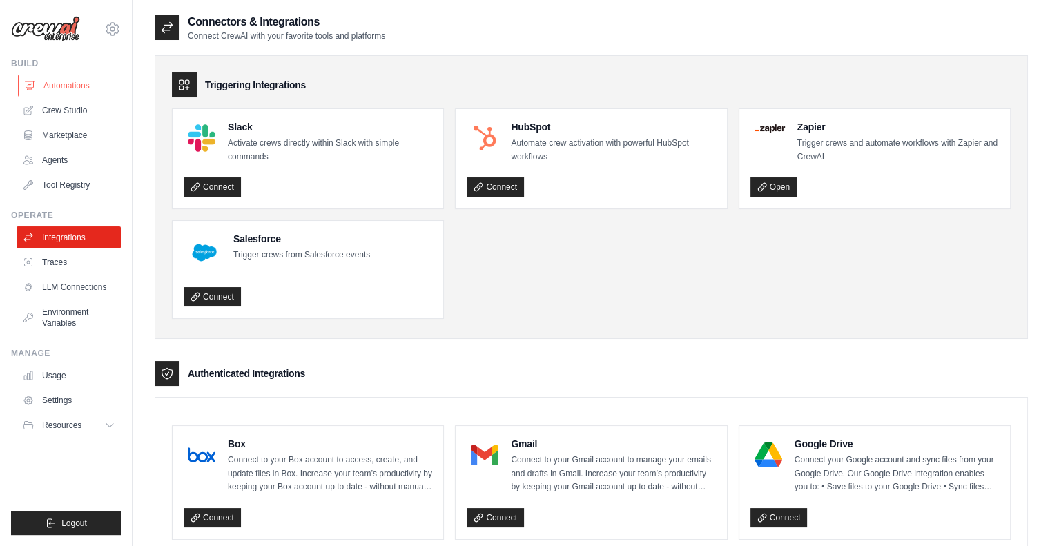
click at [56, 77] on link "Automations" at bounding box center [70, 86] width 104 height 22
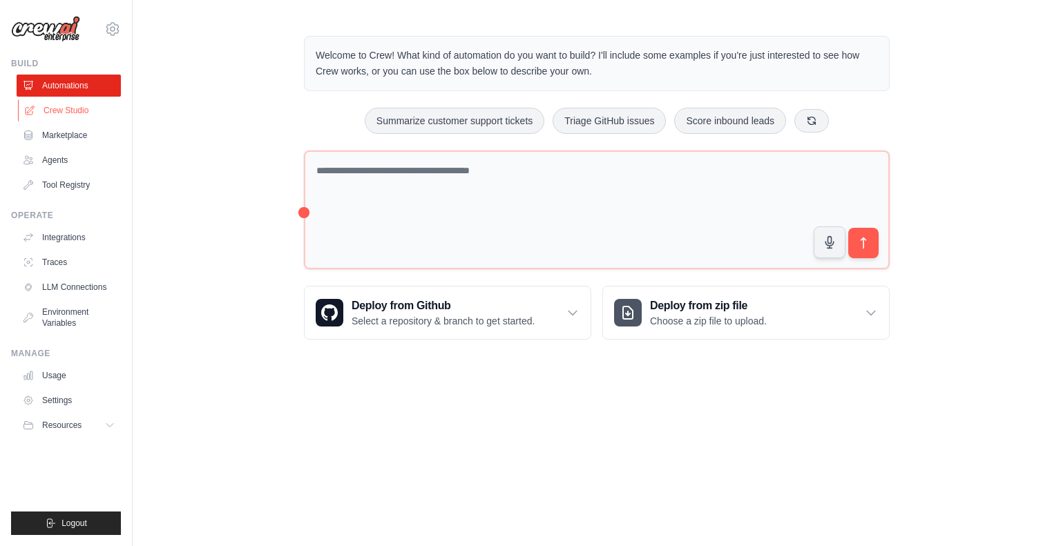
click at [69, 111] on link "Crew Studio" at bounding box center [70, 110] width 104 height 22
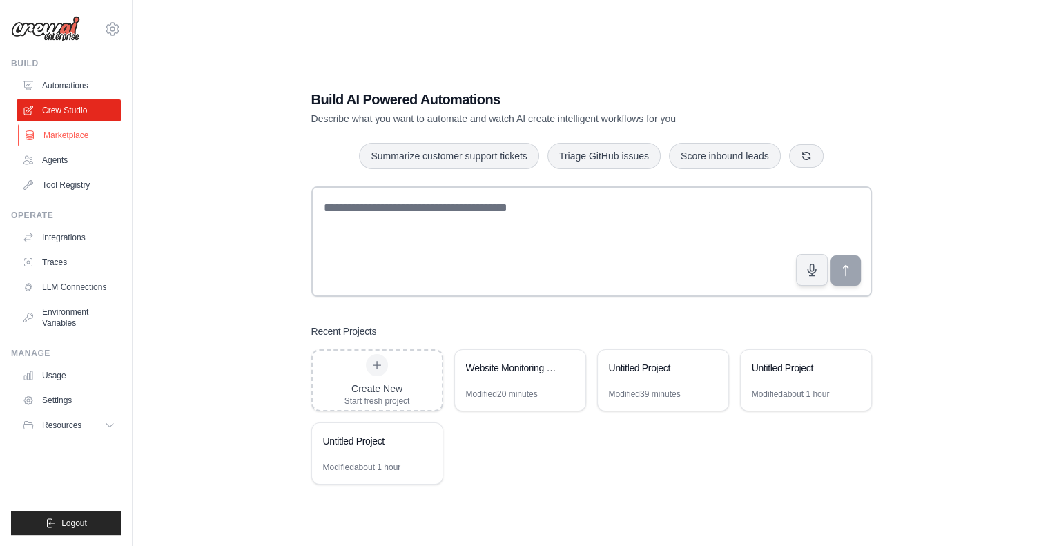
click at [65, 139] on link "Marketplace" at bounding box center [70, 135] width 104 height 22
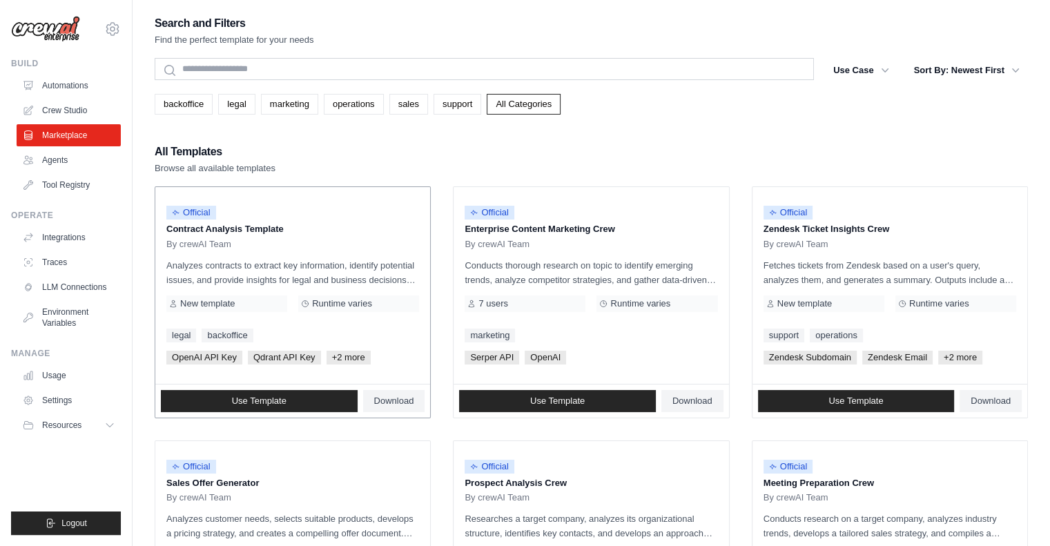
click at [344, 351] on span "+2 more" at bounding box center [349, 358] width 44 height 14
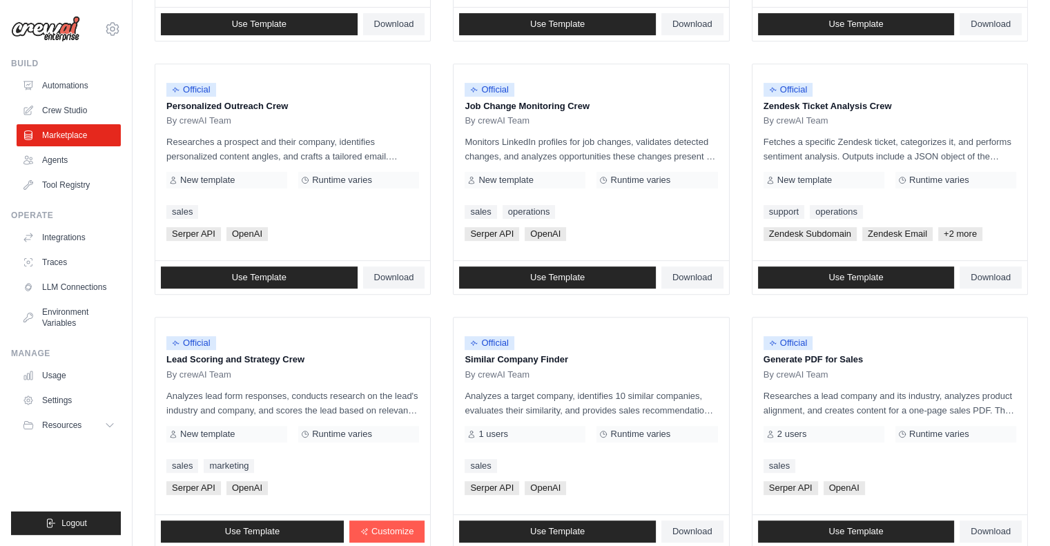
scroll to position [731, 0]
